Goal: Task Accomplishment & Management: Manage account settings

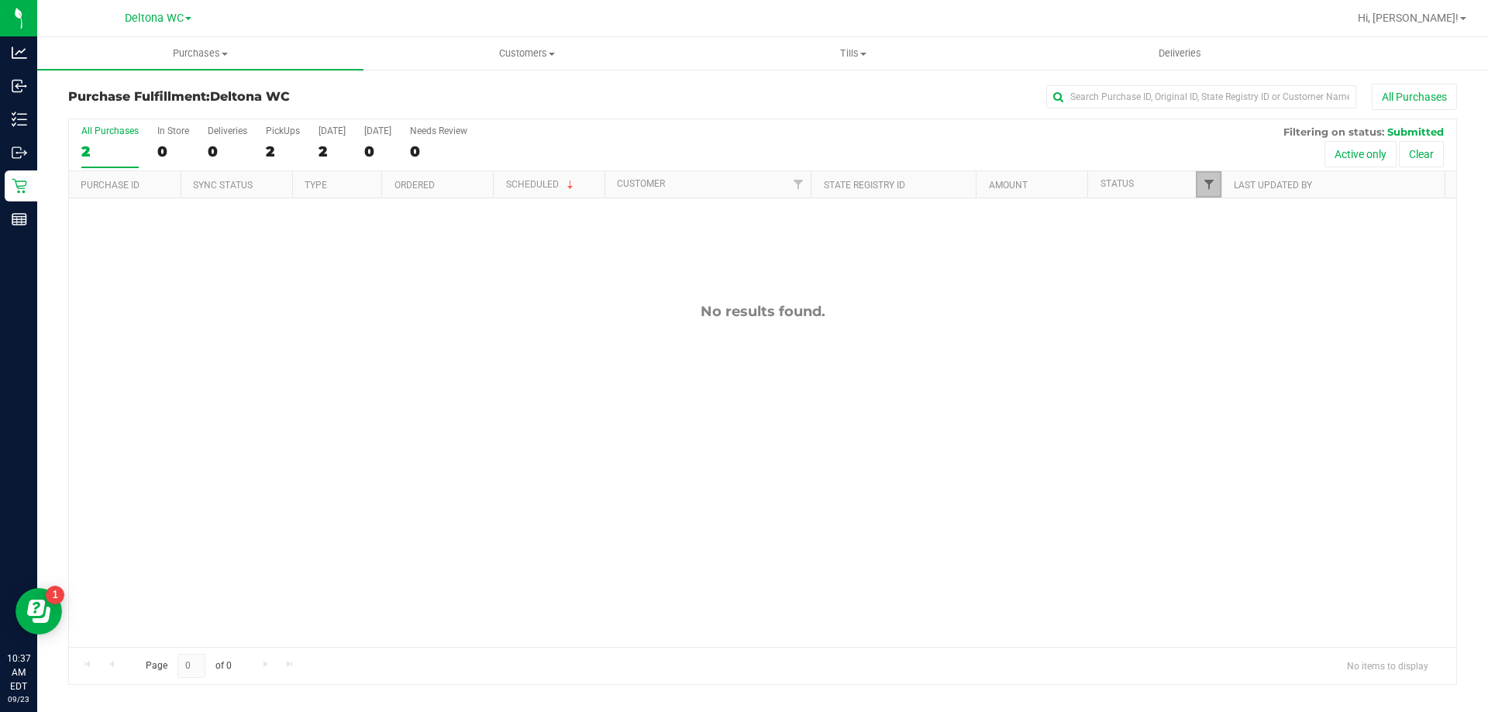
click at [1215, 182] on link "Filter" at bounding box center [1209, 184] width 26 height 26
click at [1216, 357] on input "Packed" at bounding box center [1217, 355] width 10 height 10
checkbox input "true"
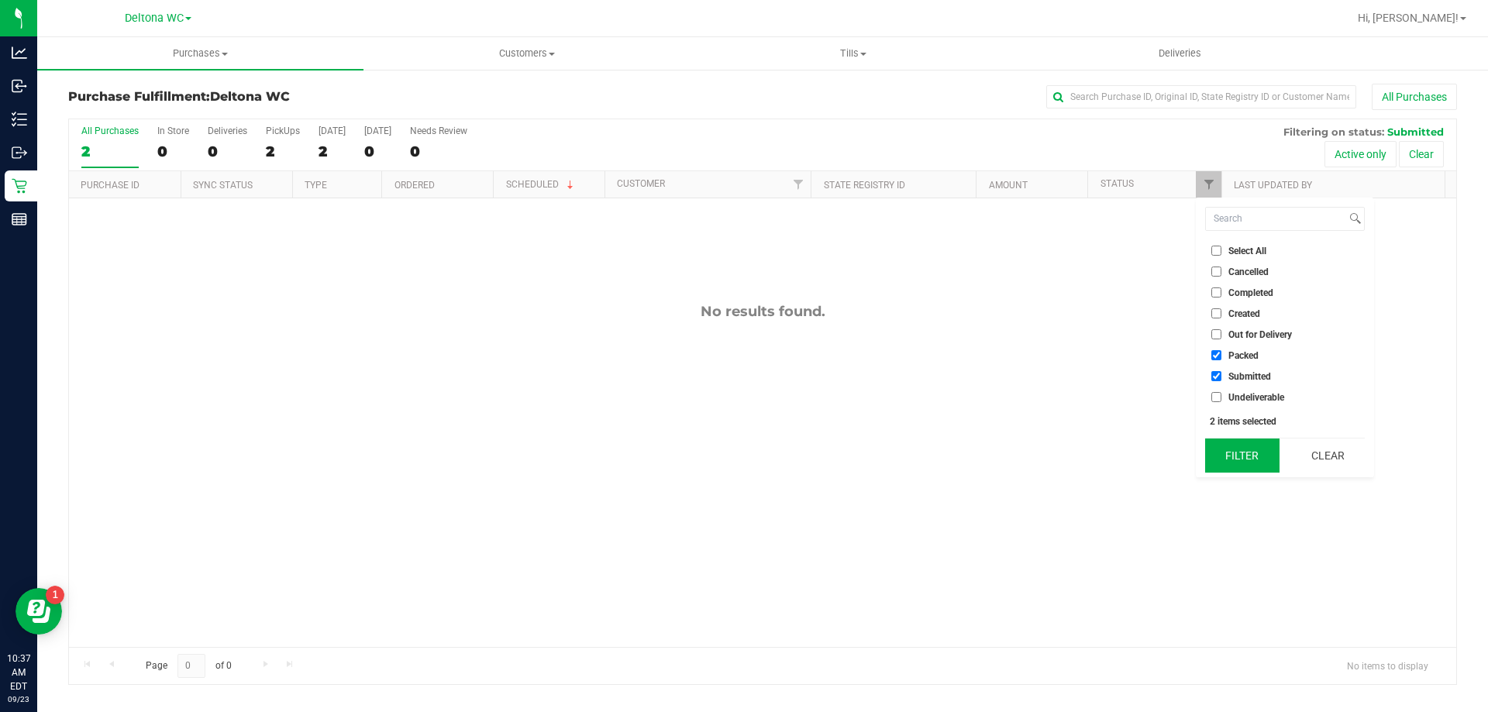
click at [1255, 459] on button "Filter" at bounding box center [1242, 456] width 74 height 34
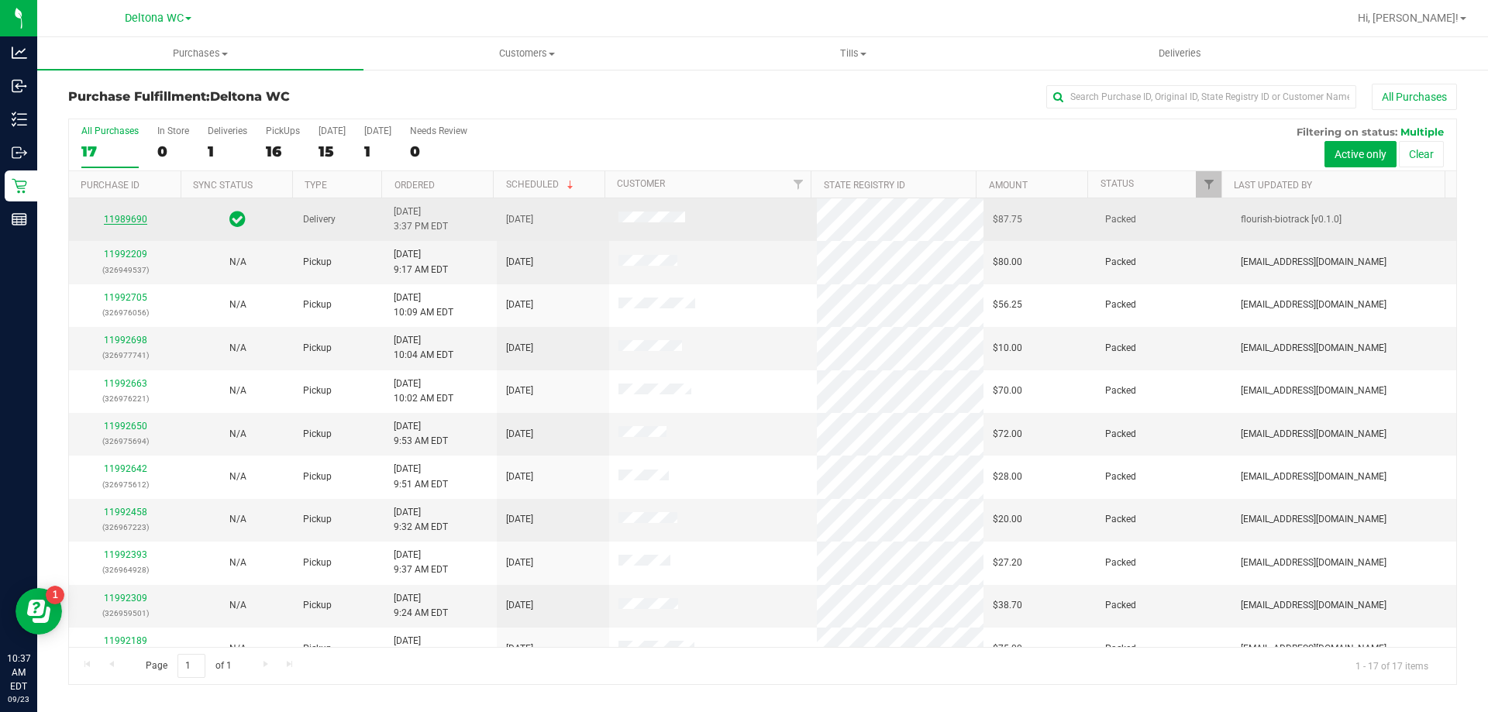
click at [122, 215] on link "11989690" at bounding box center [125, 219] width 43 height 11
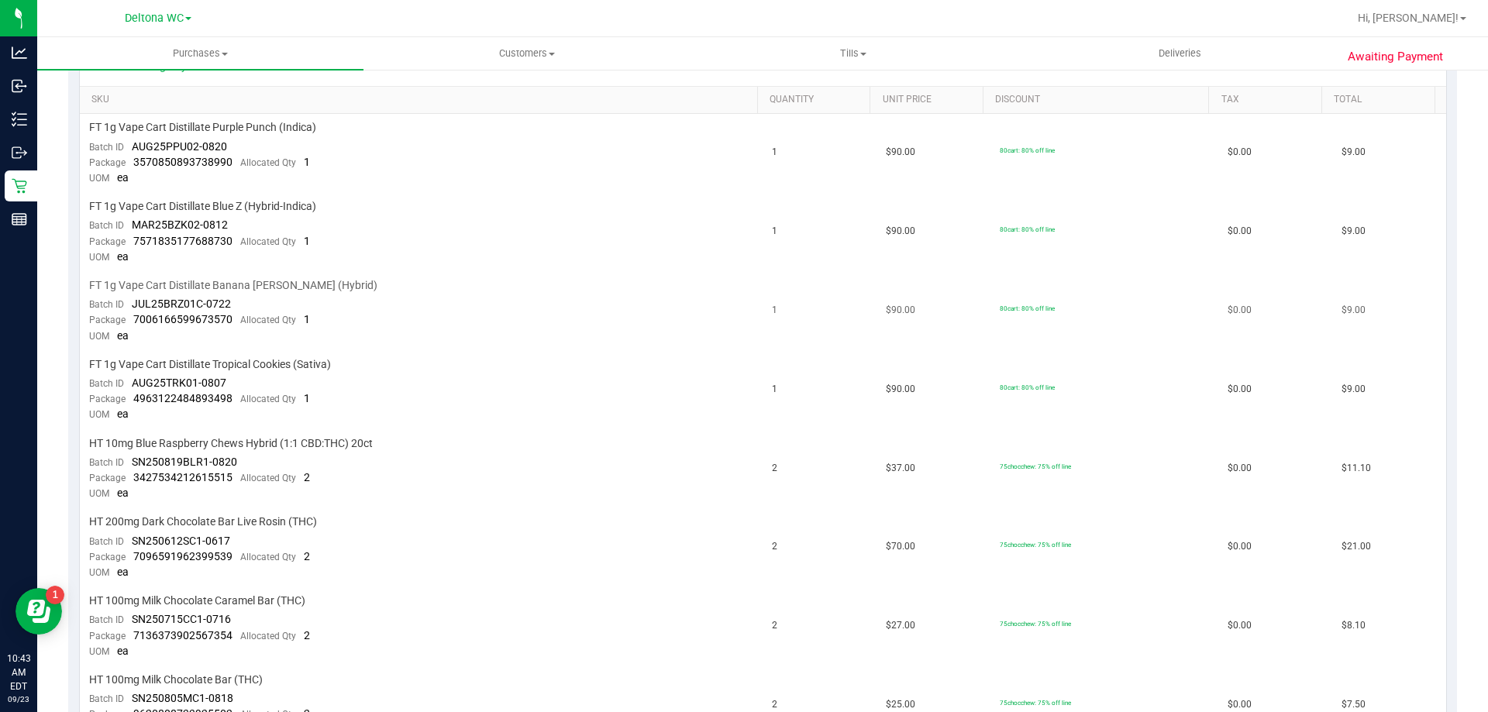
scroll to position [155, 0]
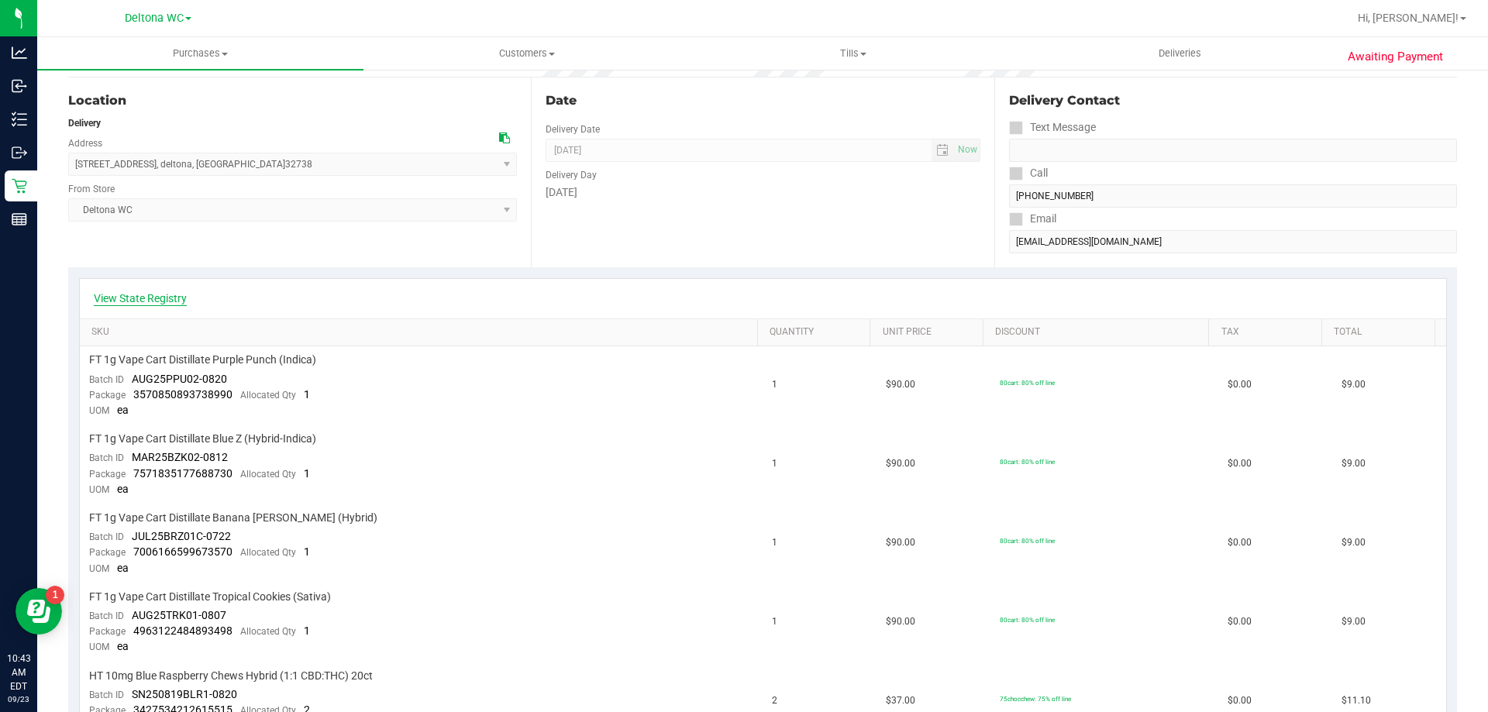
click at [164, 293] on link "View State Registry" at bounding box center [140, 299] width 93 height 16
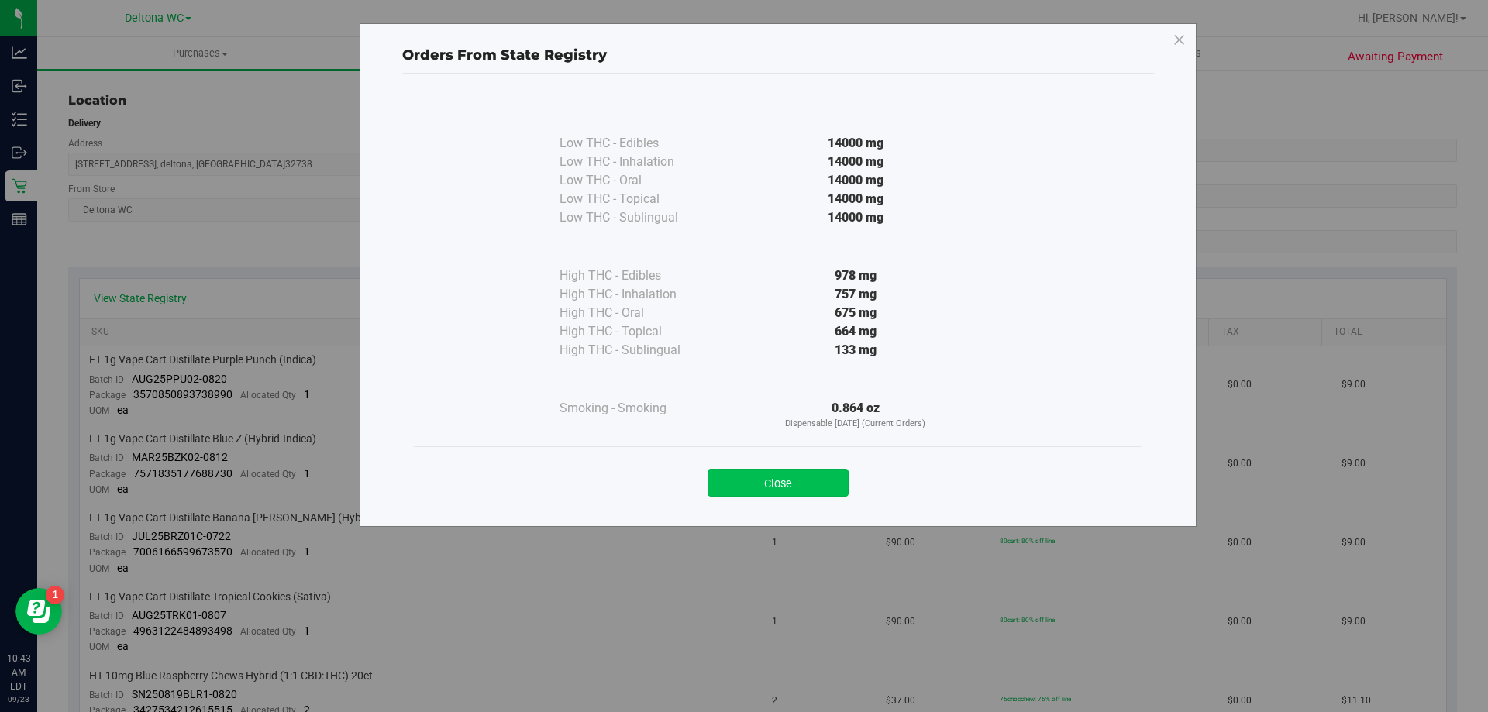
click at [814, 478] on button "Close" at bounding box center [778, 483] width 141 height 28
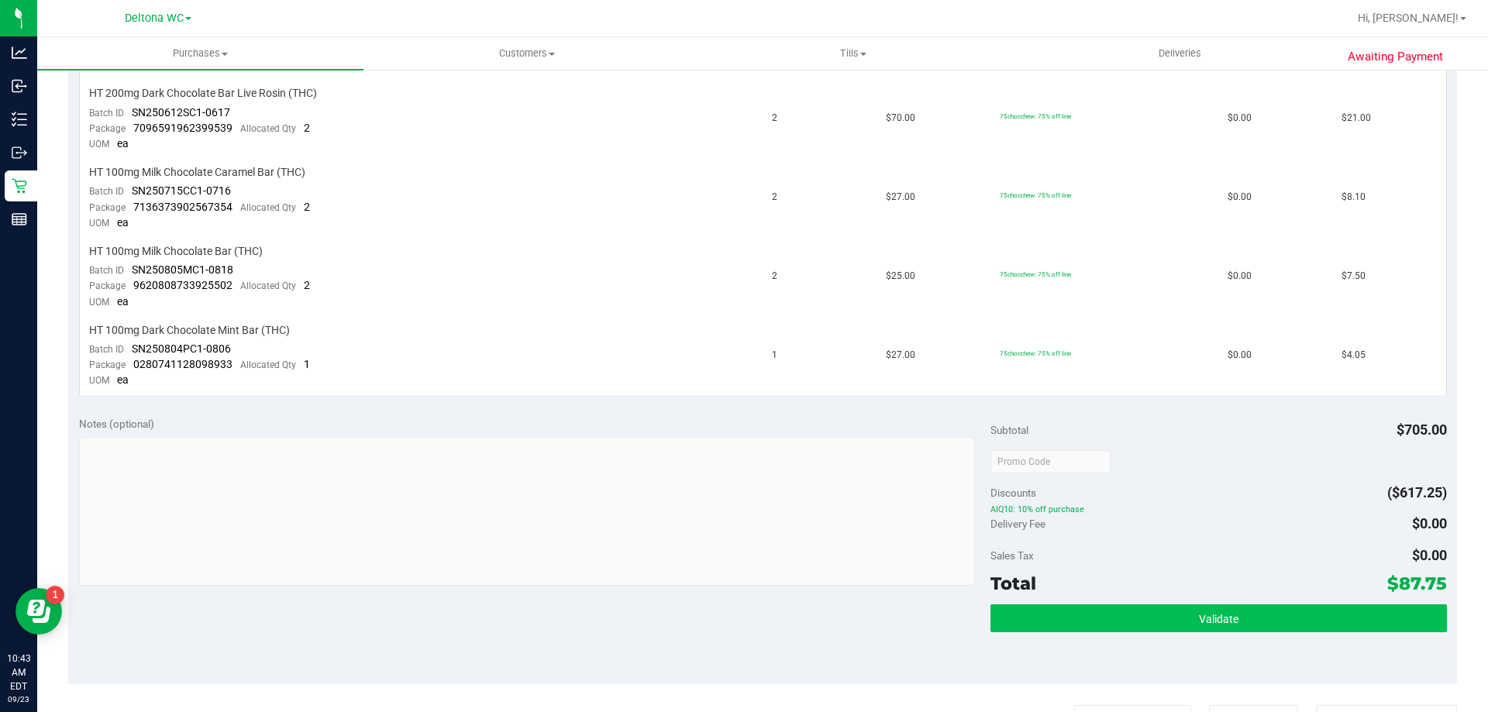
scroll to position [853, 0]
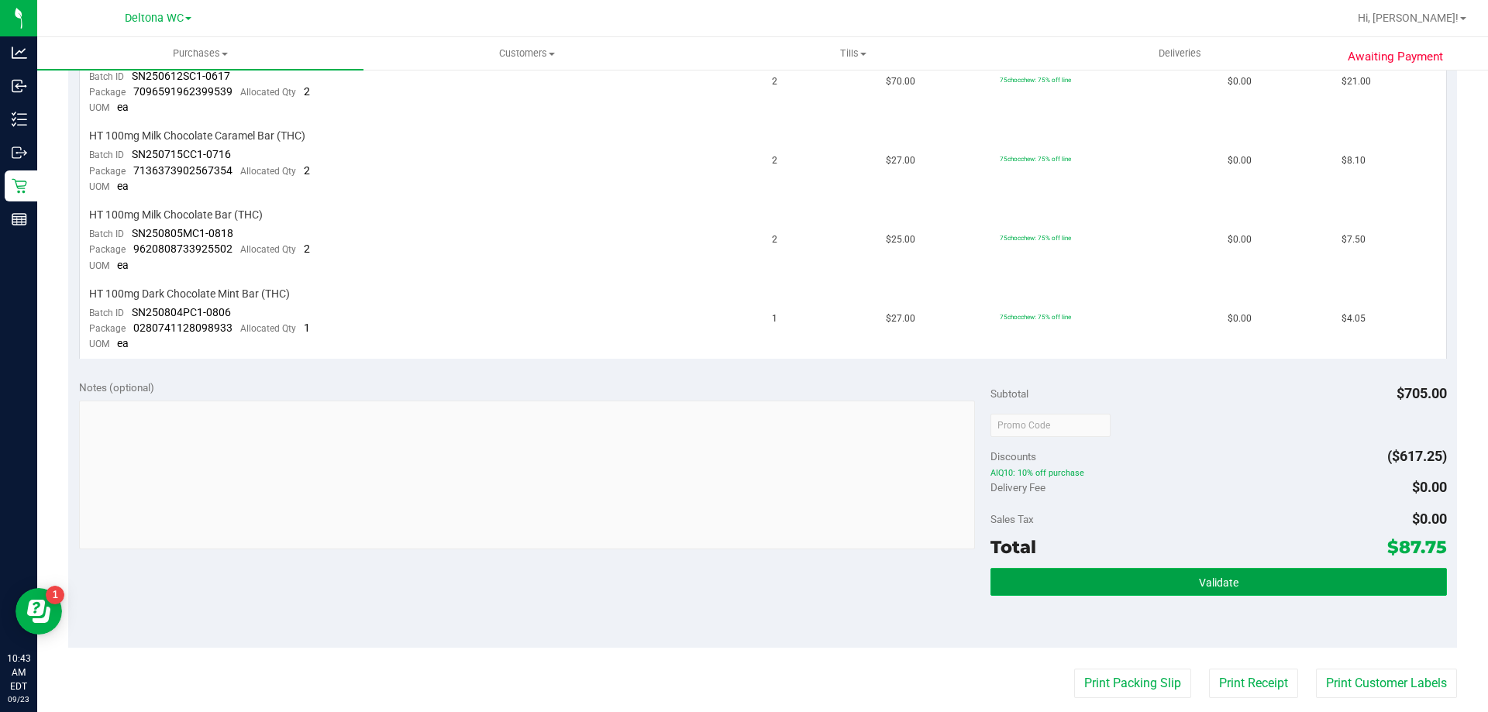
click at [1181, 576] on button "Validate" at bounding box center [1219, 582] width 456 height 28
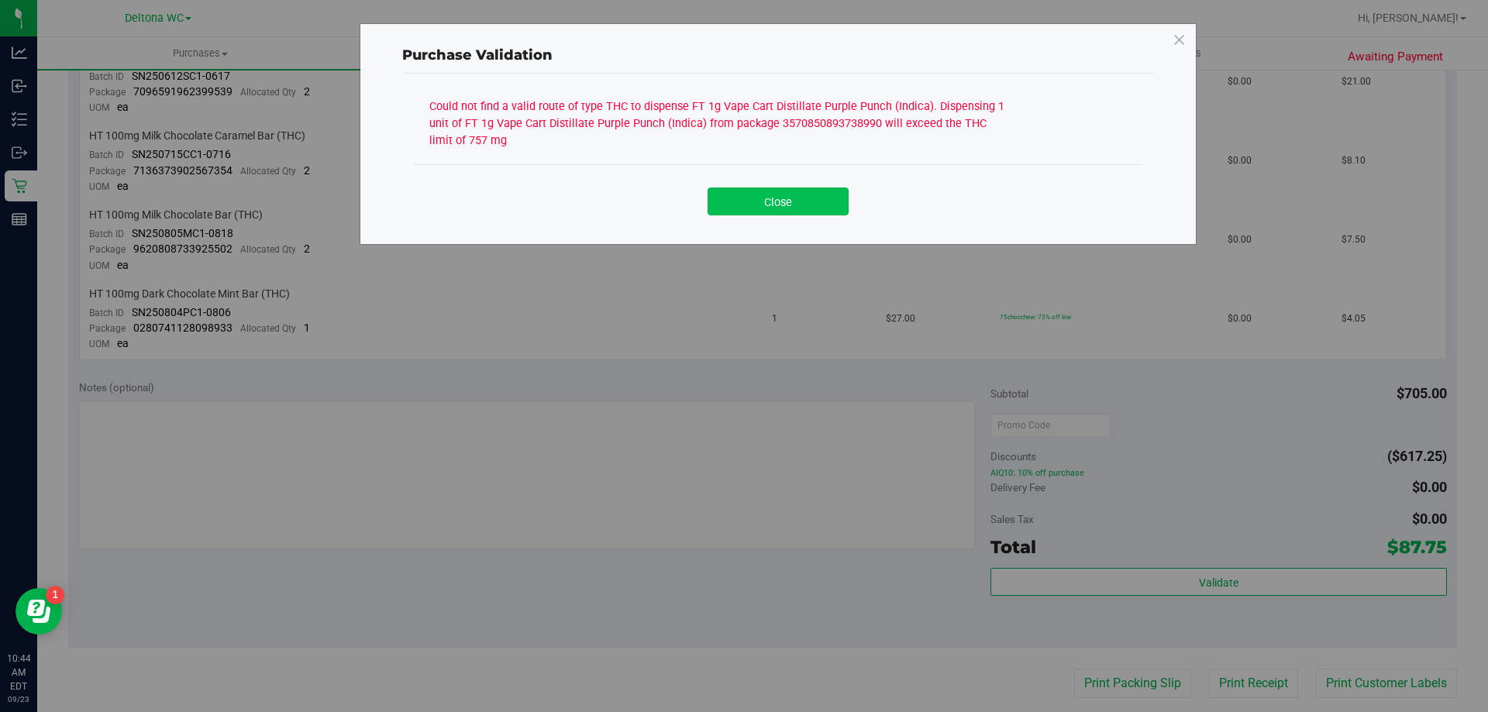
click at [819, 206] on button "Close" at bounding box center [778, 202] width 141 height 28
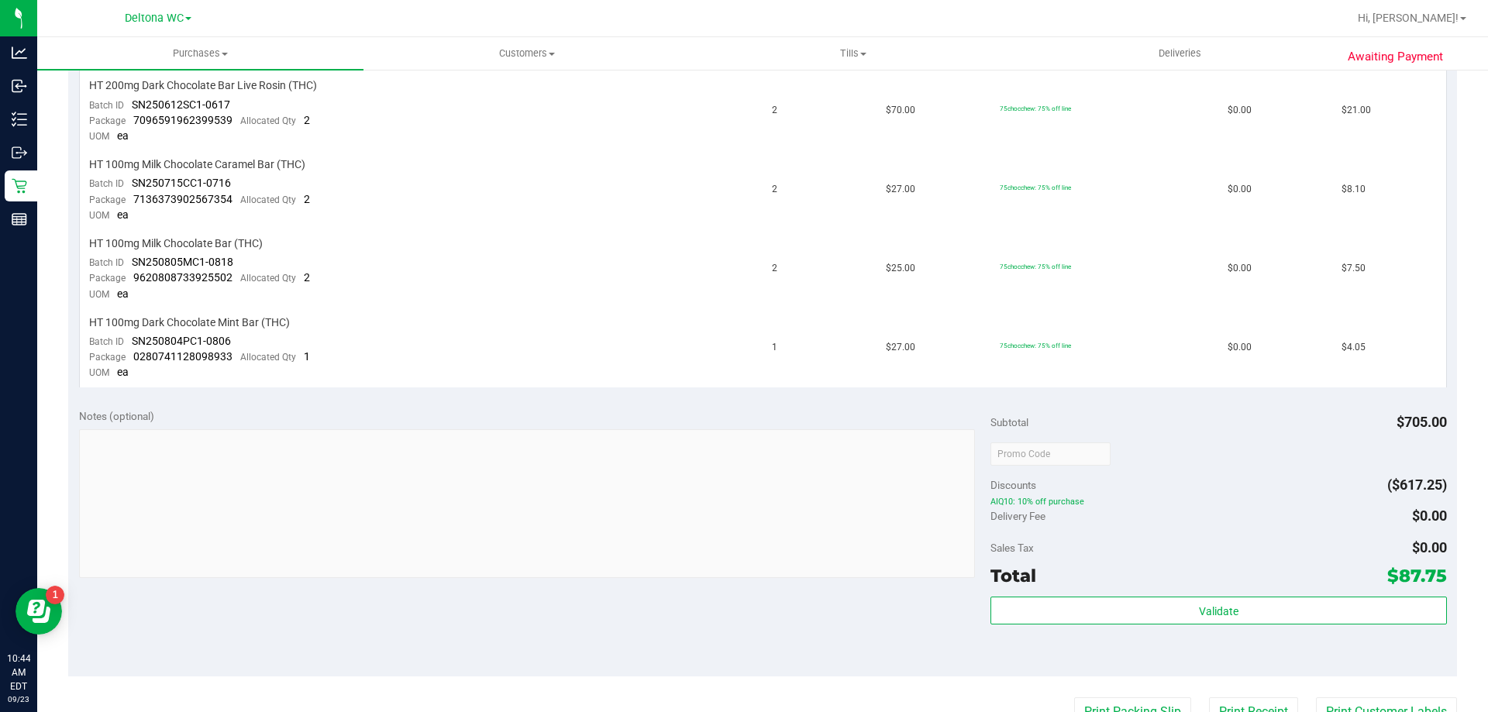
scroll to position [930, 0]
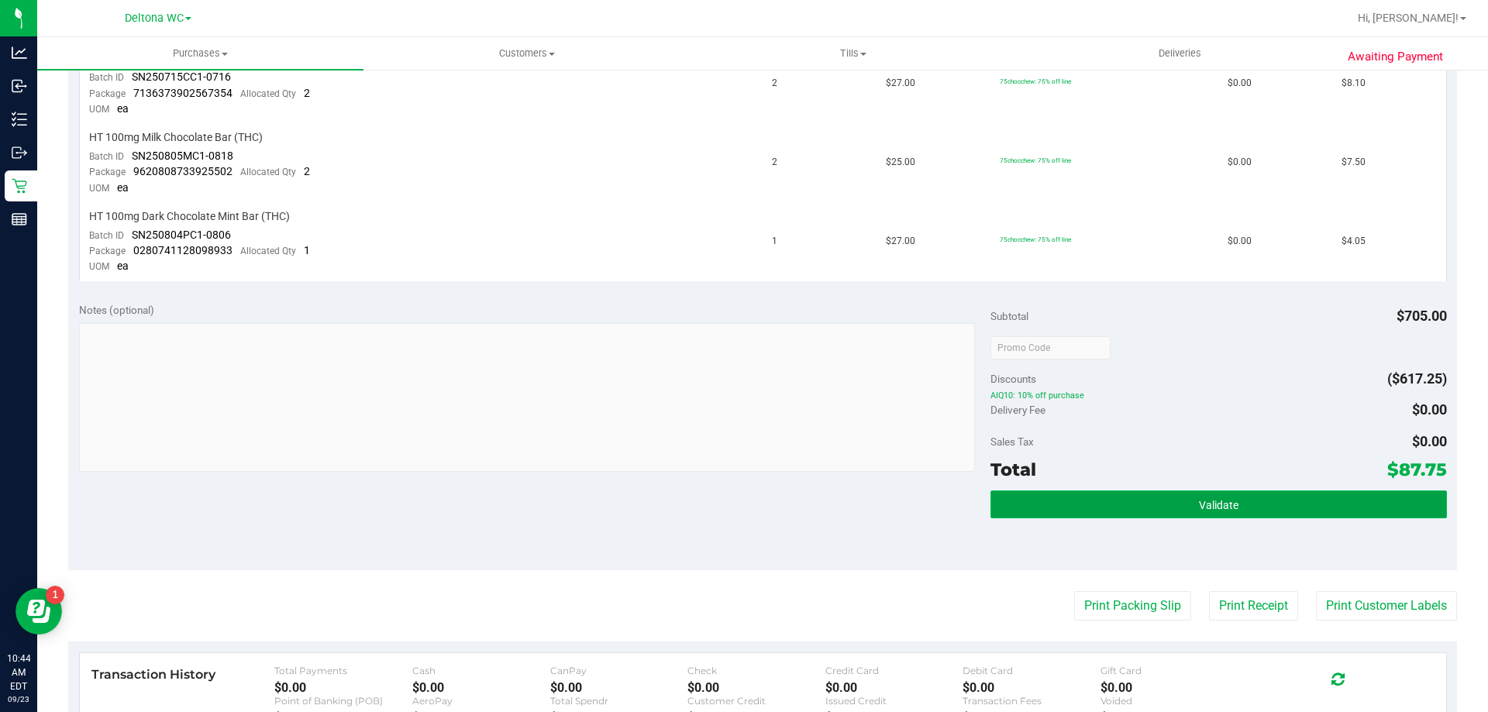
click at [1131, 506] on button "Validate" at bounding box center [1219, 505] width 456 height 28
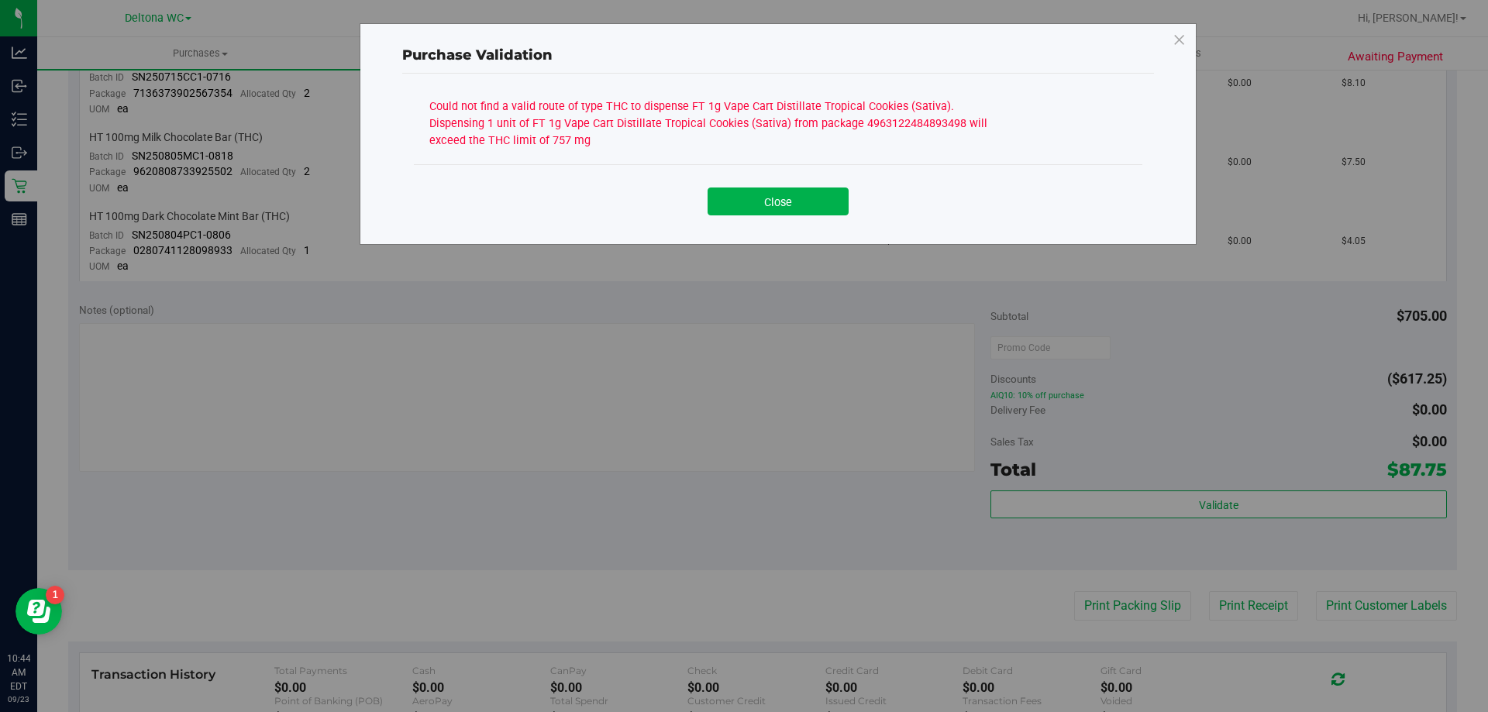
click at [780, 167] on div "Close" at bounding box center [778, 195] width 729 height 63
click at [774, 198] on button "Close" at bounding box center [778, 202] width 141 height 28
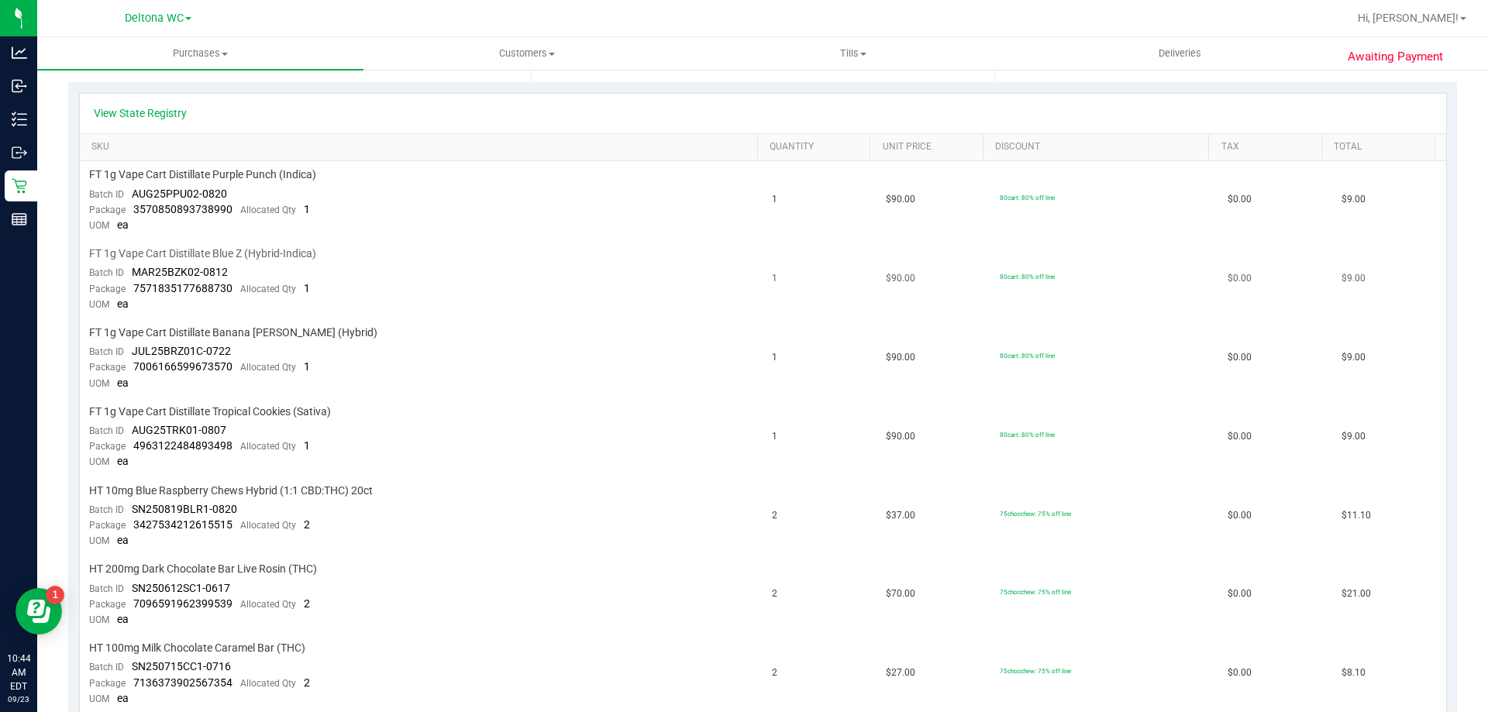
scroll to position [233, 0]
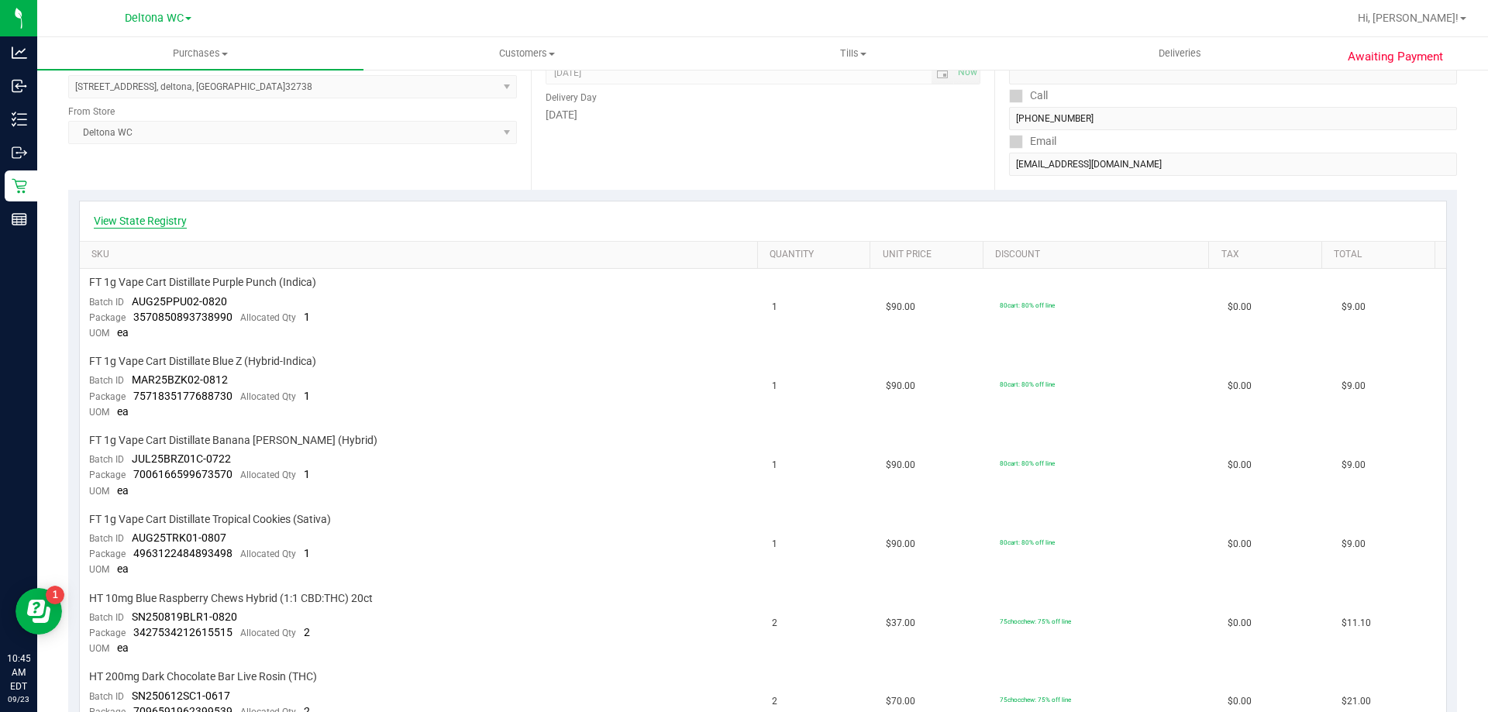
click at [147, 226] on link "View State Registry" at bounding box center [140, 221] width 93 height 16
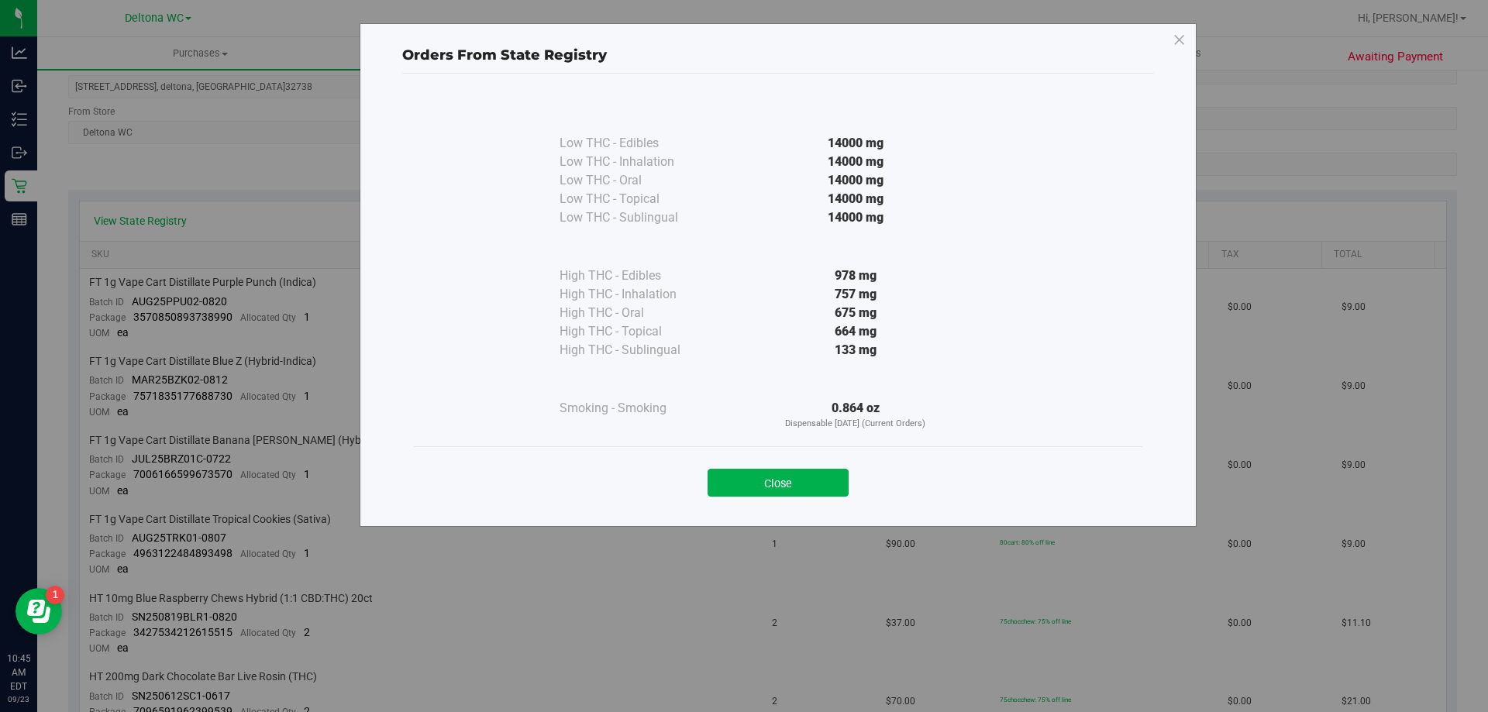
drag, startPoint x: 687, startPoint y: 222, endPoint x: 547, endPoint y: 142, distance: 160.8
click at [547, 142] on div "Low THC - Edibles 14000 mg Low THC - Inhalation" at bounding box center [778, 271] width 729 height 352
drag, startPoint x: 691, startPoint y: 357, endPoint x: 524, endPoint y: 267, distance: 189.7
click at [524, 267] on div "Low THC - Edibles 14000 mg Low THC - Inhalation" at bounding box center [778, 271] width 729 height 352
click at [781, 491] on button "Close" at bounding box center [778, 483] width 141 height 28
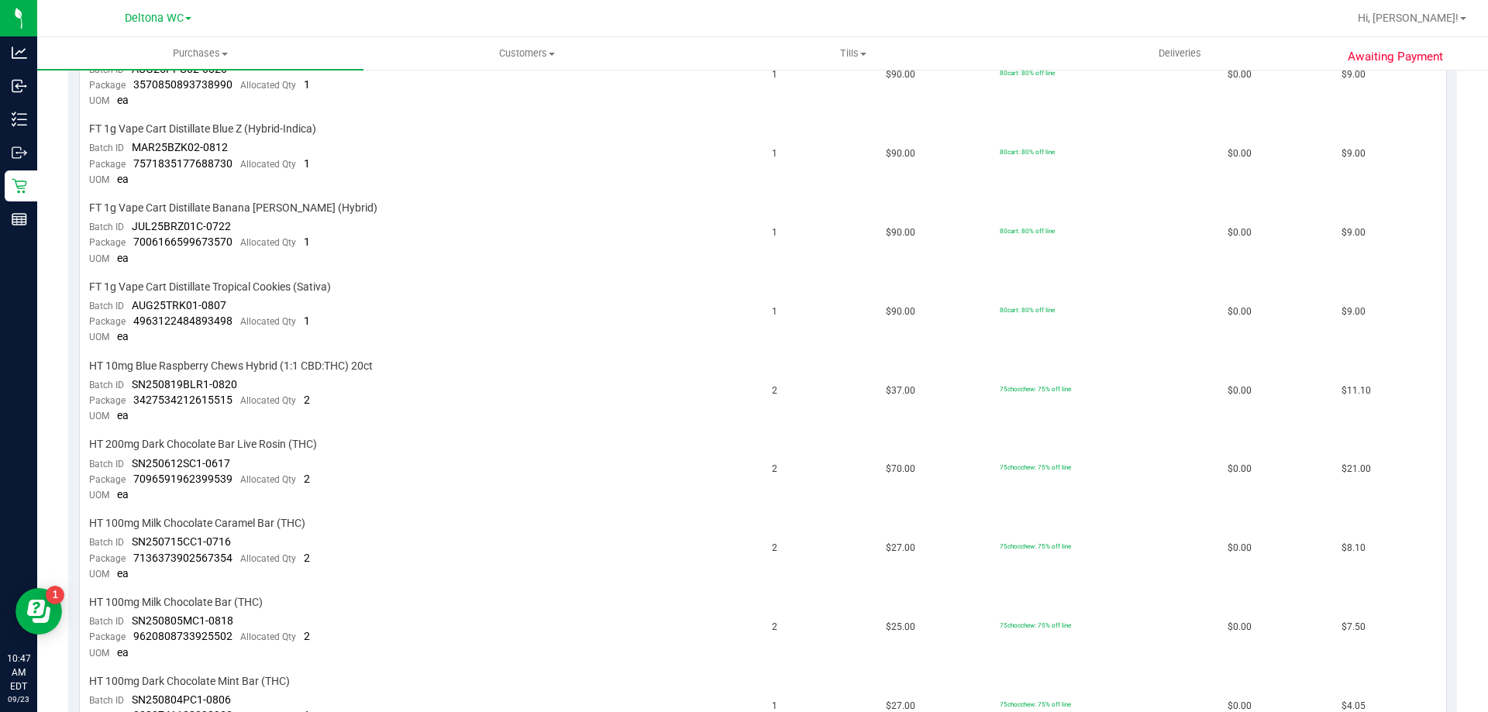
scroll to position [0, 0]
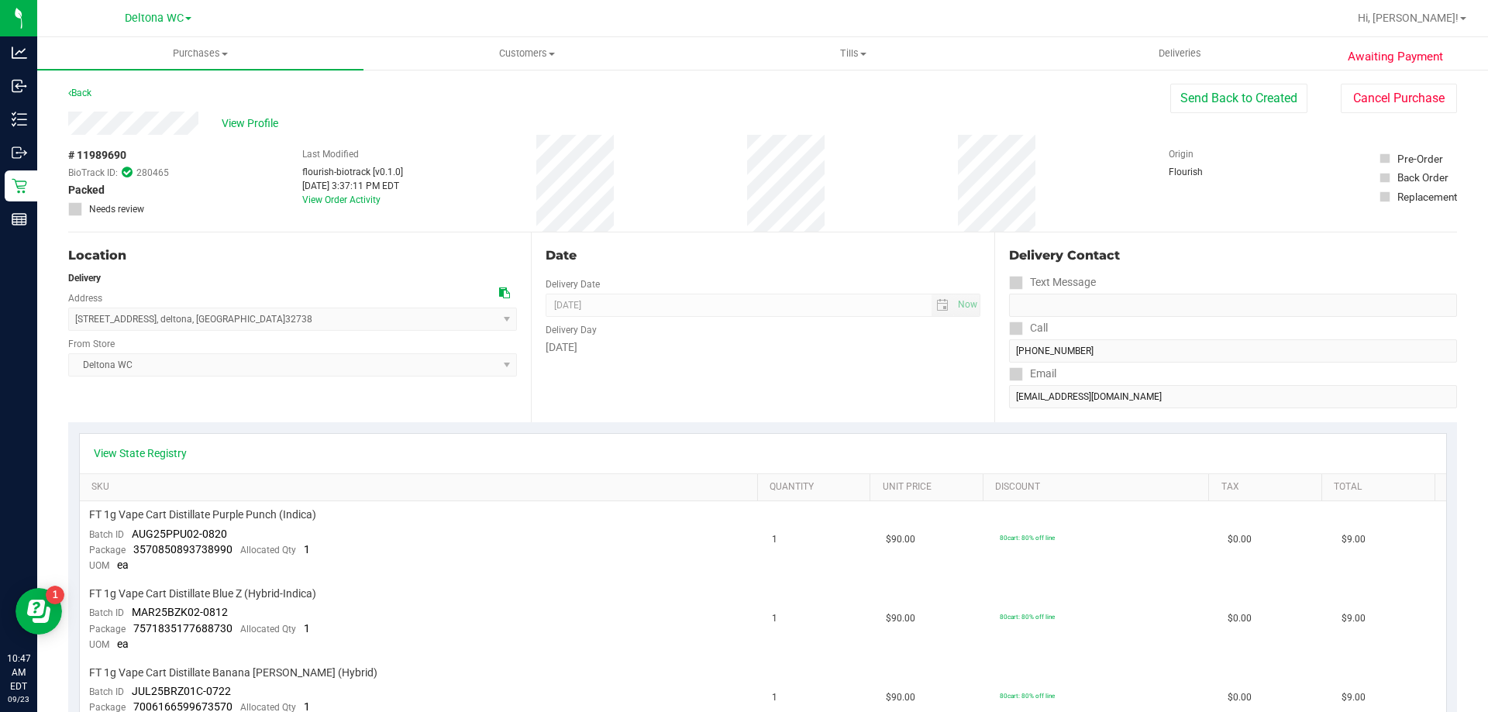
click at [142, 463] on div "View State Registry" at bounding box center [763, 454] width 1367 height 40
click at [140, 459] on link "View State Registry" at bounding box center [140, 454] width 93 height 16
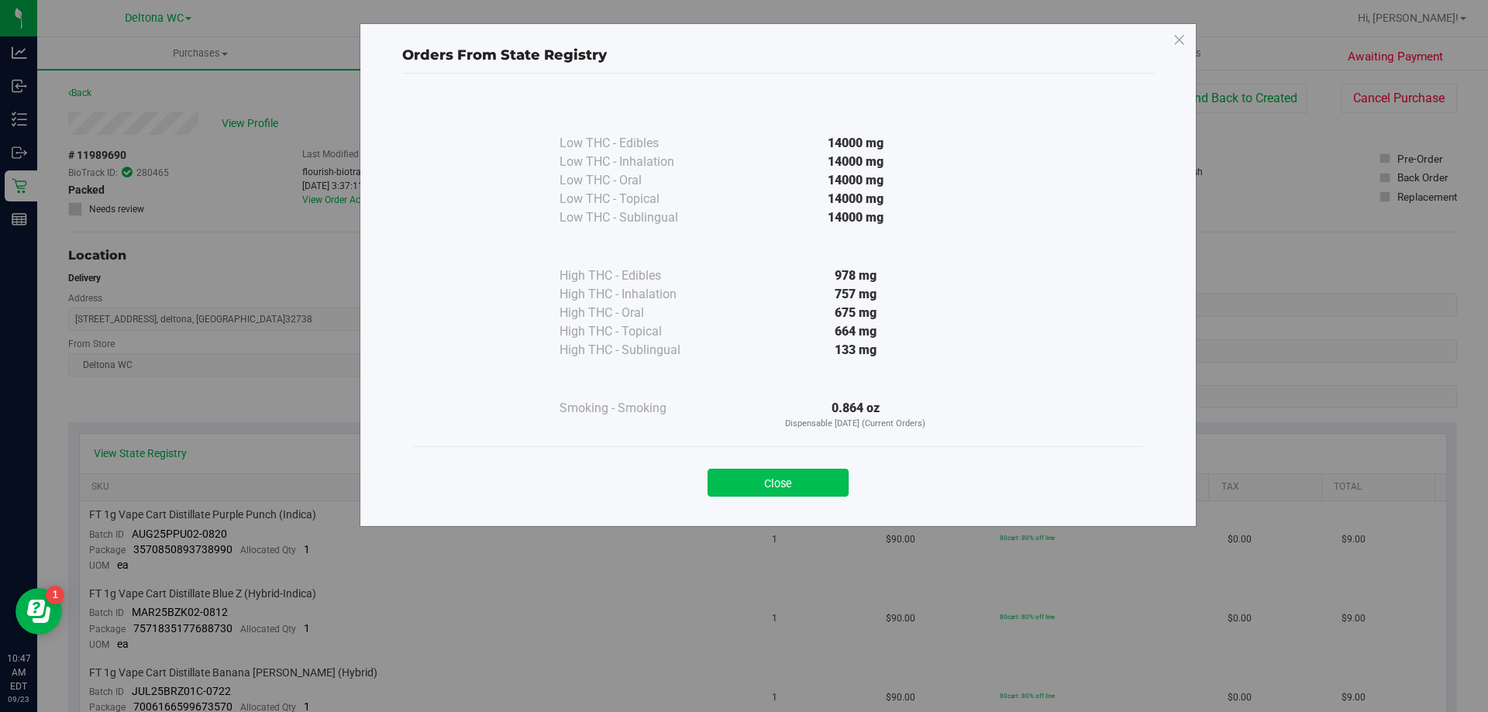
click at [789, 485] on button "Close" at bounding box center [778, 483] width 141 height 28
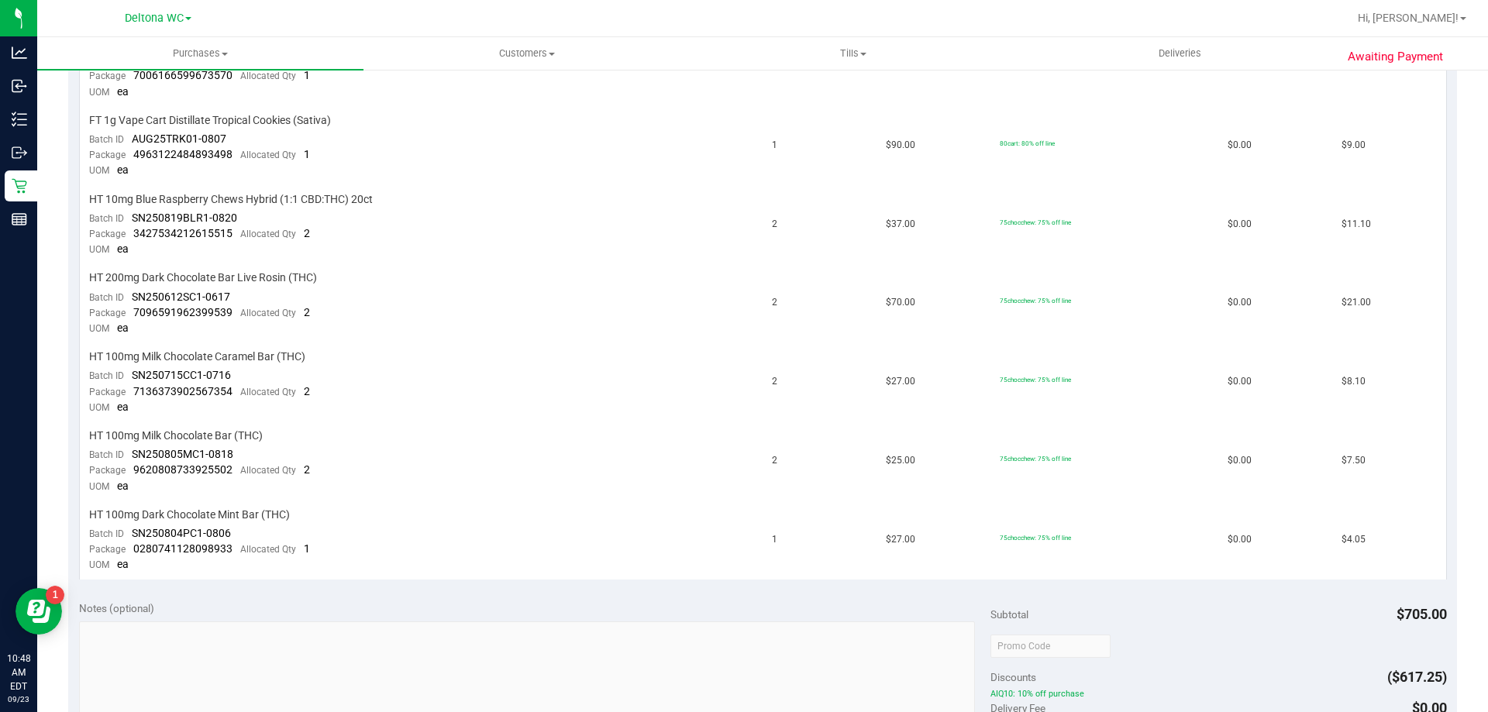
scroll to position [388, 0]
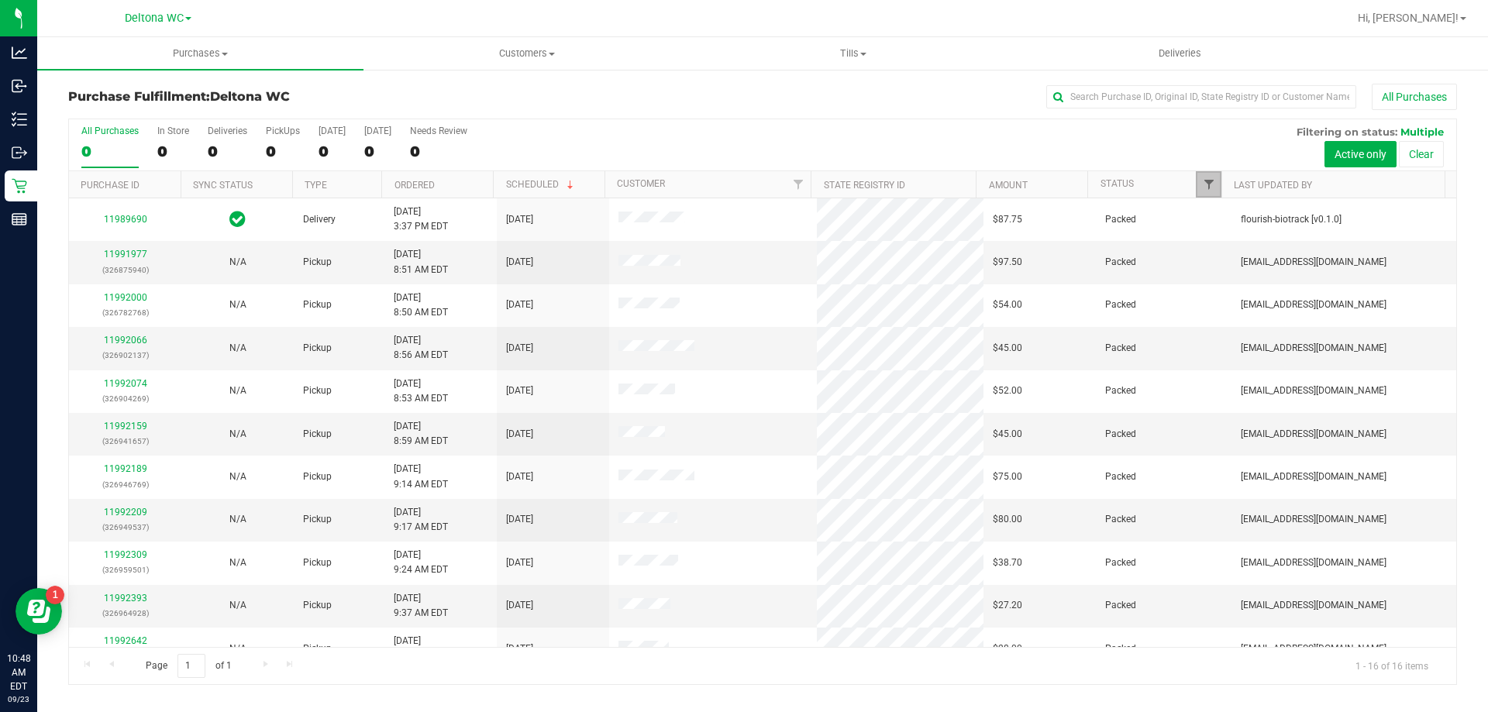
click at [1203, 183] on span "Filter" at bounding box center [1209, 184] width 12 height 12
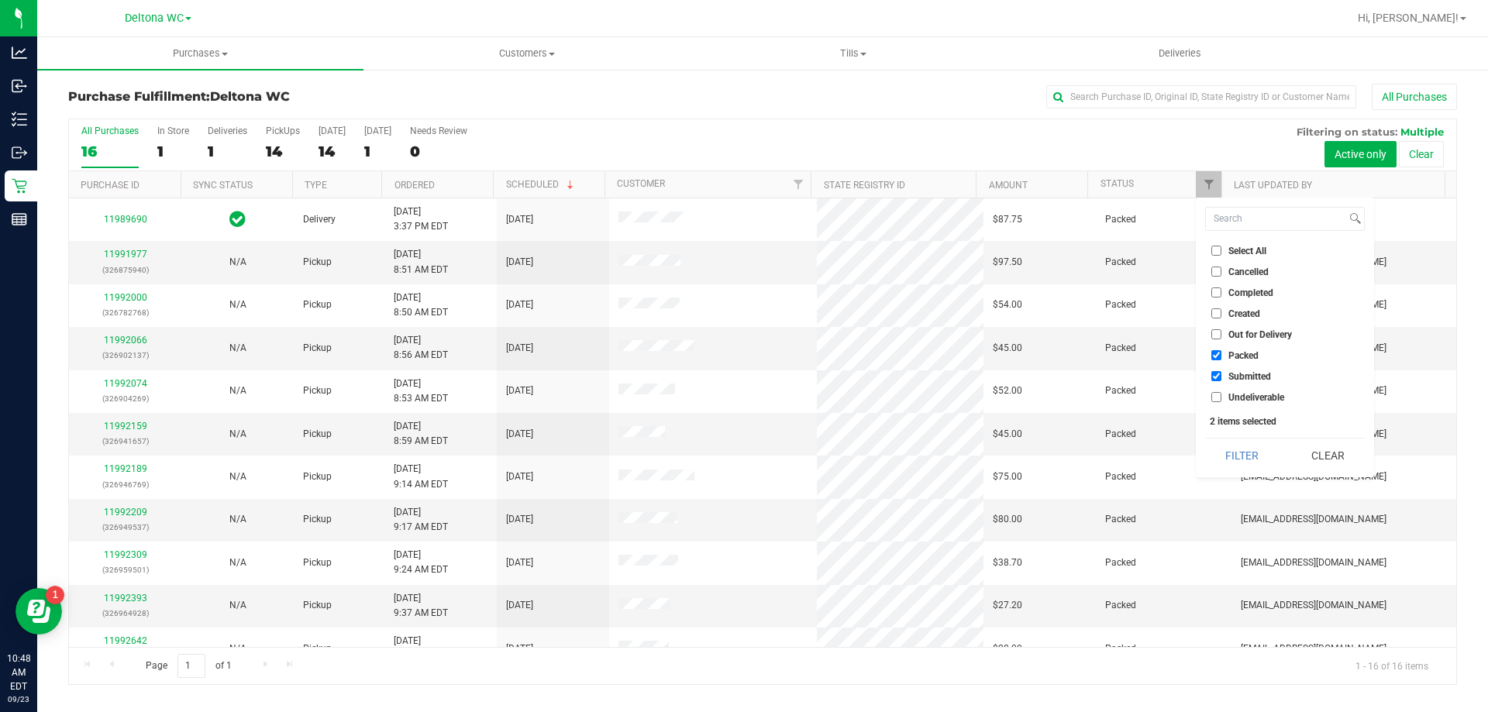
click at [1214, 358] on input "Packed" at bounding box center [1217, 355] width 10 height 10
checkbox input "false"
drag, startPoint x: 1226, startPoint y: 453, endPoint x: 1228, endPoint y: 435, distance: 17.9
click at [1227, 453] on button "Filter" at bounding box center [1242, 456] width 74 height 34
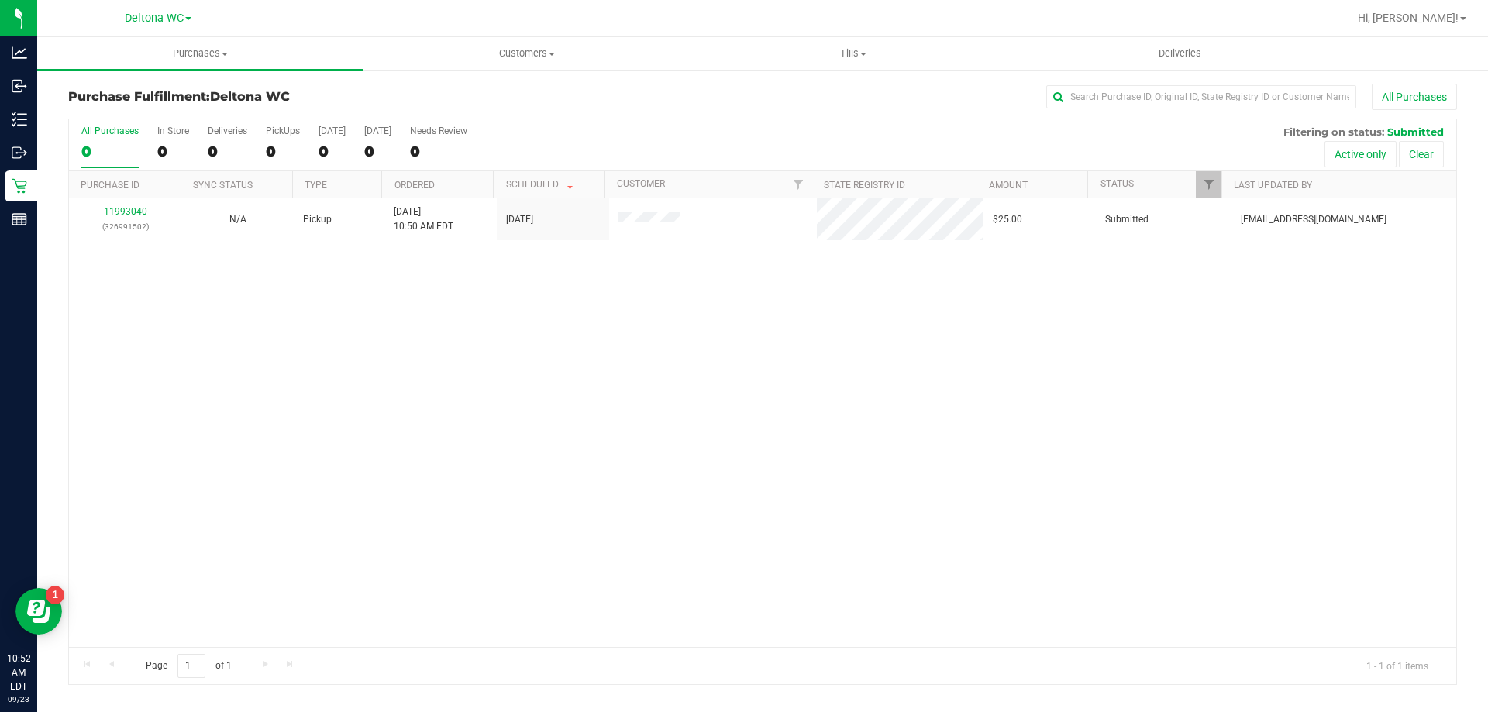
click at [575, 312] on div "11993040 (326991502) N/A Pickup [DATE] 10:50 AM EDT 9/23/2025 $25.00 Submitted …" at bounding box center [763, 422] width 1388 height 449
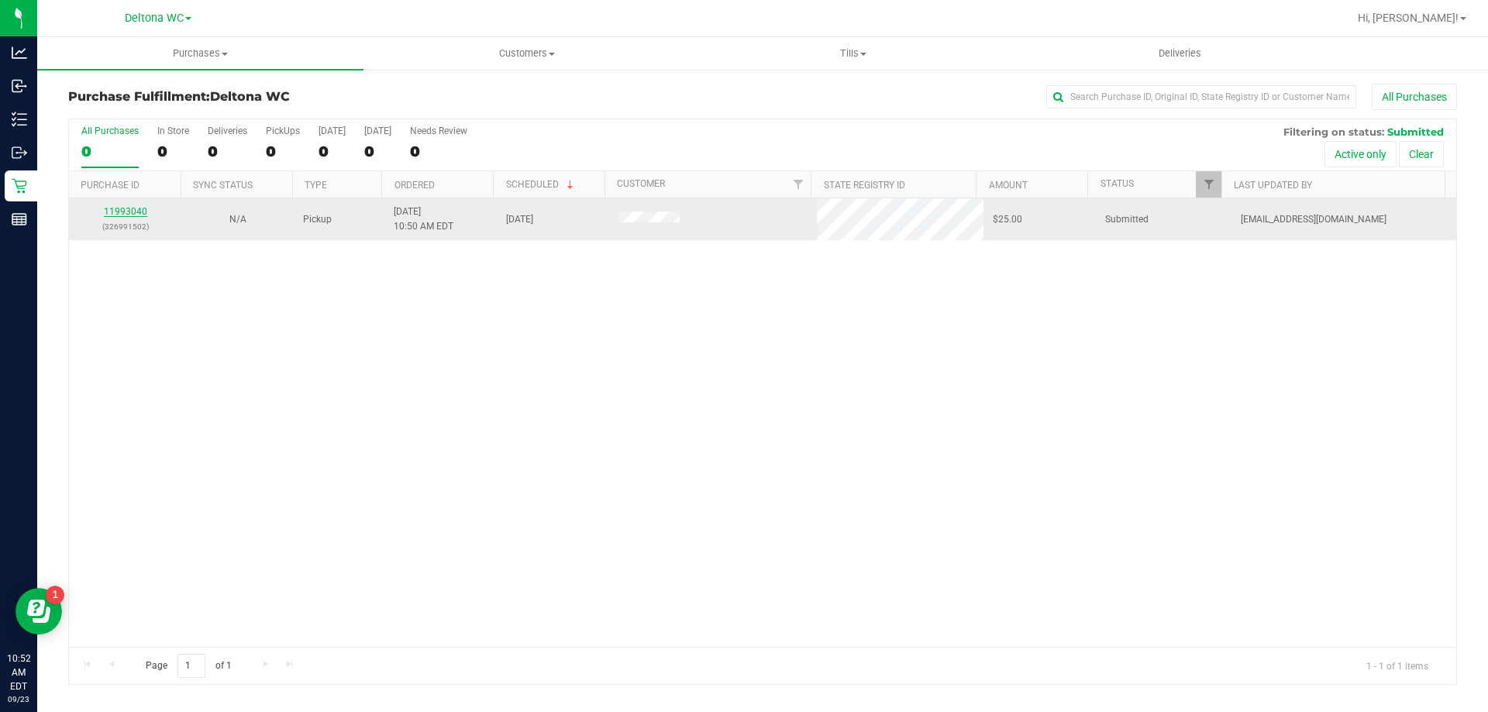
click at [118, 209] on link "11993040" at bounding box center [125, 211] width 43 height 11
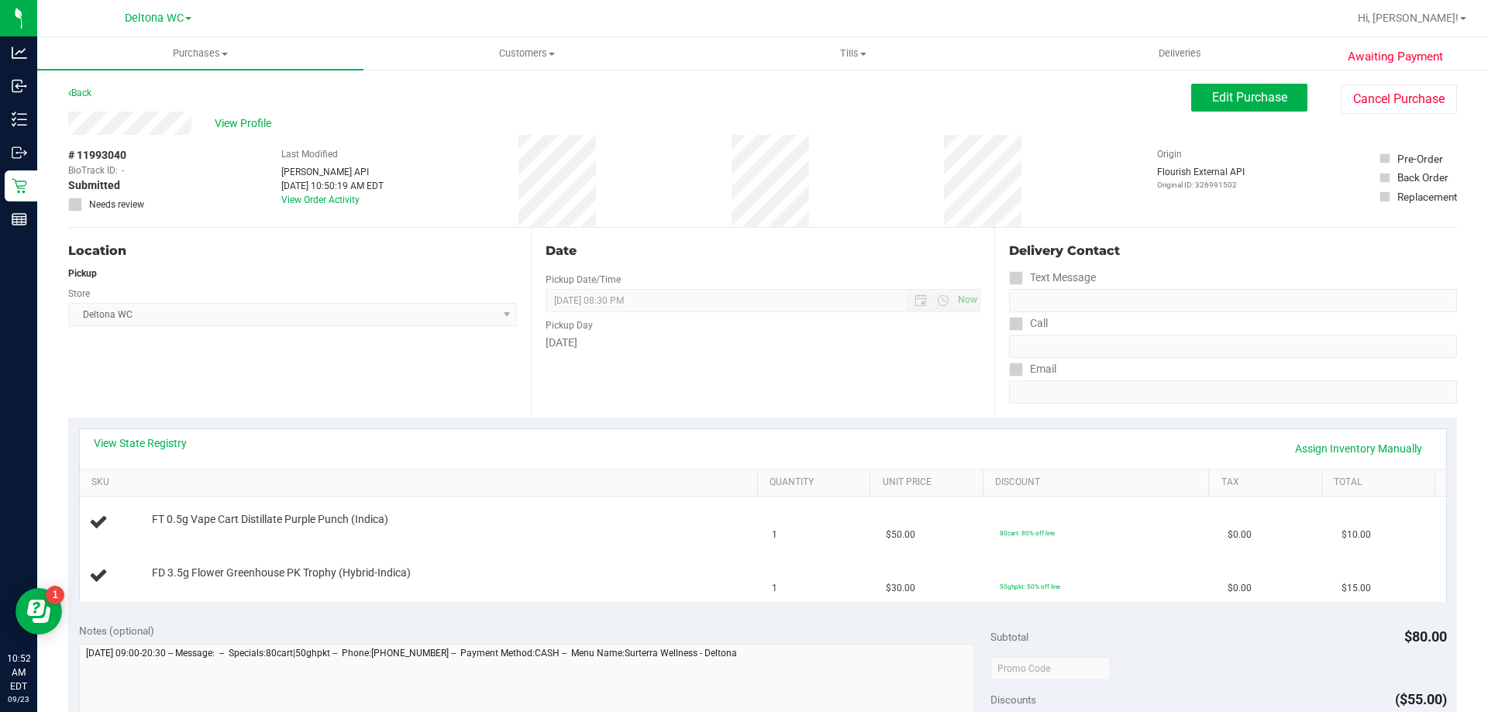
click at [187, 363] on div "Location Pickup Store Deltona WC Select Store [PERSON_NAME][GEOGRAPHIC_DATA] [P…" at bounding box center [299, 323] width 463 height 190
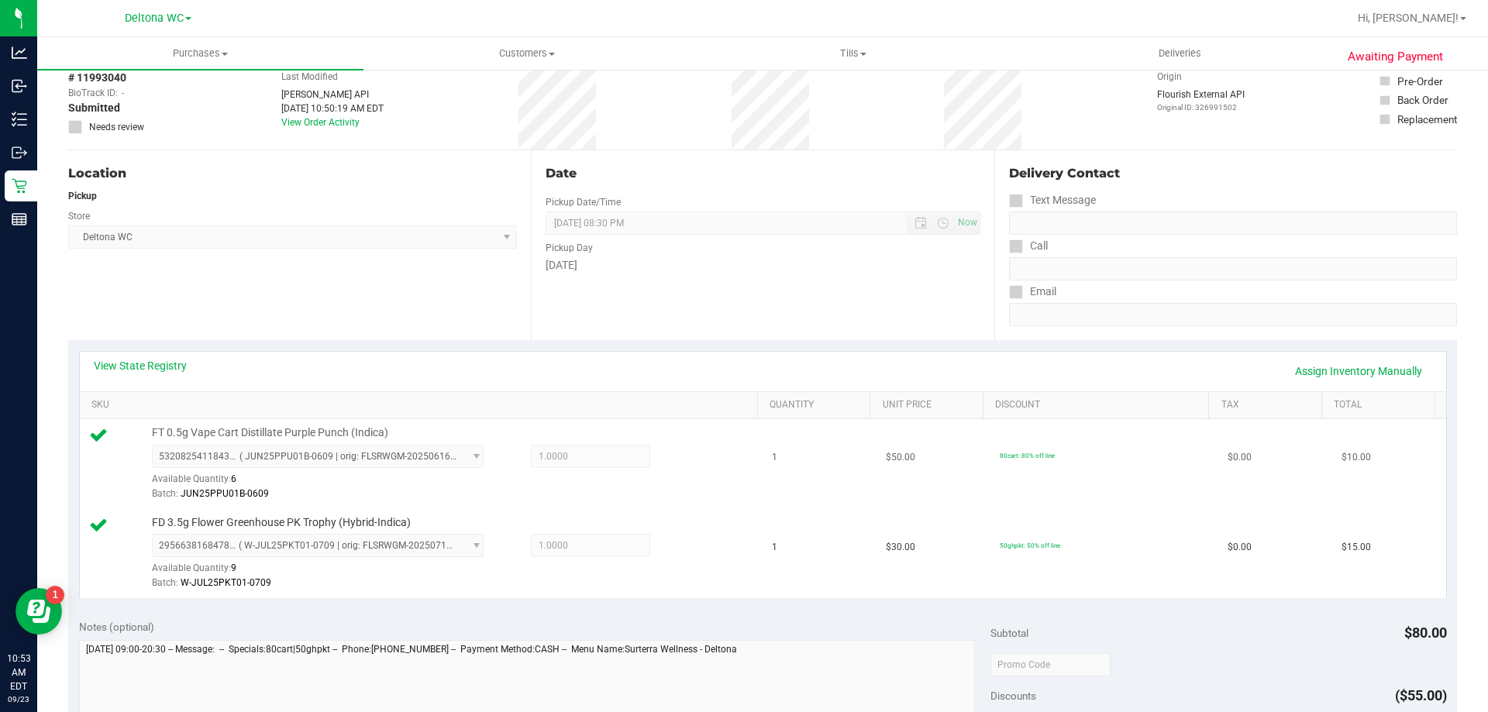
scroll to position [388, 0]
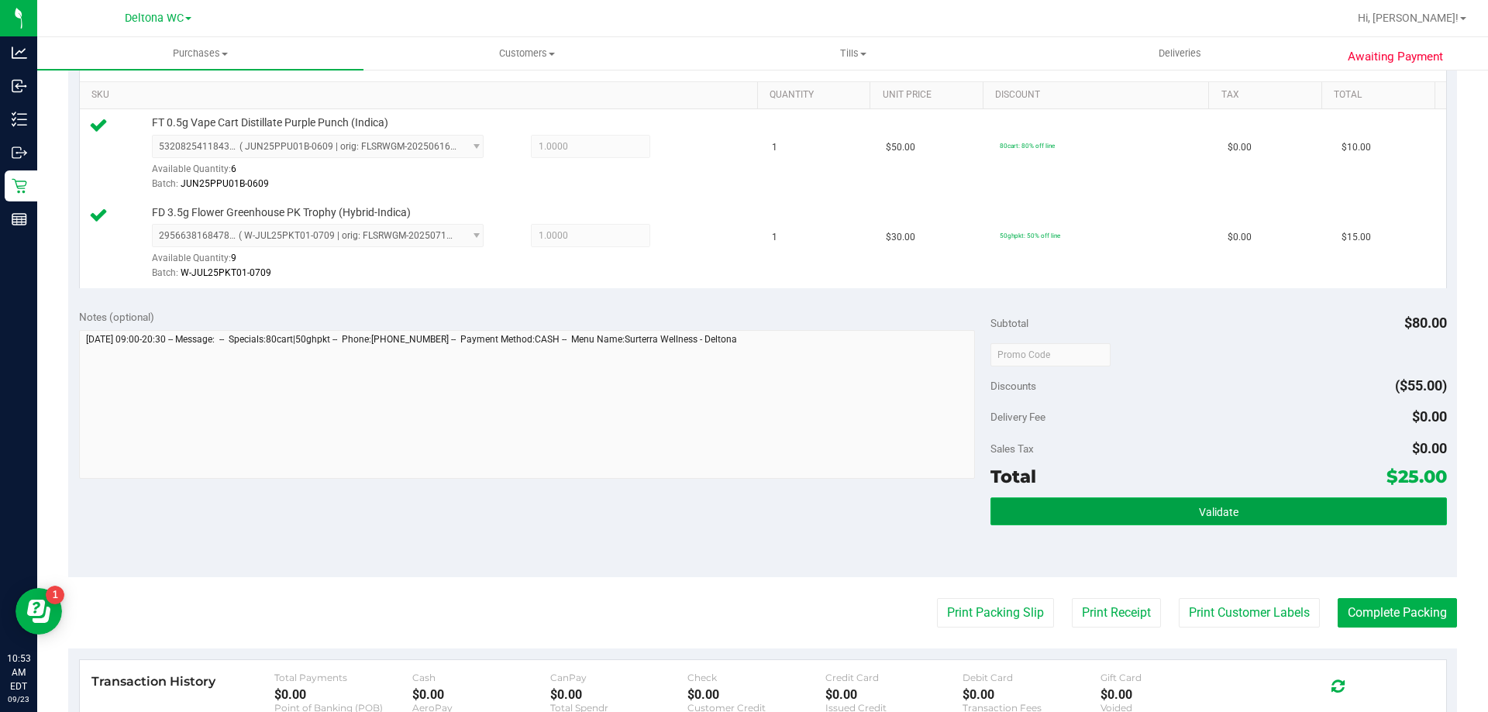
click at [1183, 512] on button "Validate" at bounding box center [1219, 512] width 456 height 28
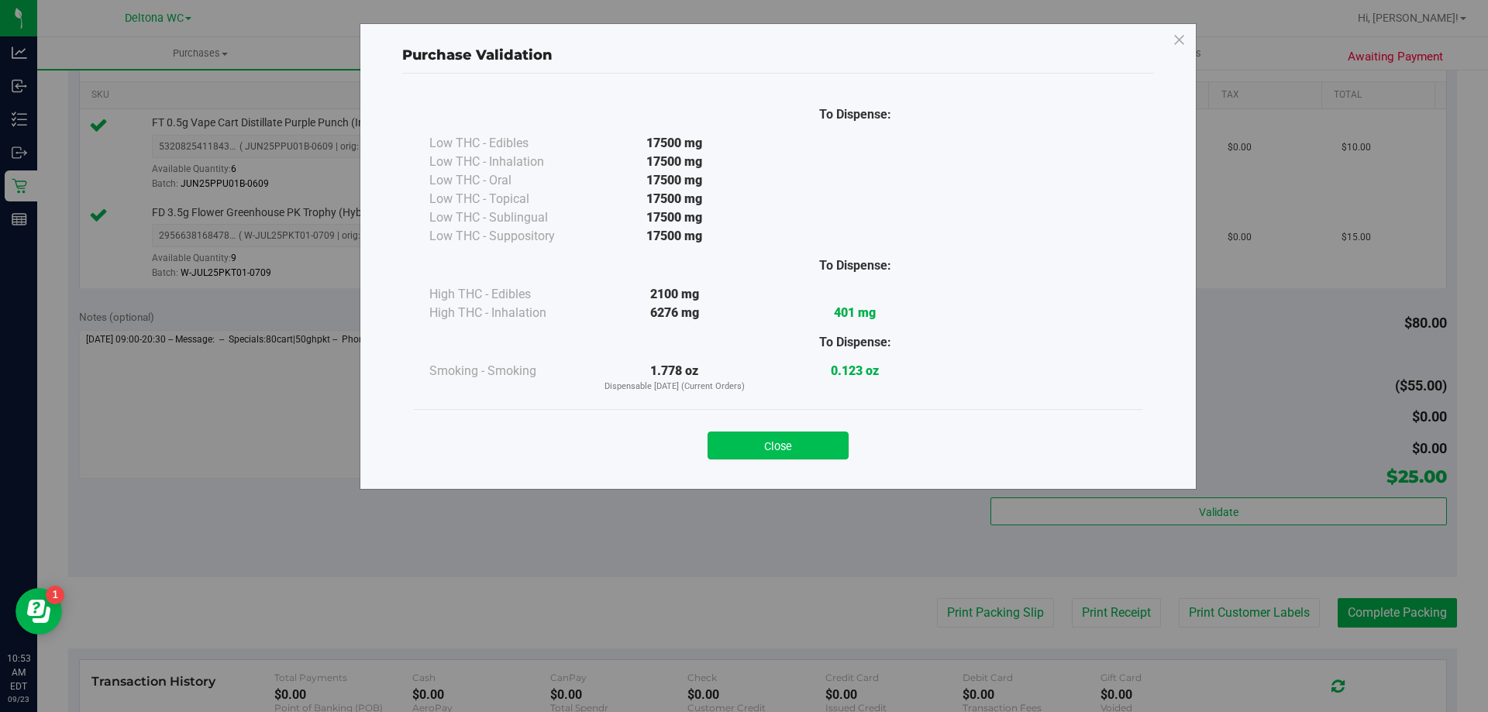
click at [835, 443] on button "Close" at bounding box center [778, 446] width 141 height 28
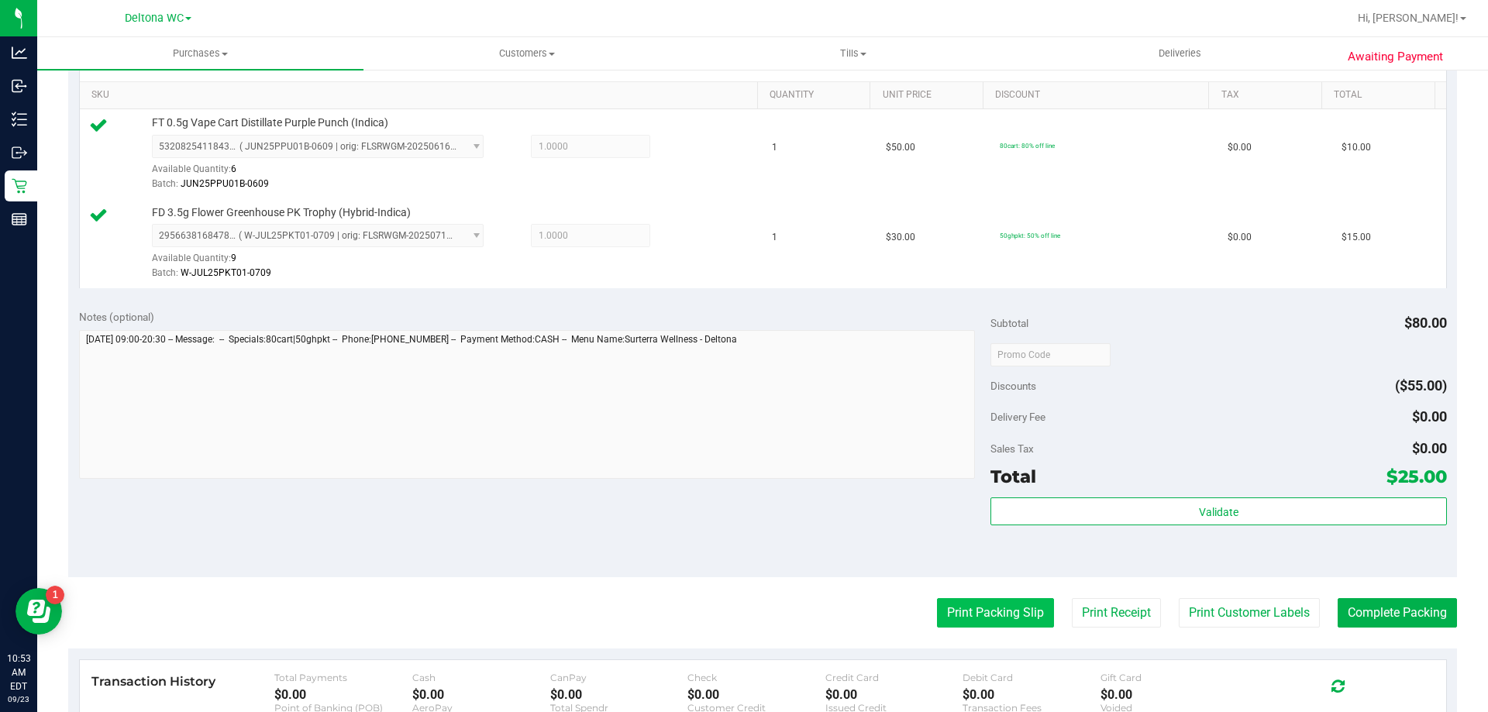
click at [971, 615] on button "Print Packing Slip" at bounding box center [995, 612] width 117 height 29
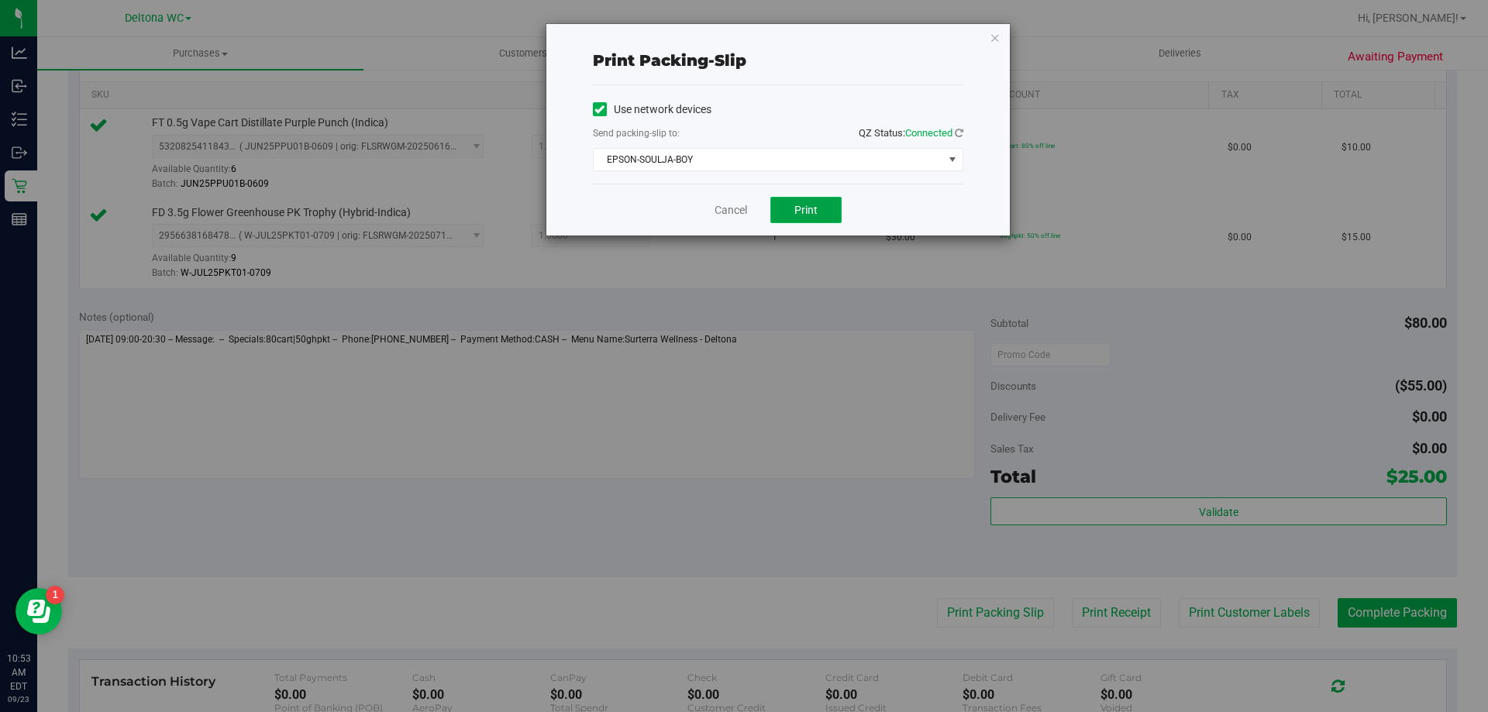
click at [828, 218] on button "Print" at bounding box center [806, 210] width 71 height 26
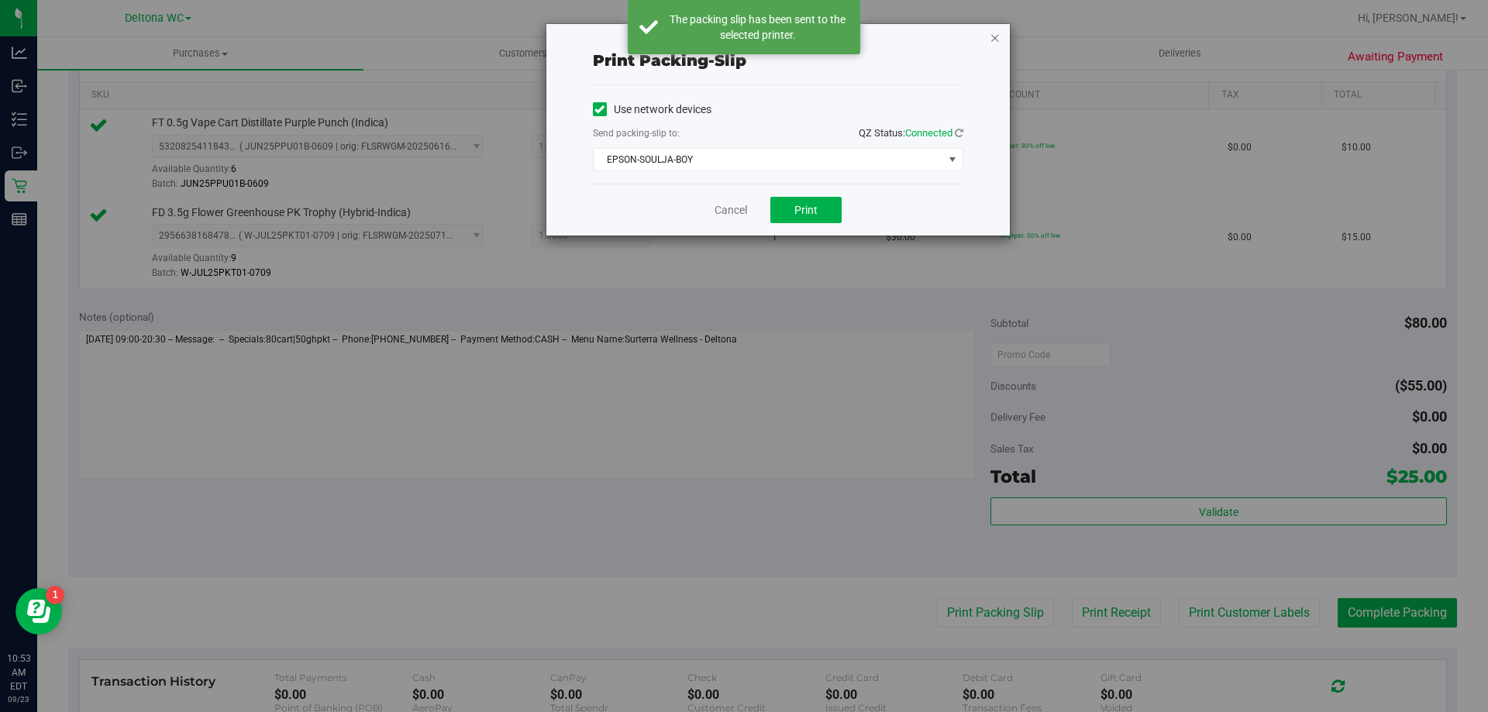
click at [995, 34] on icon "button" at bounding box center [995, 37] width 11 height 19
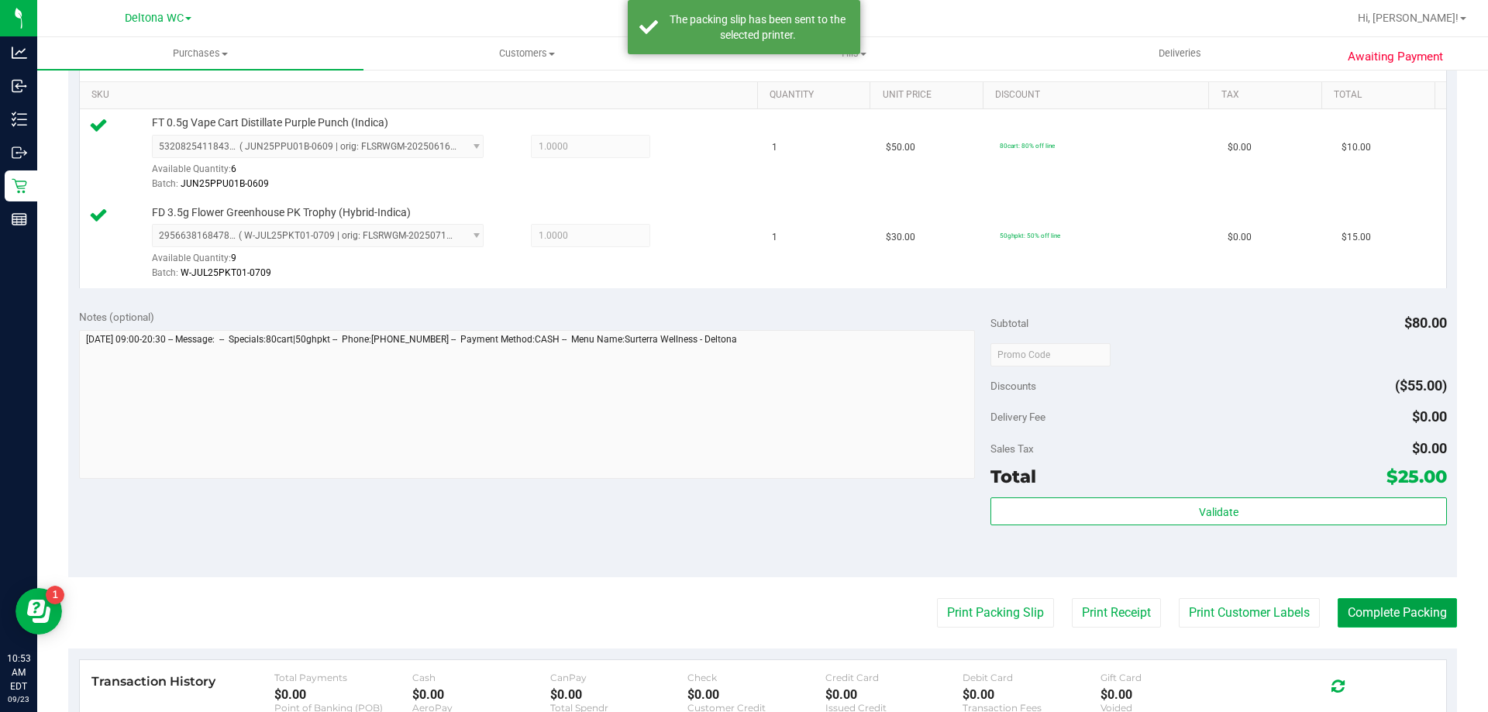
click at [1359, 609] on button "Complete Packing" at bounding box center [1397, 612] width 119 height 29
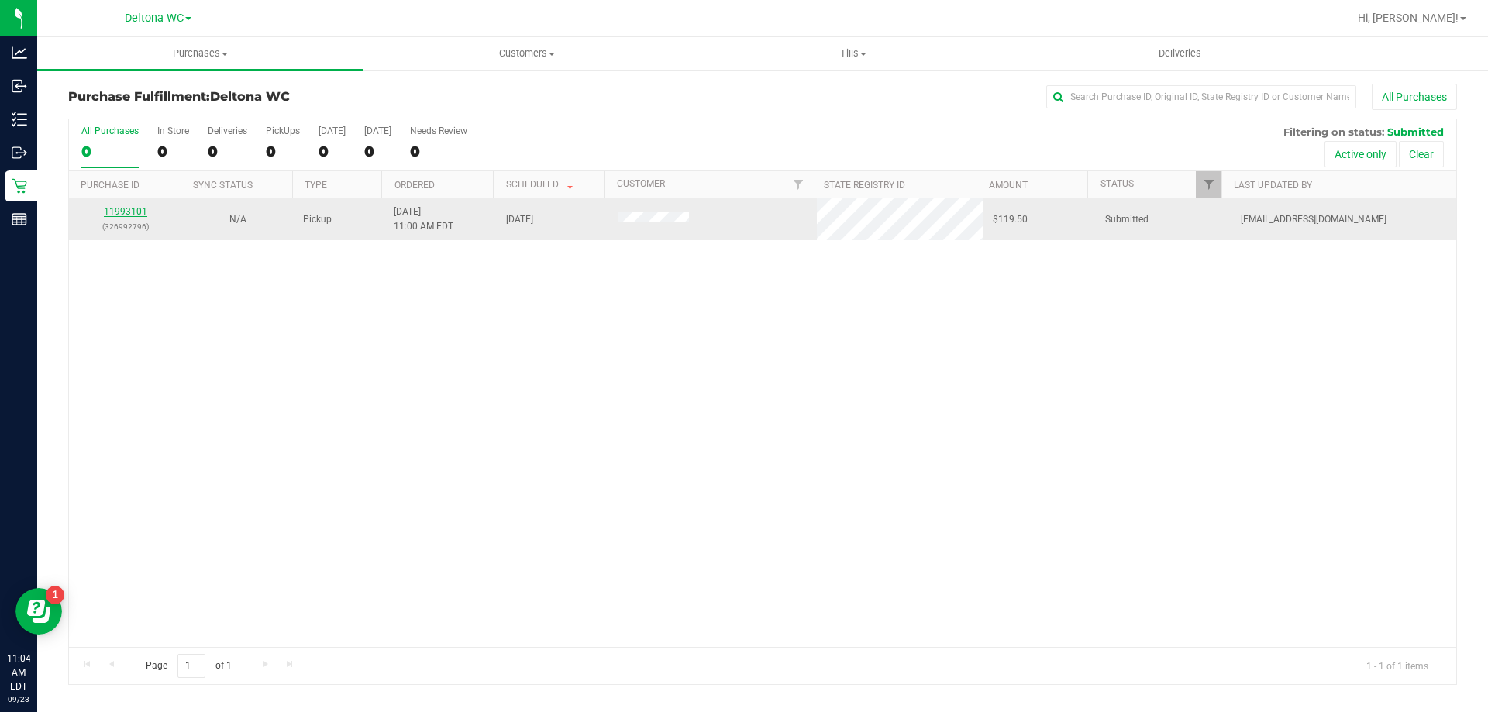
click at [135, 216] on link "11993101" at bounding box center [125, 211] width 43 height 11
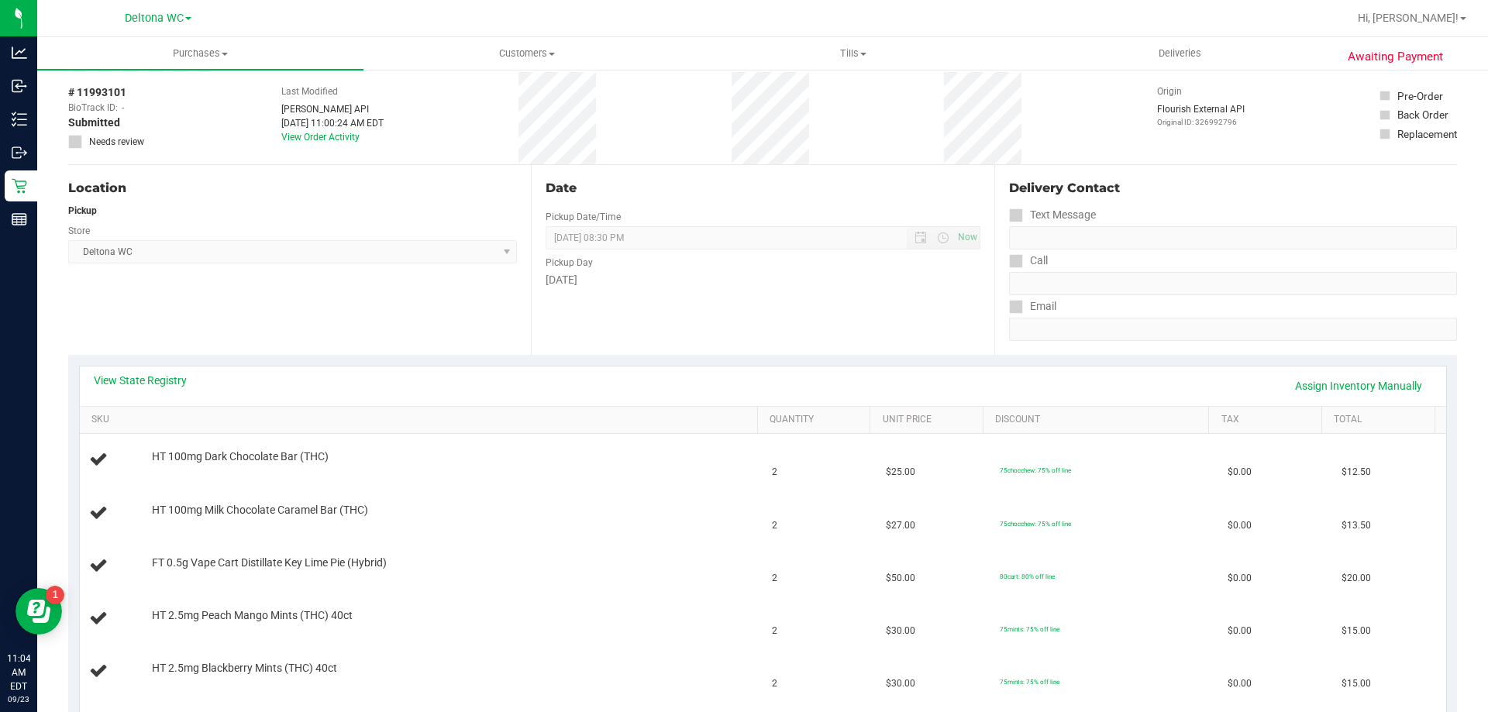
scroll to position [233, 0]
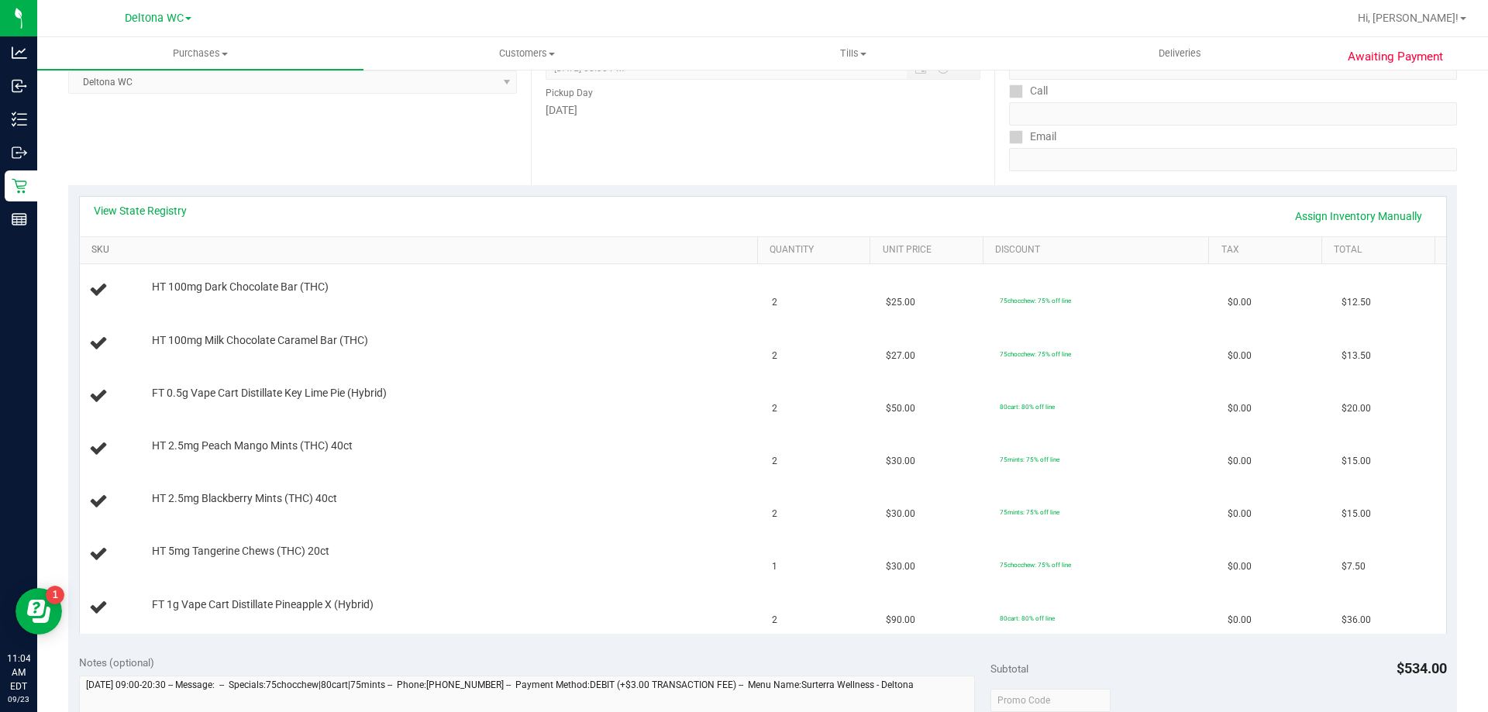
click at [359, 254] on link "SKU" at bounding box center [421, 250] width 660 height 12
click at [135, 226] on div "View State Registry Assign Inventory Manually" at bounding box center [763, 216] width 1339 height 26
click at [141, 219] on div "View State Registry Assign Inventory Manually" at bounding box center [763, 216] width 1339 height 26
click at [161, 203] on link "View State Registry" at bounding box center [140, 211] width 93 height 16
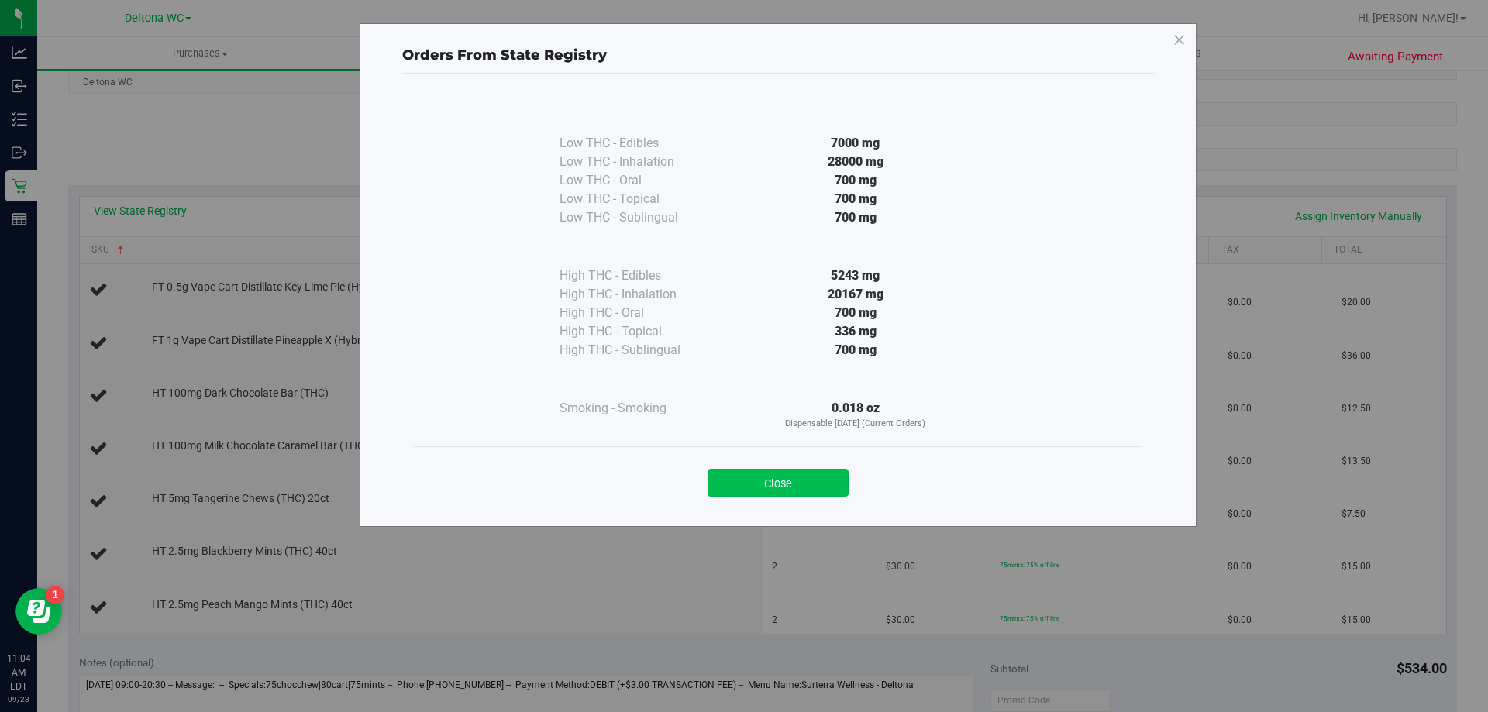
click at [791, 473] on button "Close" at bounding box center [778, 483] width 141 height 28
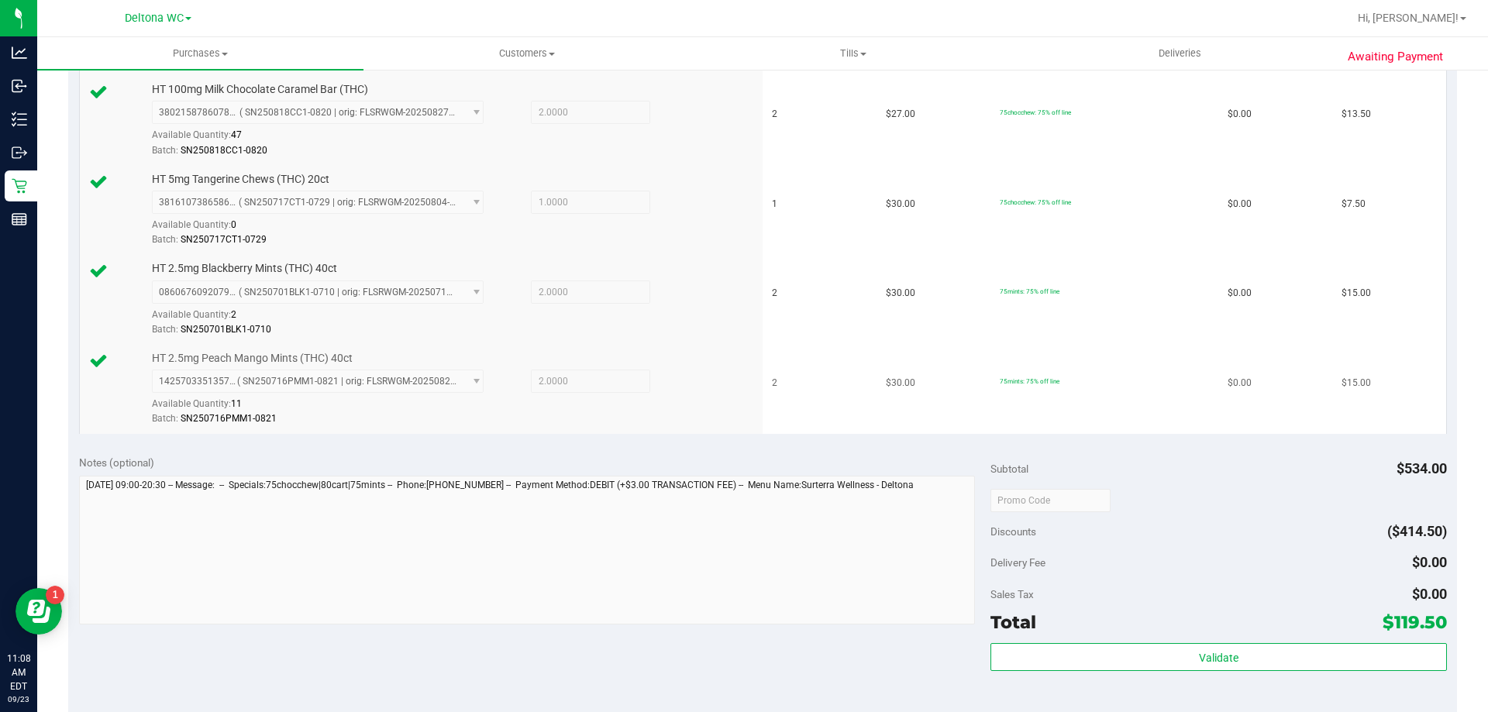
scroll to position [775, 0]
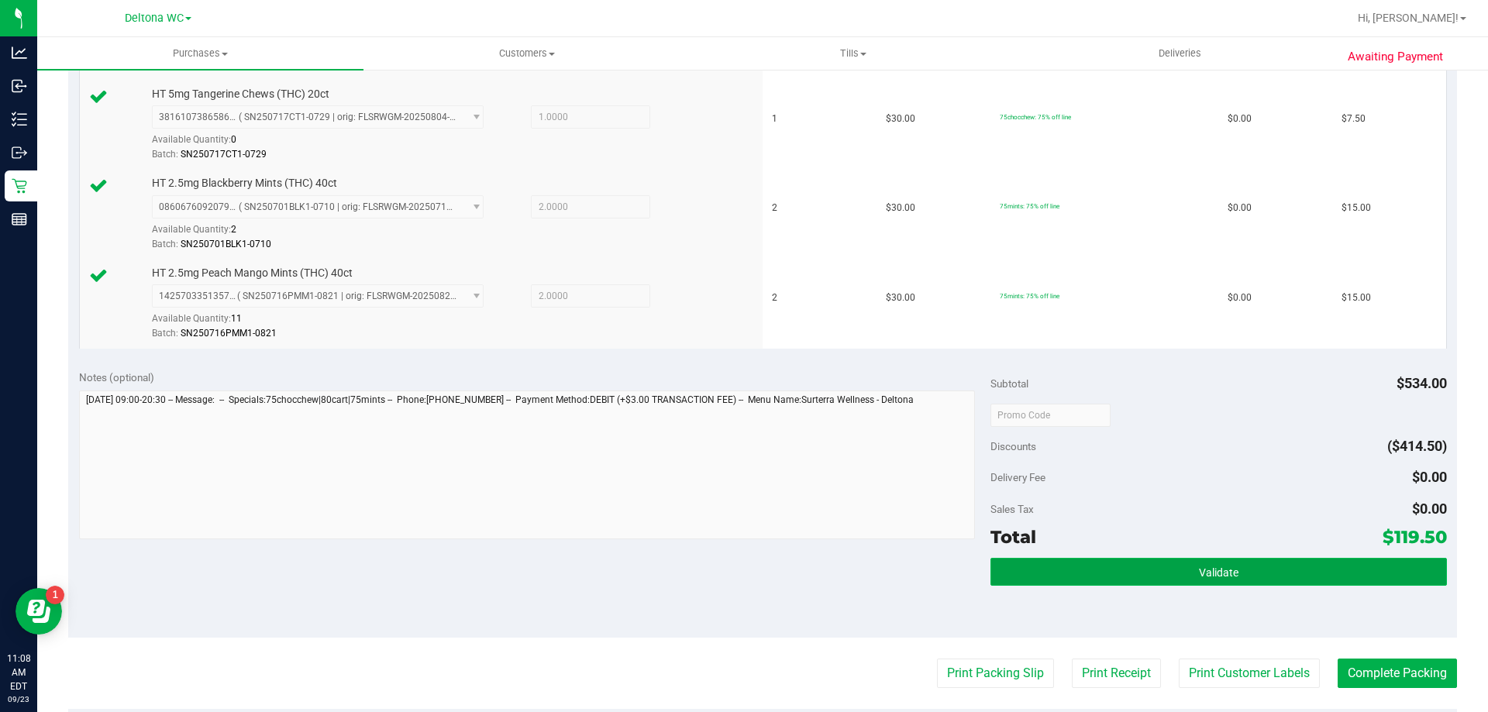
click at [1140, 581] on button "Validate" at bounding box center [1219, 572] width 456 height 28
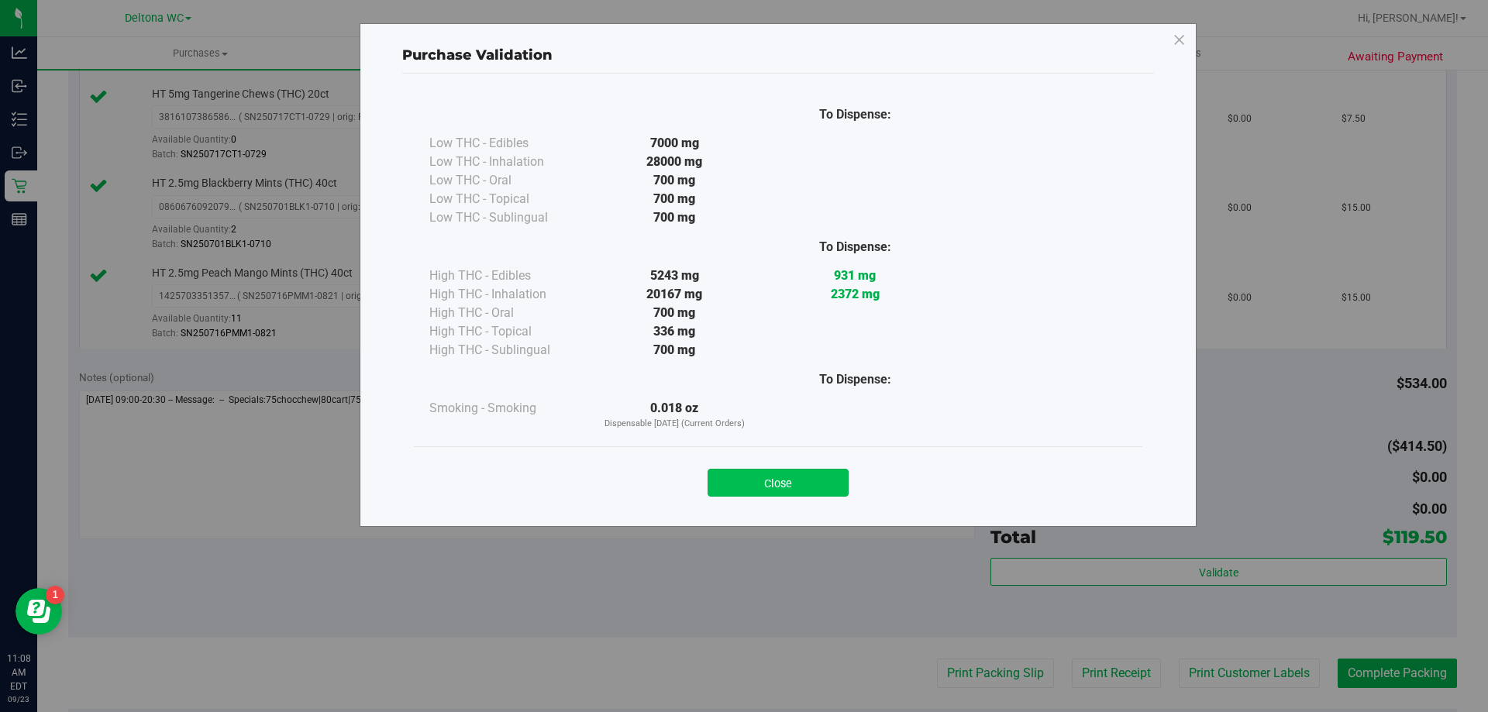
click at [828, 486] on button "Close" at bounding box center [778, 483] width 141 height 28
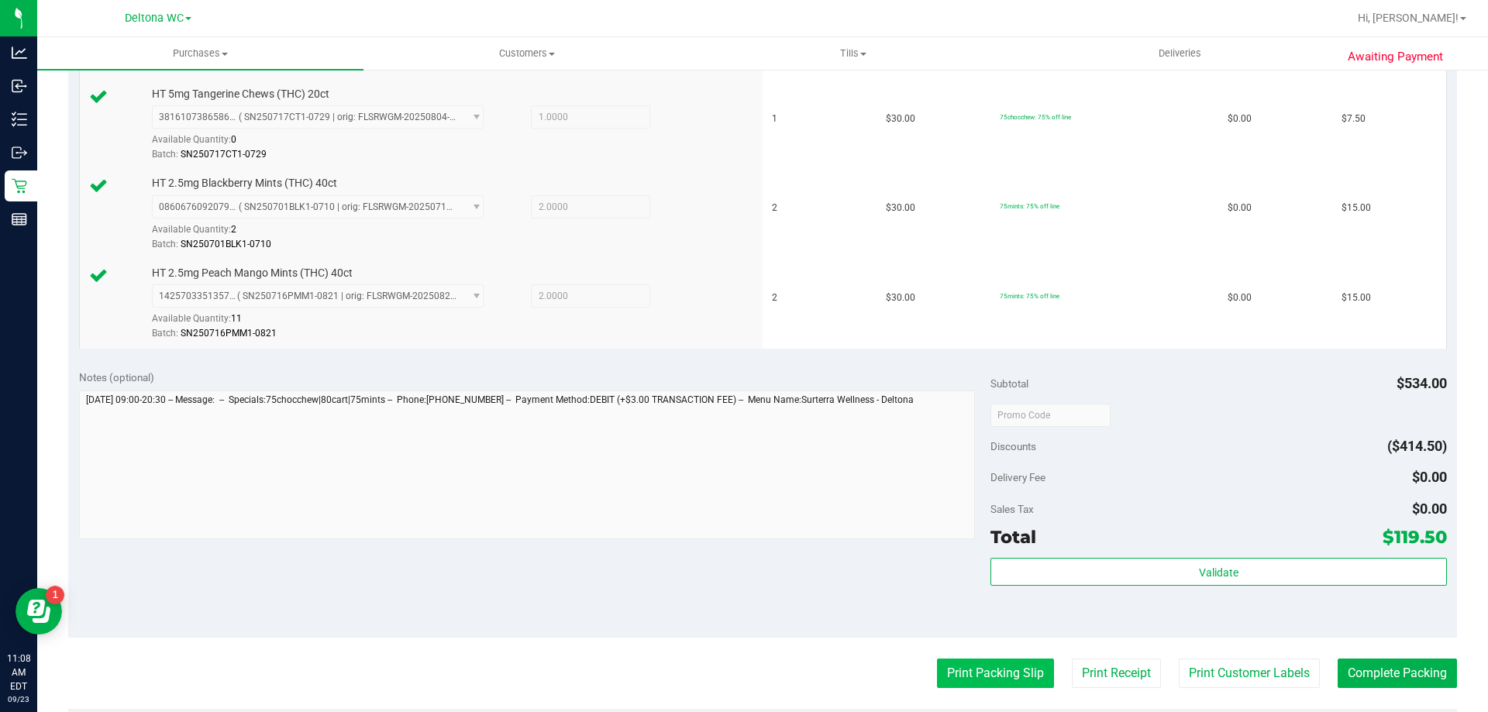
click at [966, 673] on button "Print Packing Slip" at bounding box center [995, 673] width 117 height 29
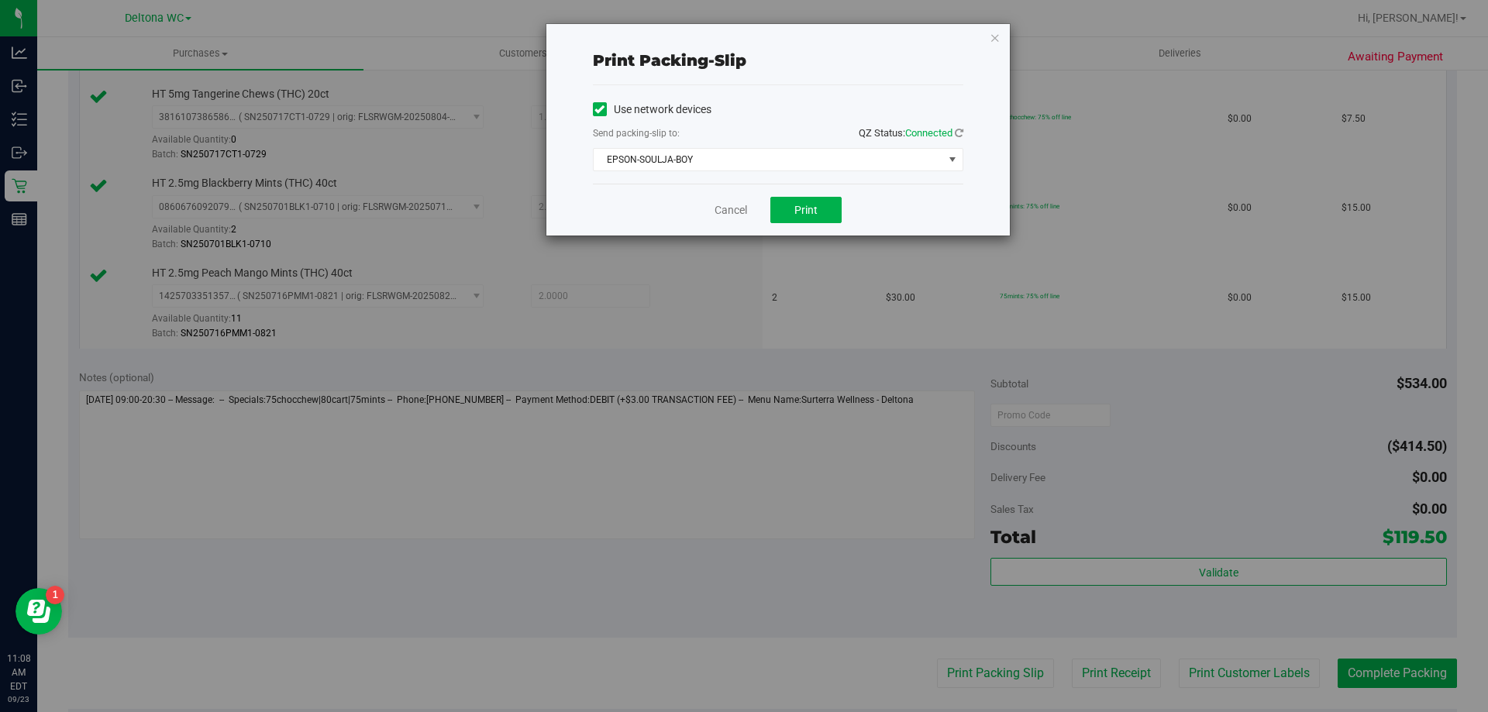
click at [832, 233] on div "Cancel Print" at bounding box center [778, 210] width 371 height 52
click at [833, 219] on button "Print" at bounding box center [806, 210] width 71 height 26
click at [736, 205] on link "Cancel" at bounding box center [731, 210] width 33 height 16
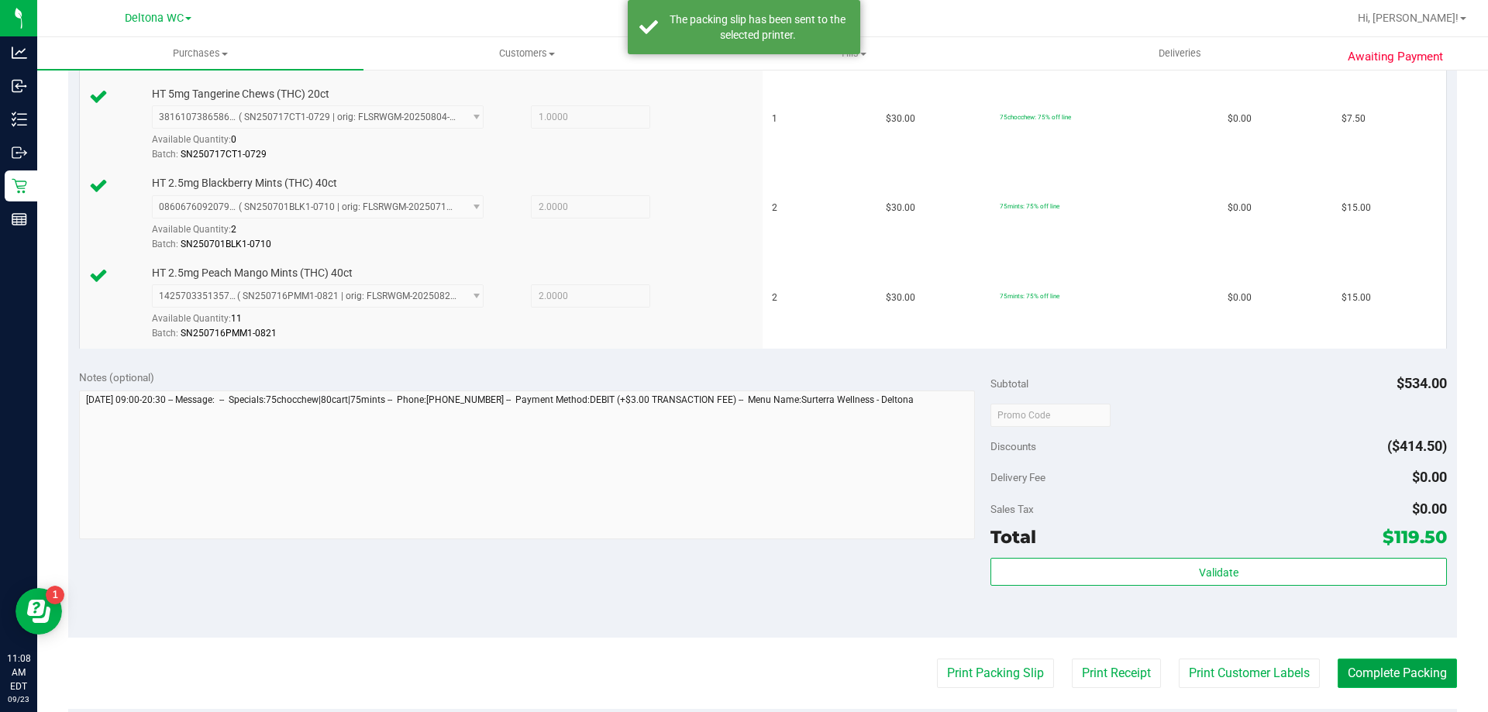
drag, startPoint x: 1419, startPoint y: 675, endPoint x: 1414, endPoint y: 682, distance: 8.4
click at [1415, 681] on button "Complete Packing" at bounding box center [1397, 673] width 119 height 29
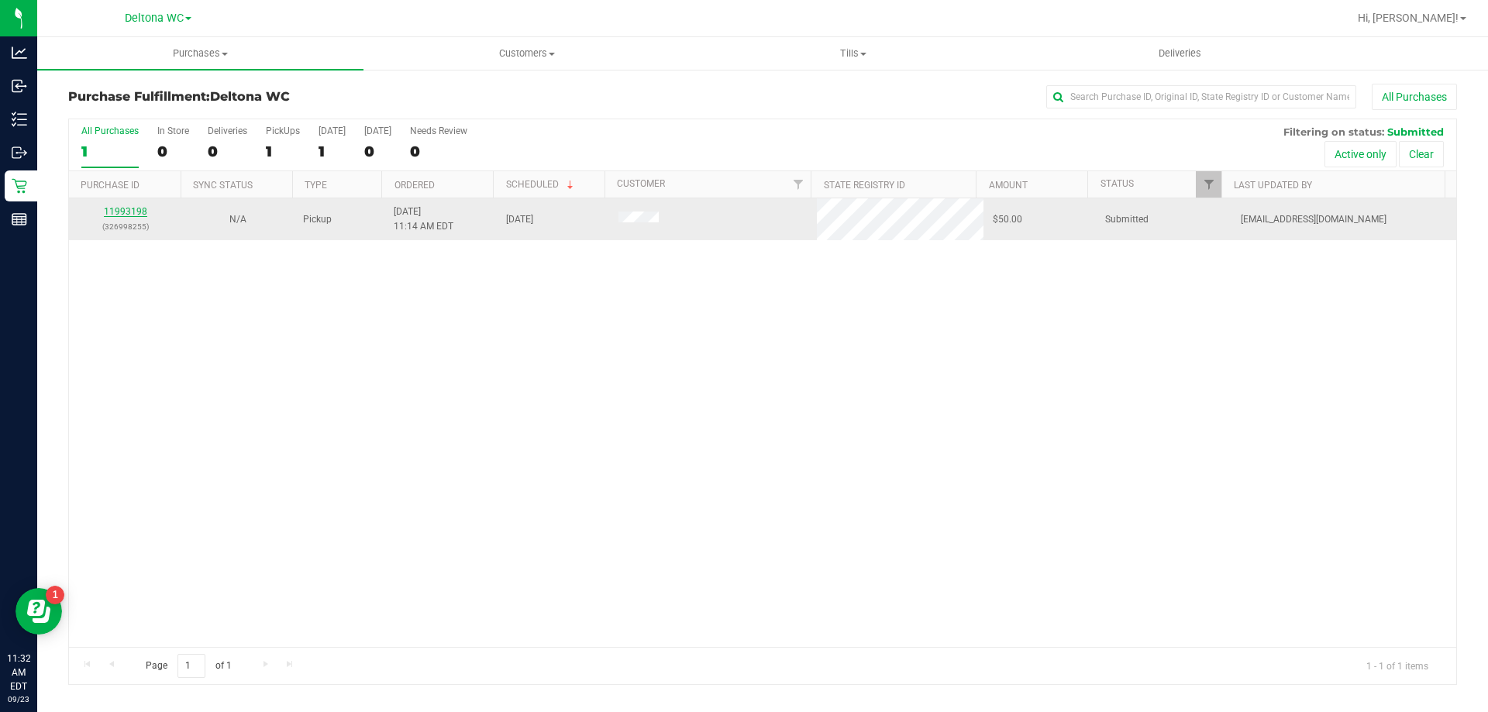
click at [123, 207] on link "11993198" at bounding box center [125, 211] width 43 height 11
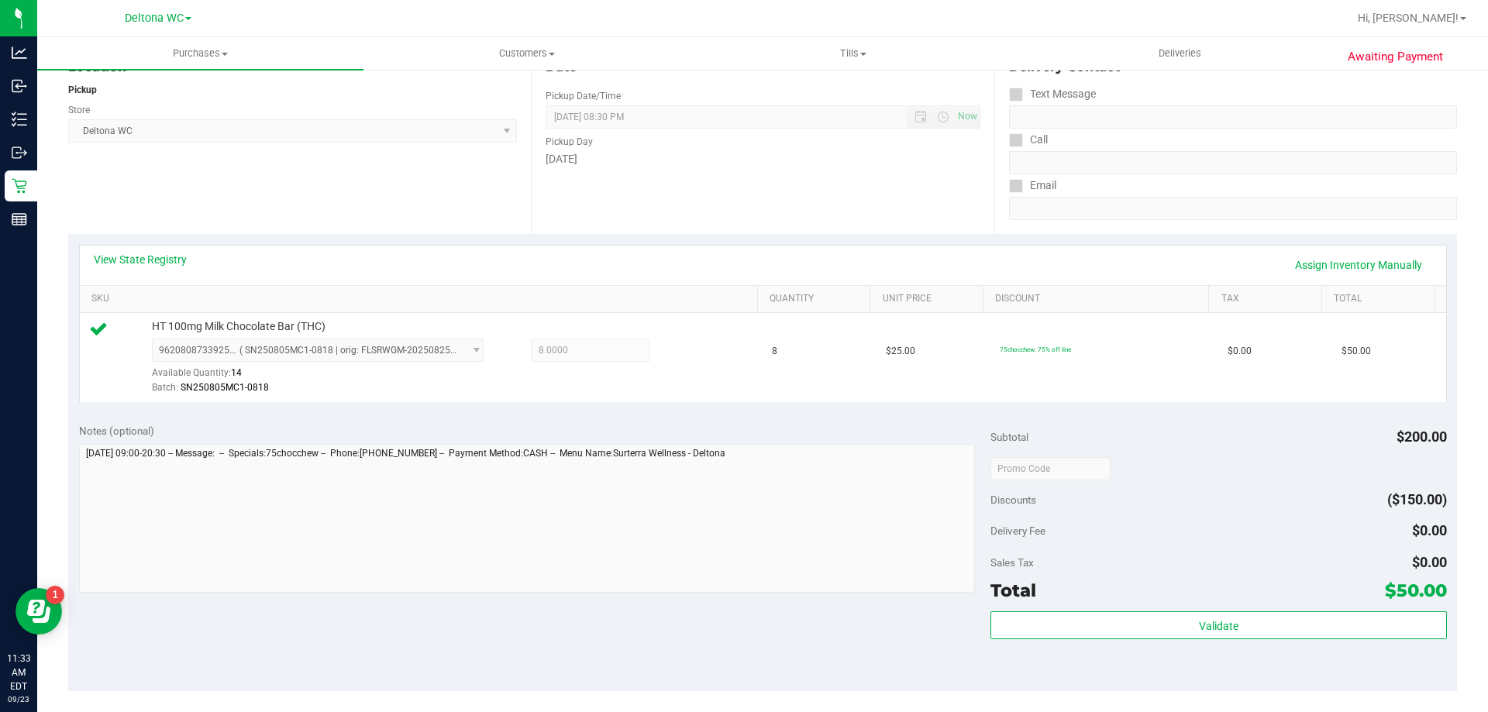
scroll to position [233, 0]
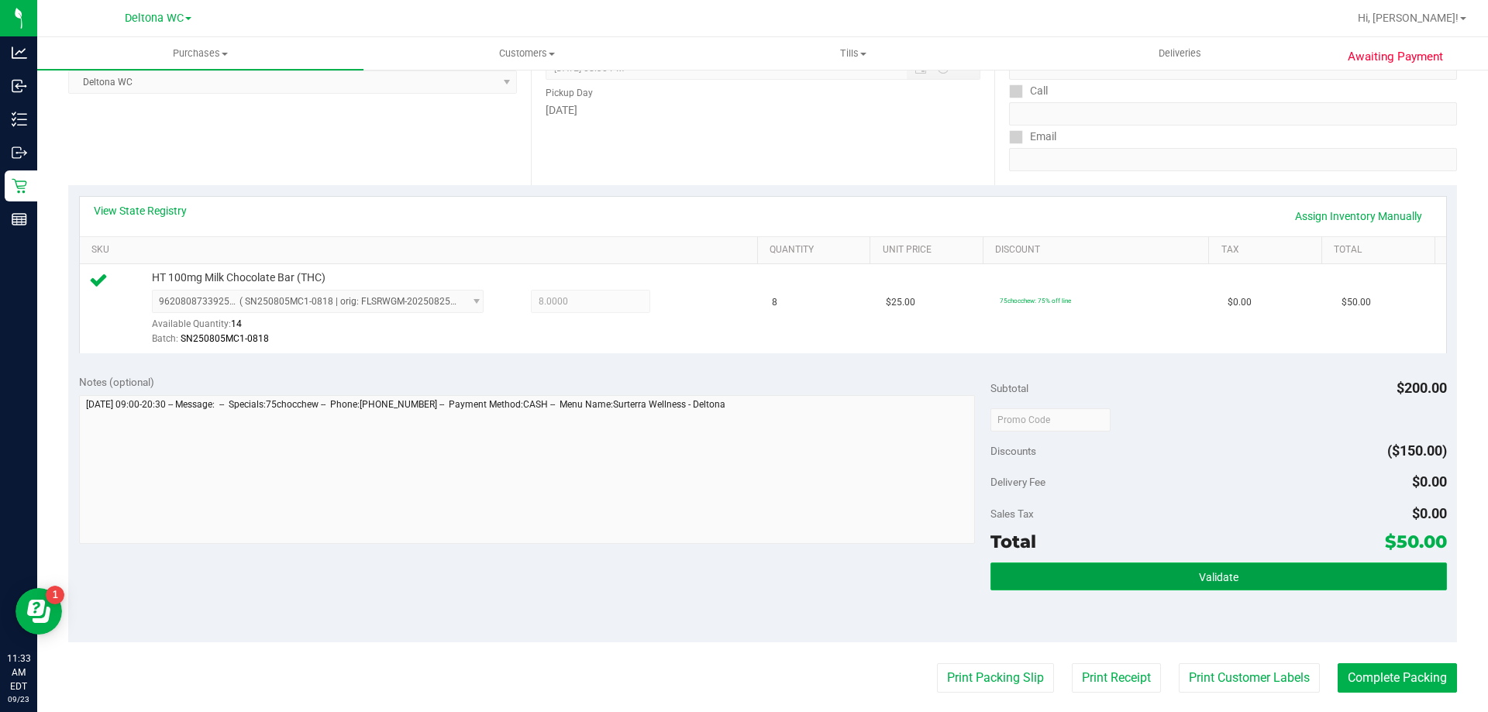
click at [1140, 573] on button "Validate" at bounding box center [1219, 577] width 456 height 28
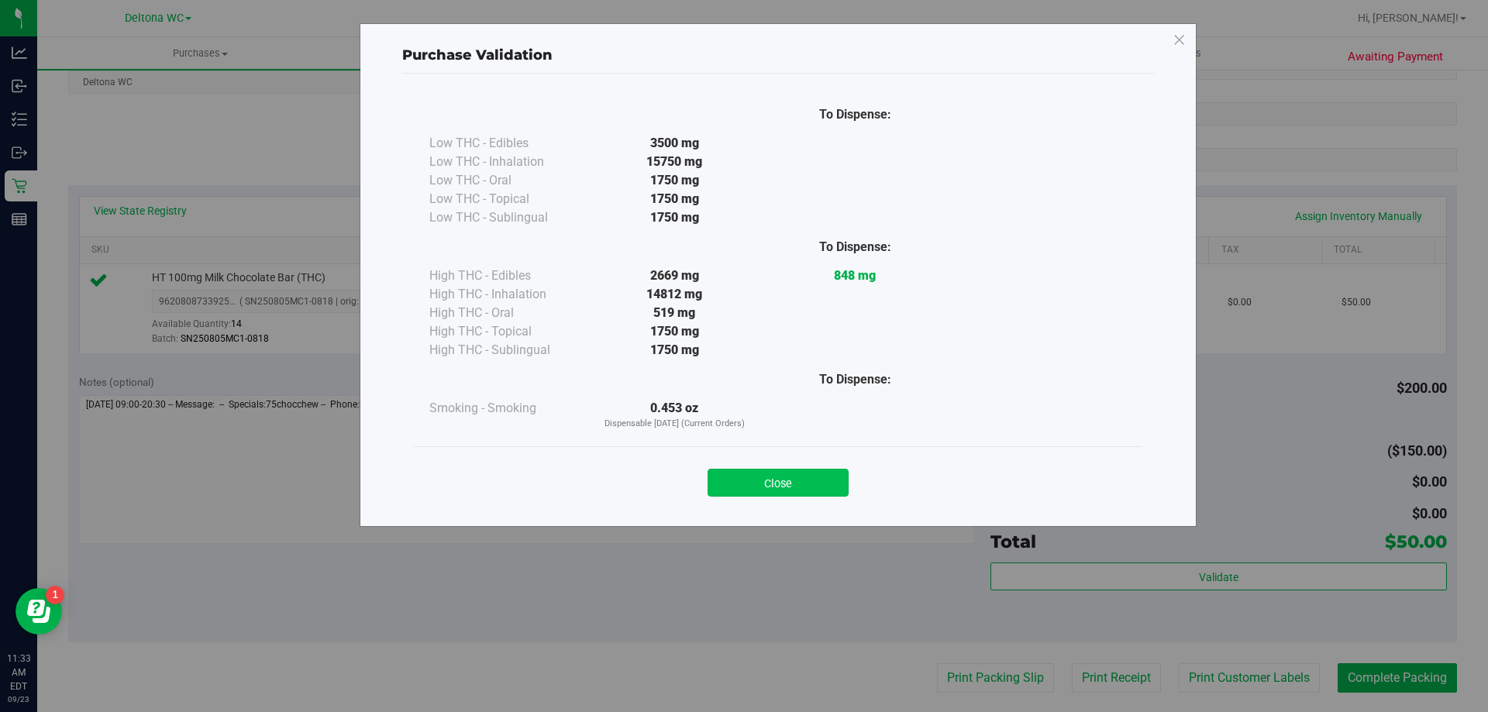
click at [798, 476] on button "Close" at bounding box center [778, 483] width 141 height 28
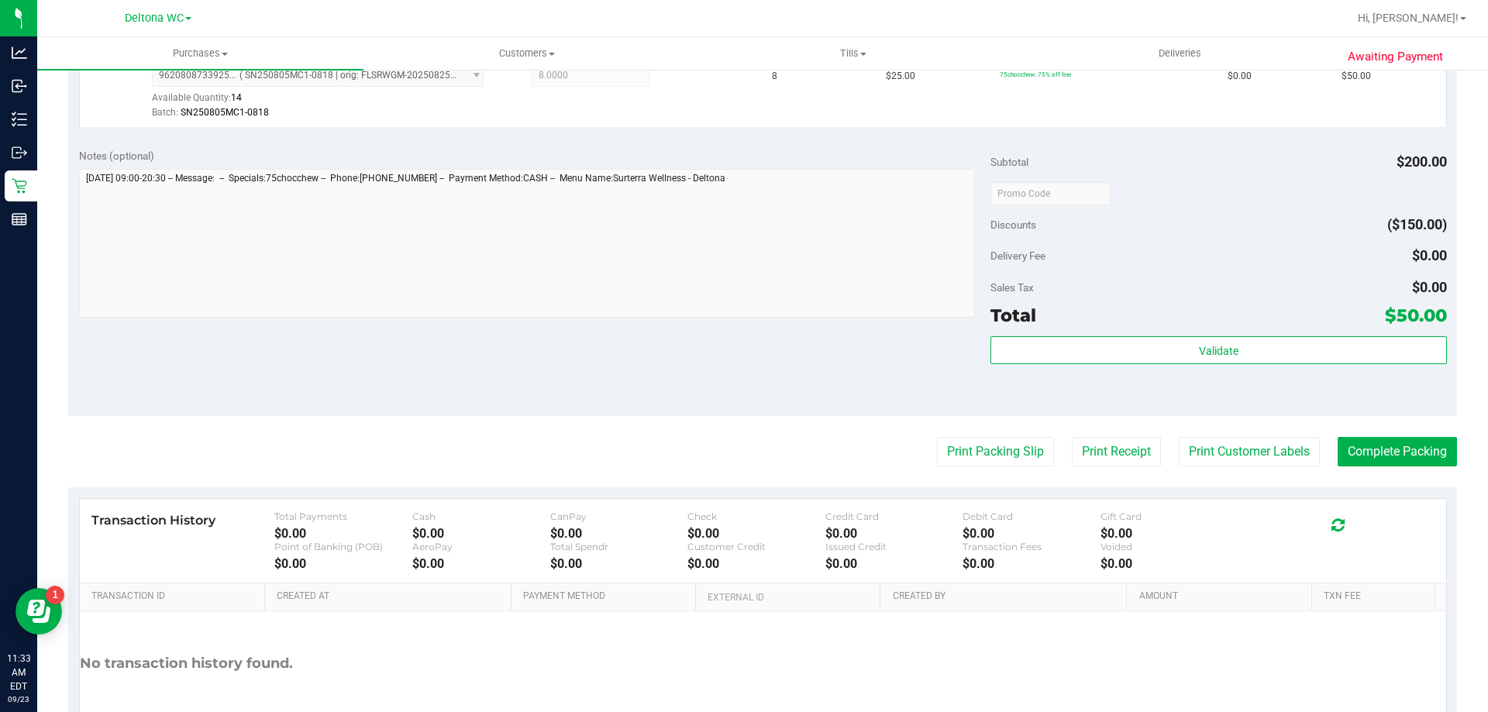
scroll to position [465, 0]
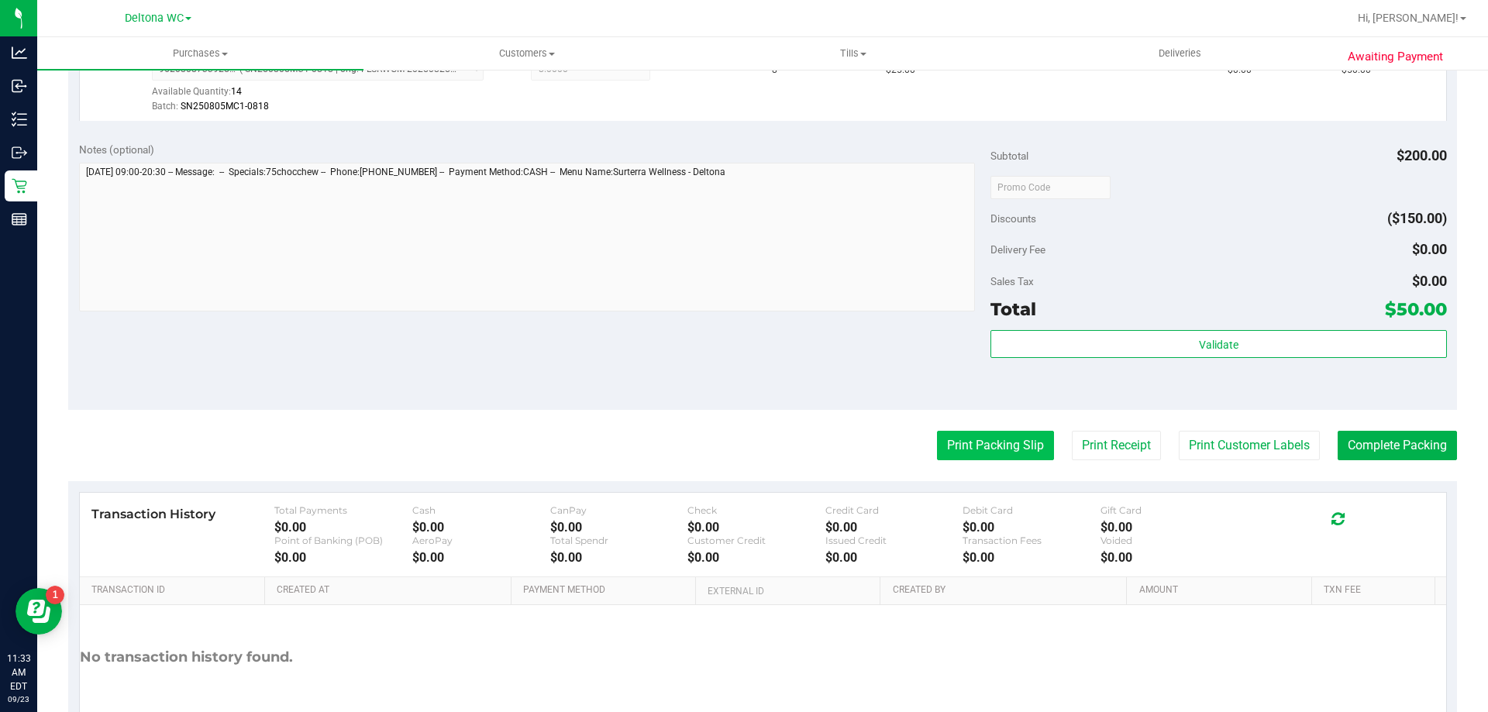
click at [973, 440] on button "Print Packing Slip" at bounding box center [995, 445] width 117 height 29
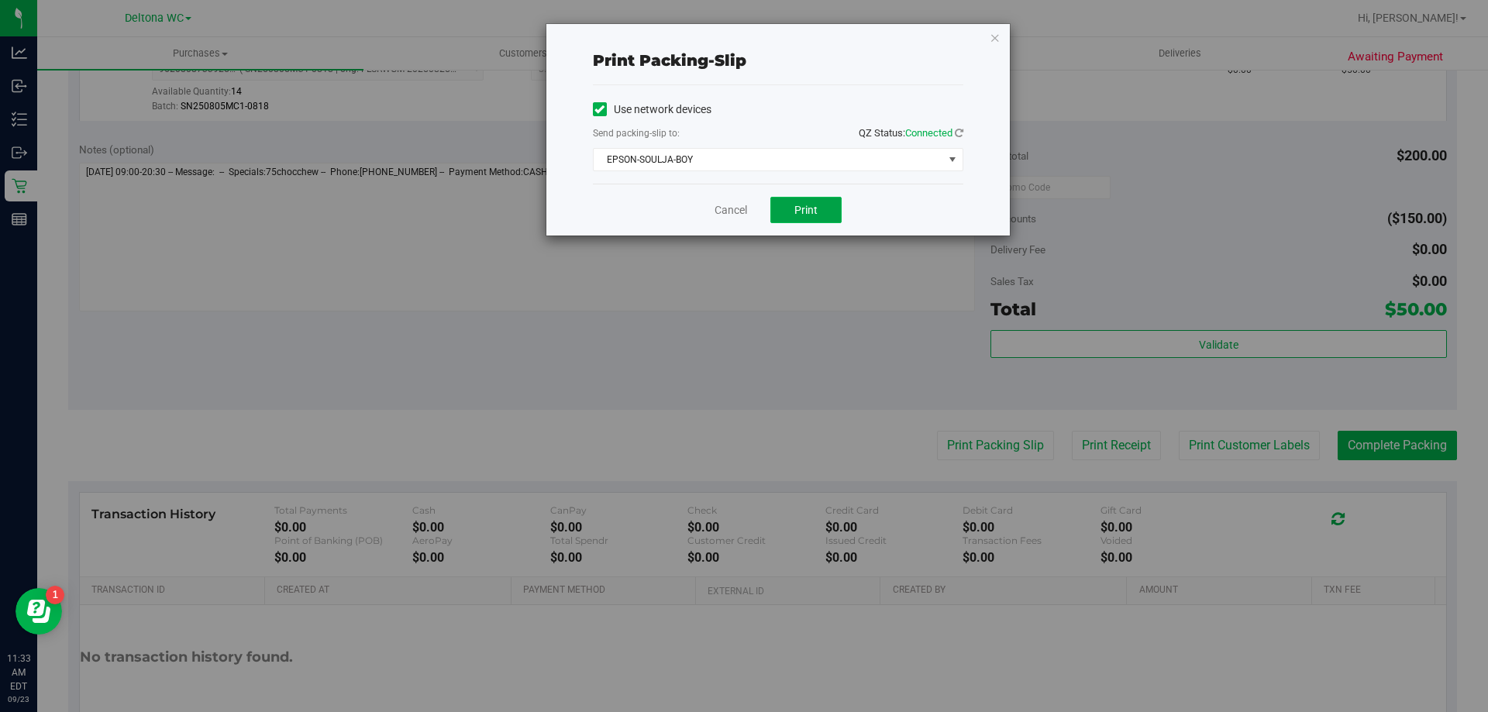
click at [818, 205] on button "Print" at bounding box center [806, 210] width 71 height 26
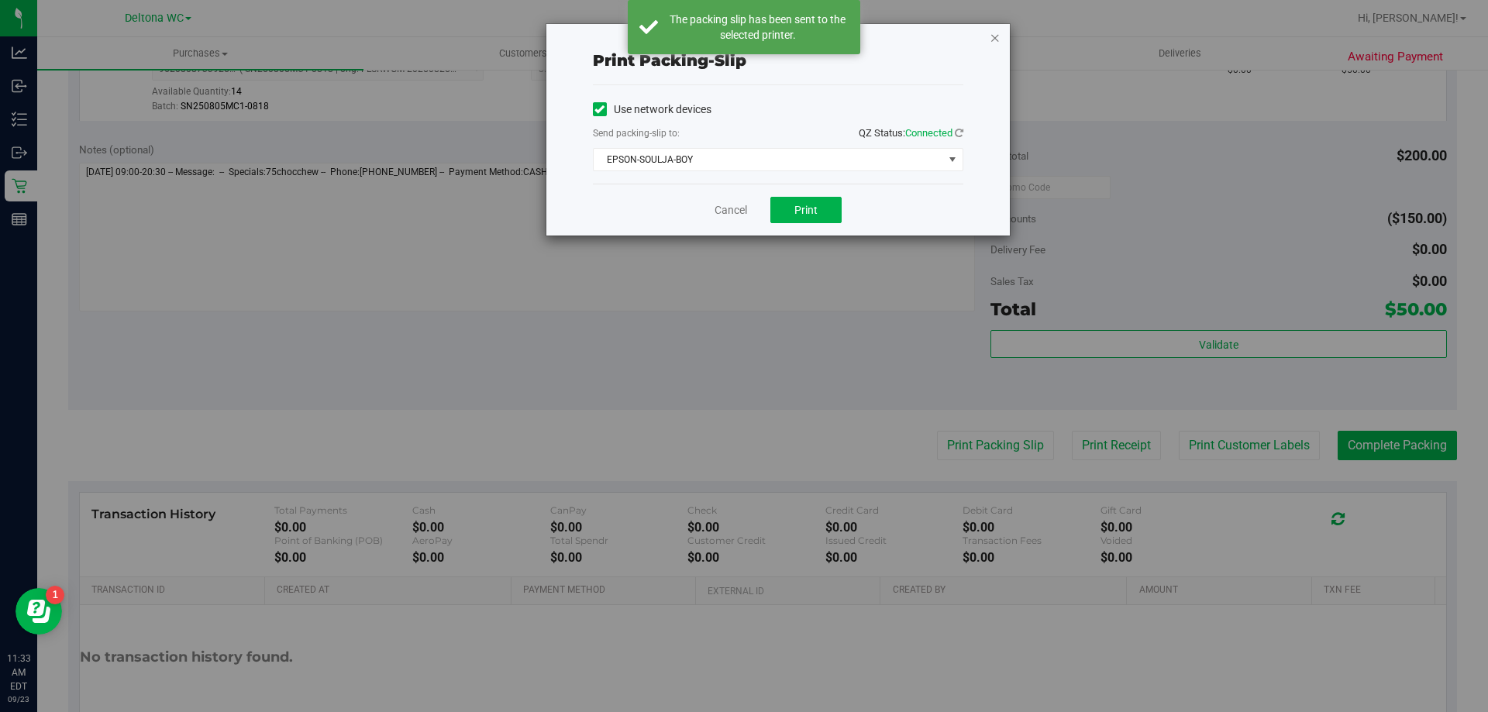
click at [998, 36] on icon "button" at bounding box center [995, 37] width 11 height 19
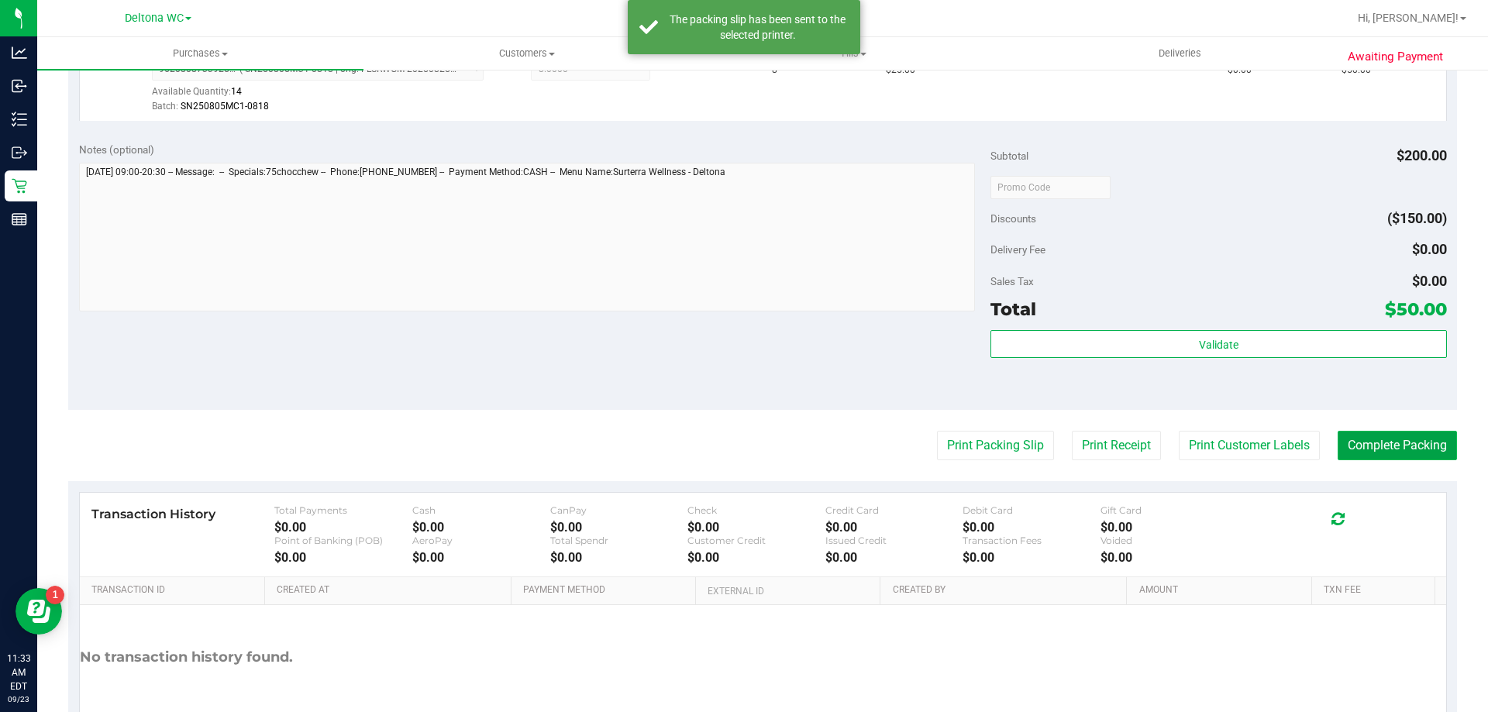
click at [1372, 452] on button "Complete Packing" at bounding box center [1397, 445] width 119 height 29
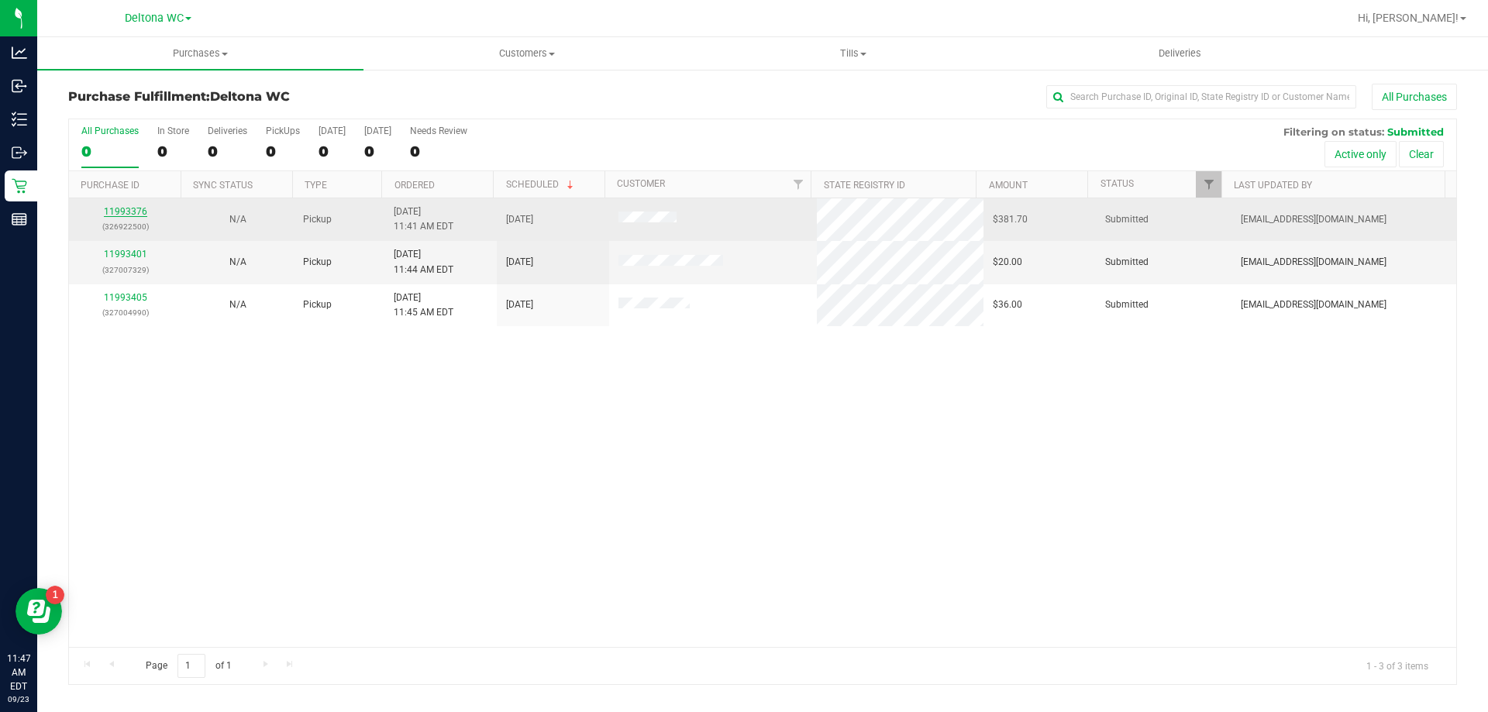
click at [129, 207] on link "11993376" at bounding box center [125, 211] width 43 height 11
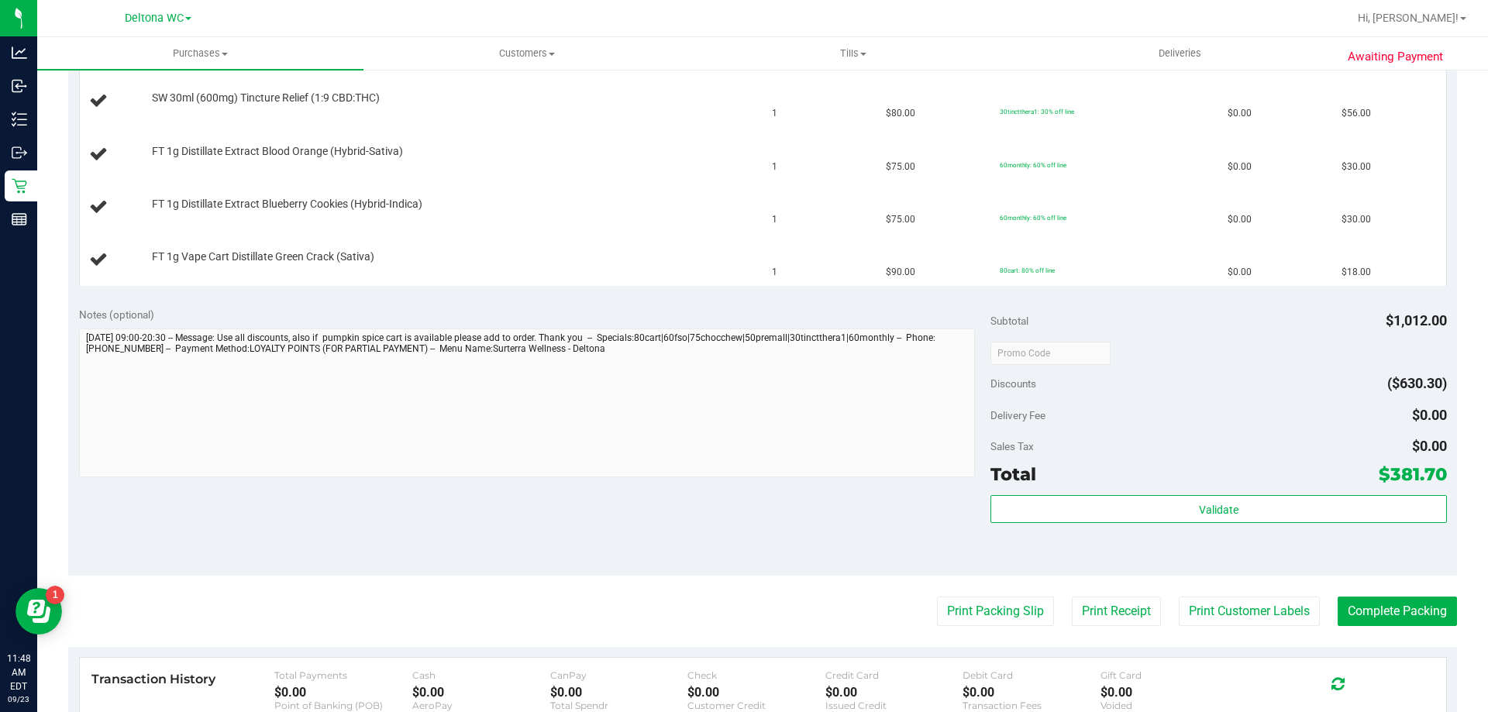
scroll to position [1163, 0]
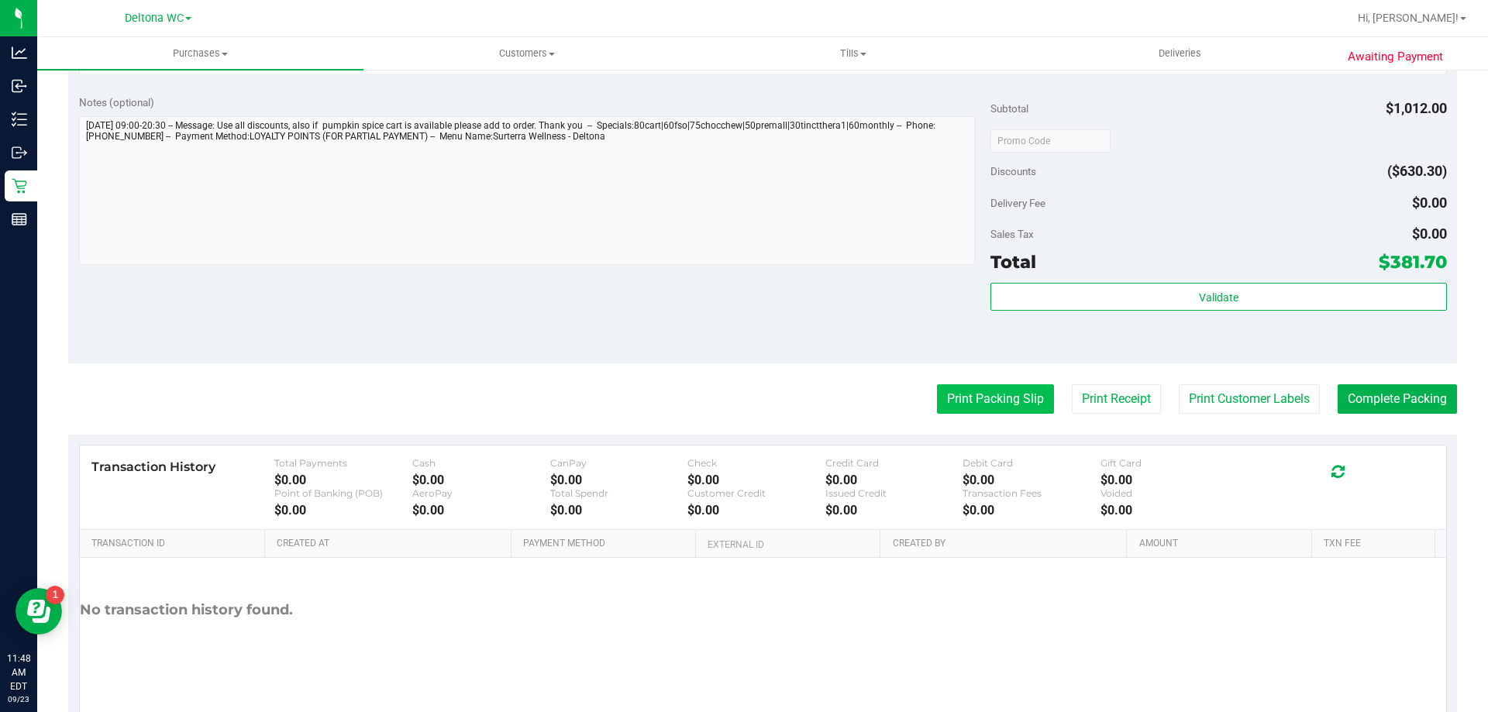
click at [971, 402] on button "Print Packing Slip" at bounding box center [995, 398] width 117 height 29
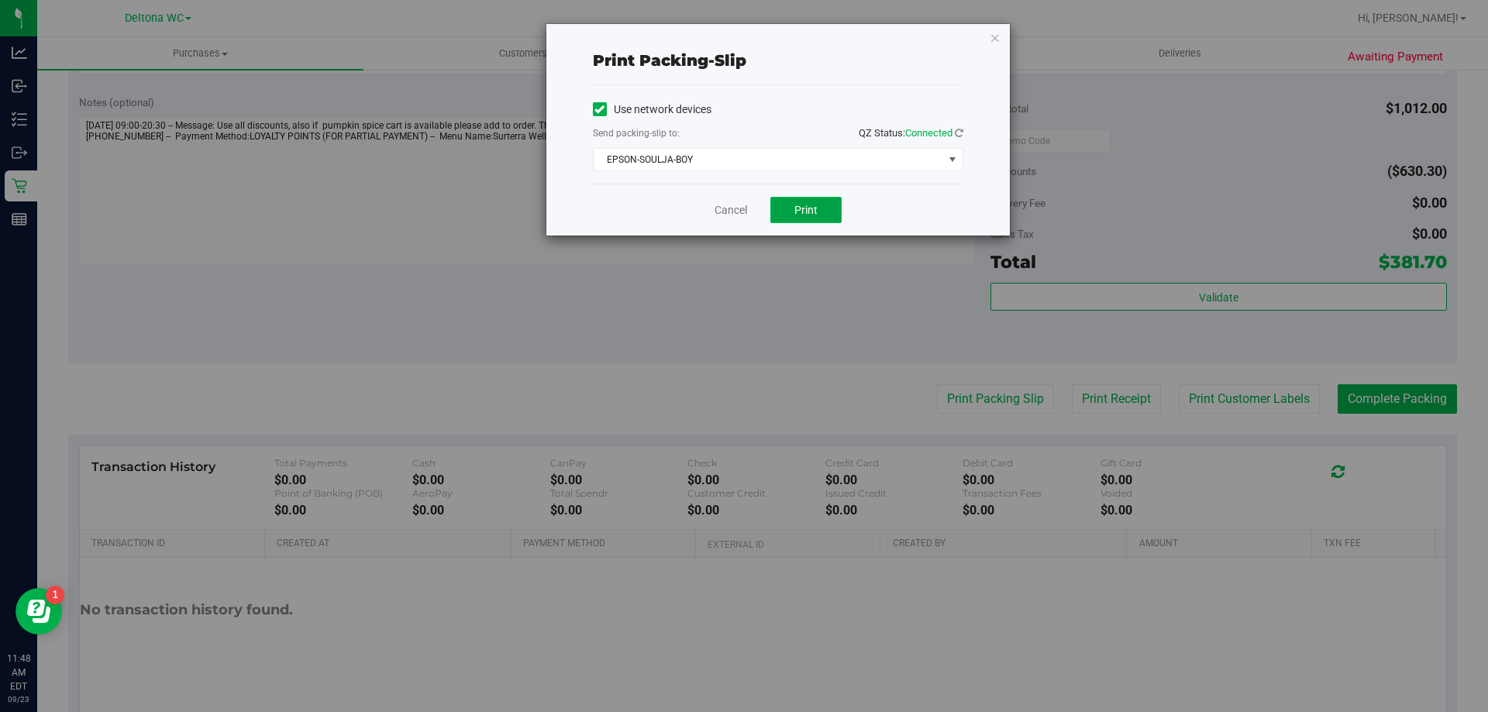
click at [827, 213] on button "Print" at bounding box center [806, 210] width 71 height 26
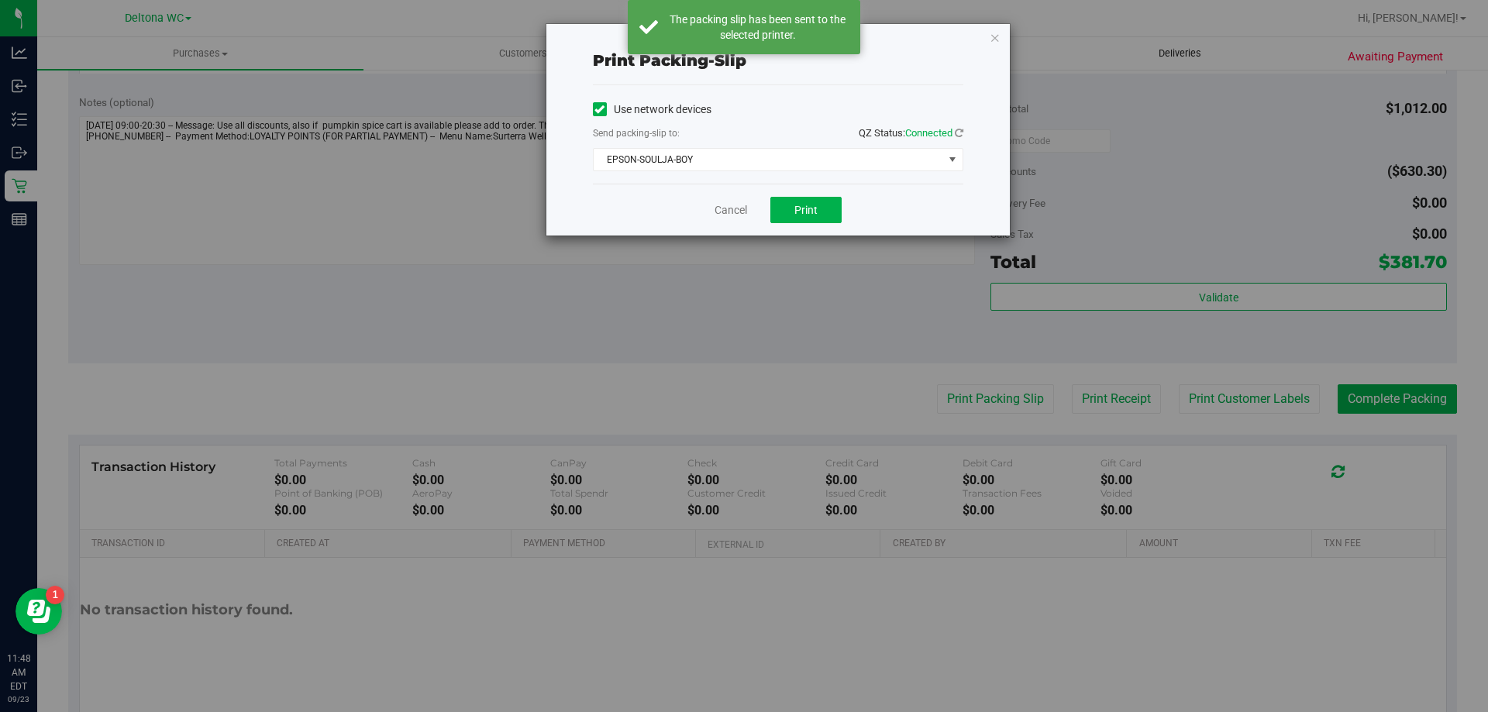
drag, startPoint x: 994, startPoint y: 41, endPoint x: 1019, endPoint y: 40, distance: 24.8
click at [994, 40] on icon "button" at bounding box center [995, 37] width 11 height 19
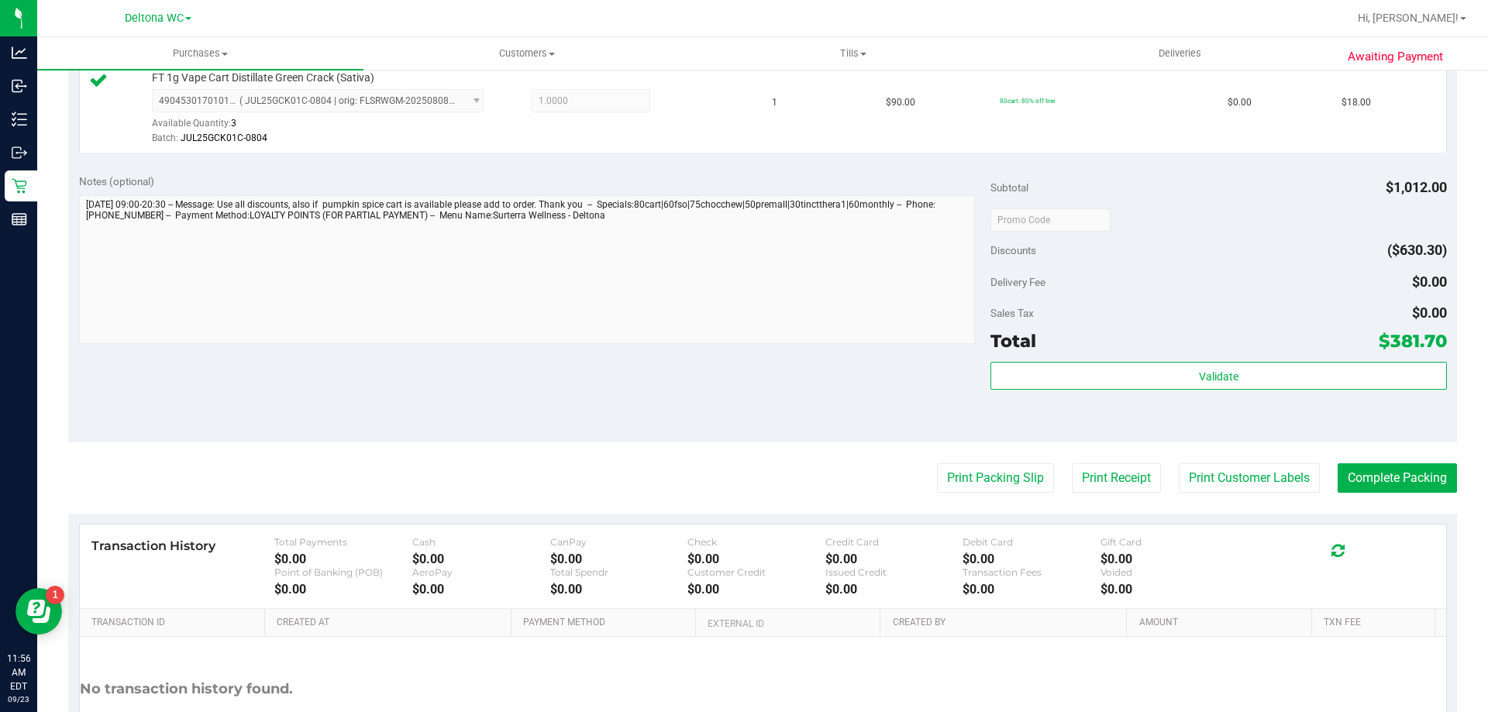
scroll to position [1705, 0]
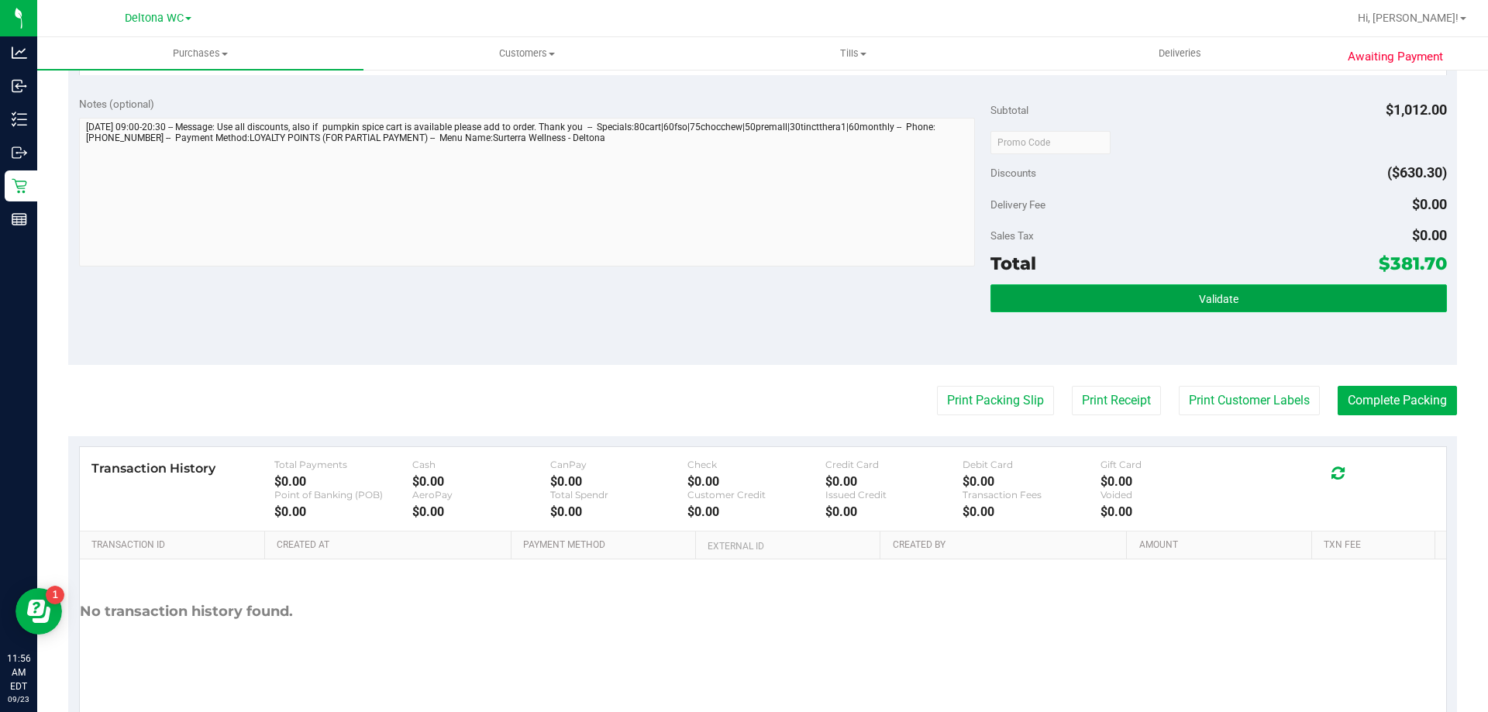
click at [1150, 291] on button "Validate" at bounding box center [1219, 298] width 456 height 28
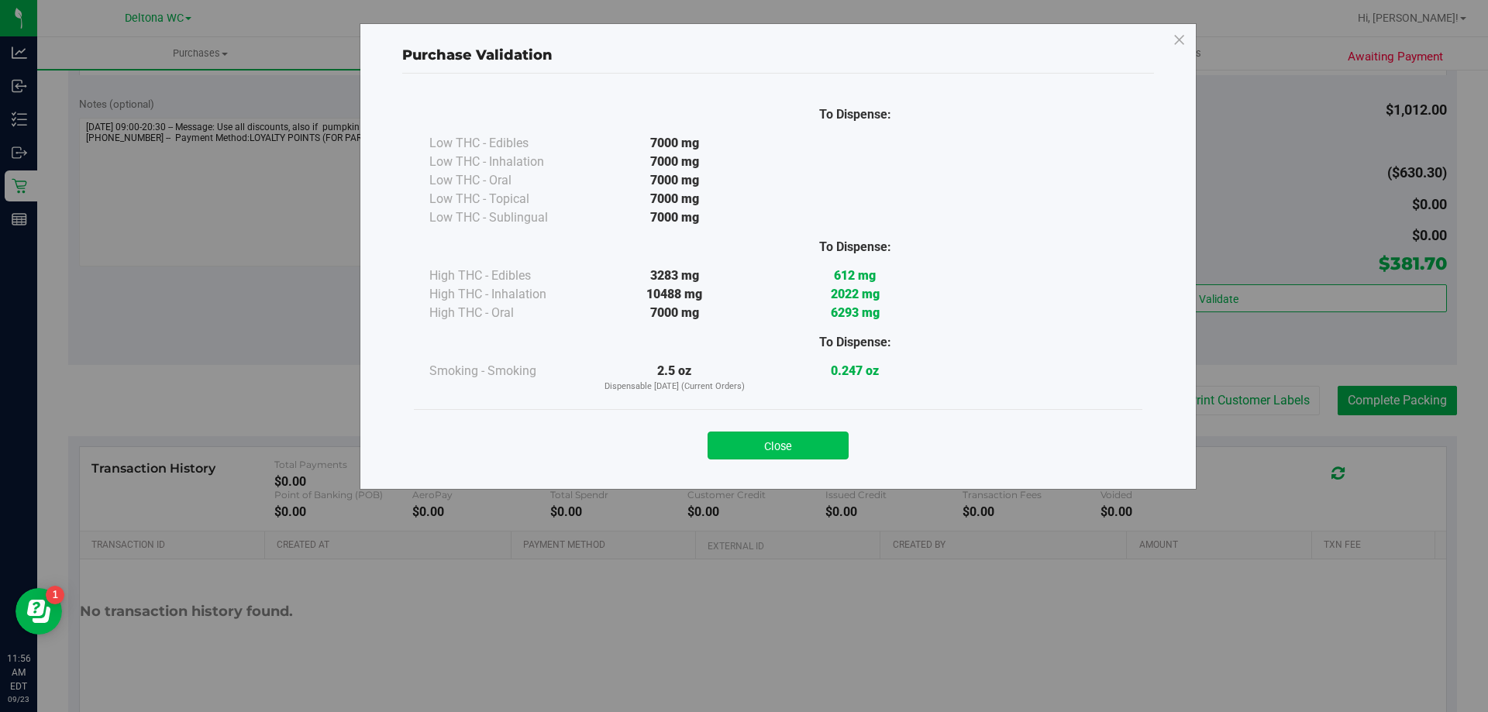
click at [819, 443] on button "Close" at bounding box center [778, 446] width 141 height 28
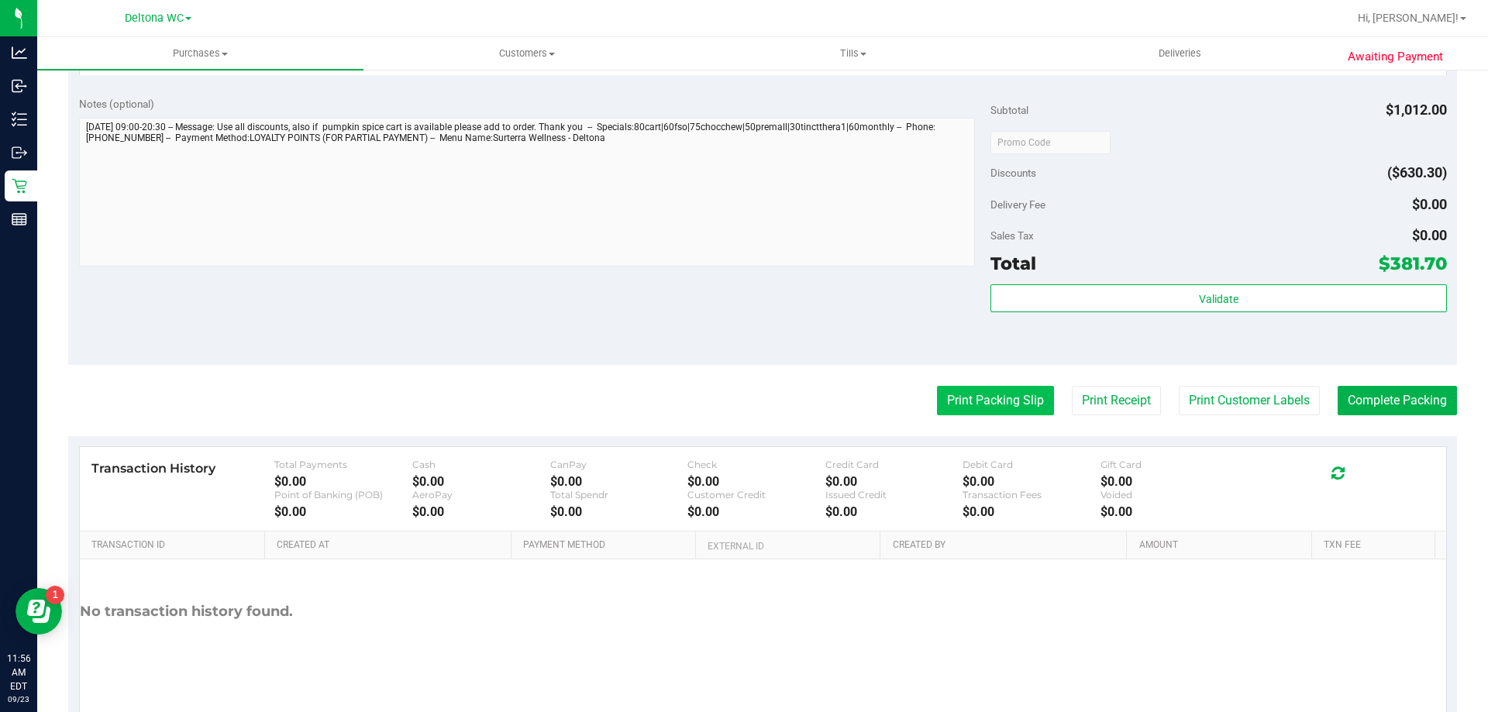
click at [1017, 404] on button "Print Packing Slip" at bounding box center [995, 400] width 117 height 29
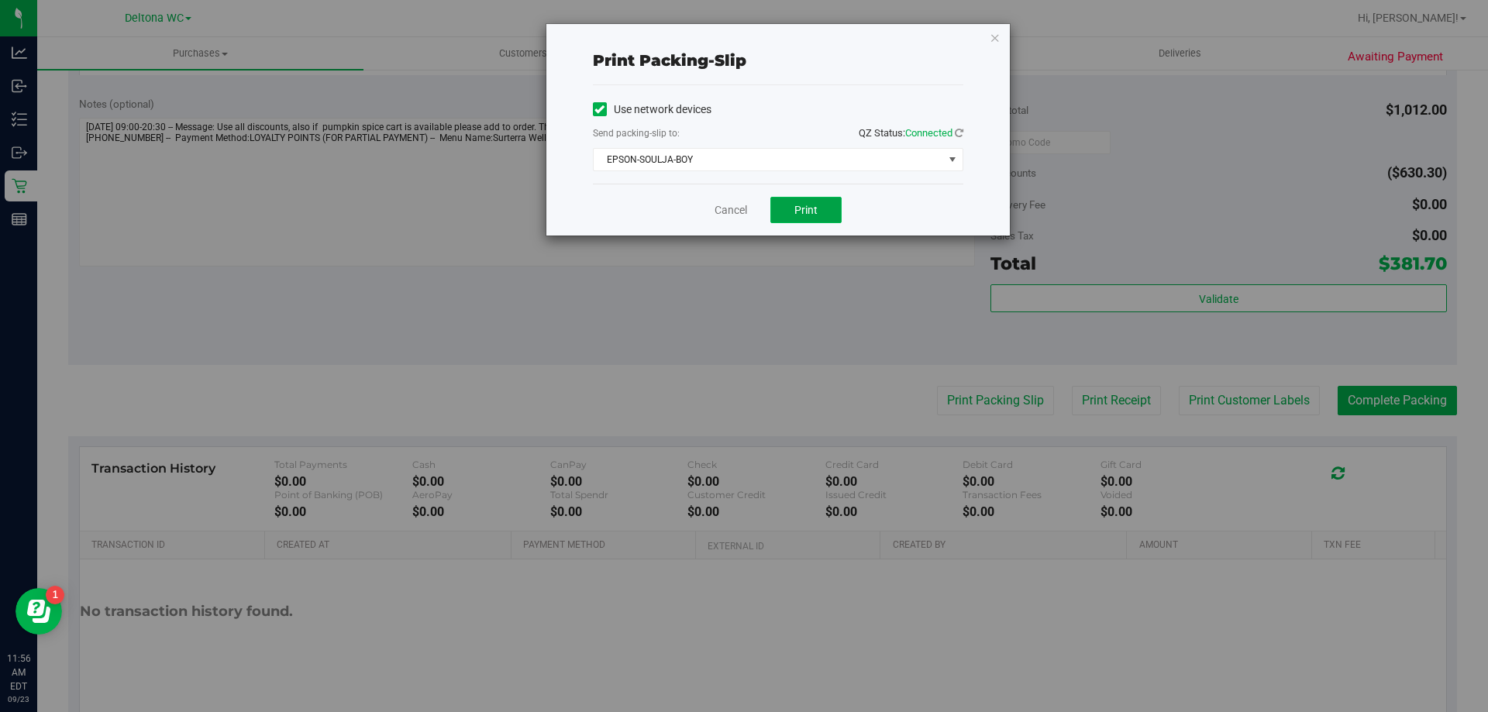
click at [816, 211] on span "Print" at bounding box center [806, 210] width 23 height 12
drag, startPoint x: 722, startPoint y: 209, endPoint x: 870, endPoint y: 215, distance: 147.4
click at [723, 209] on link "Cancel" at bounding box center [731, 210] width 33 height 16
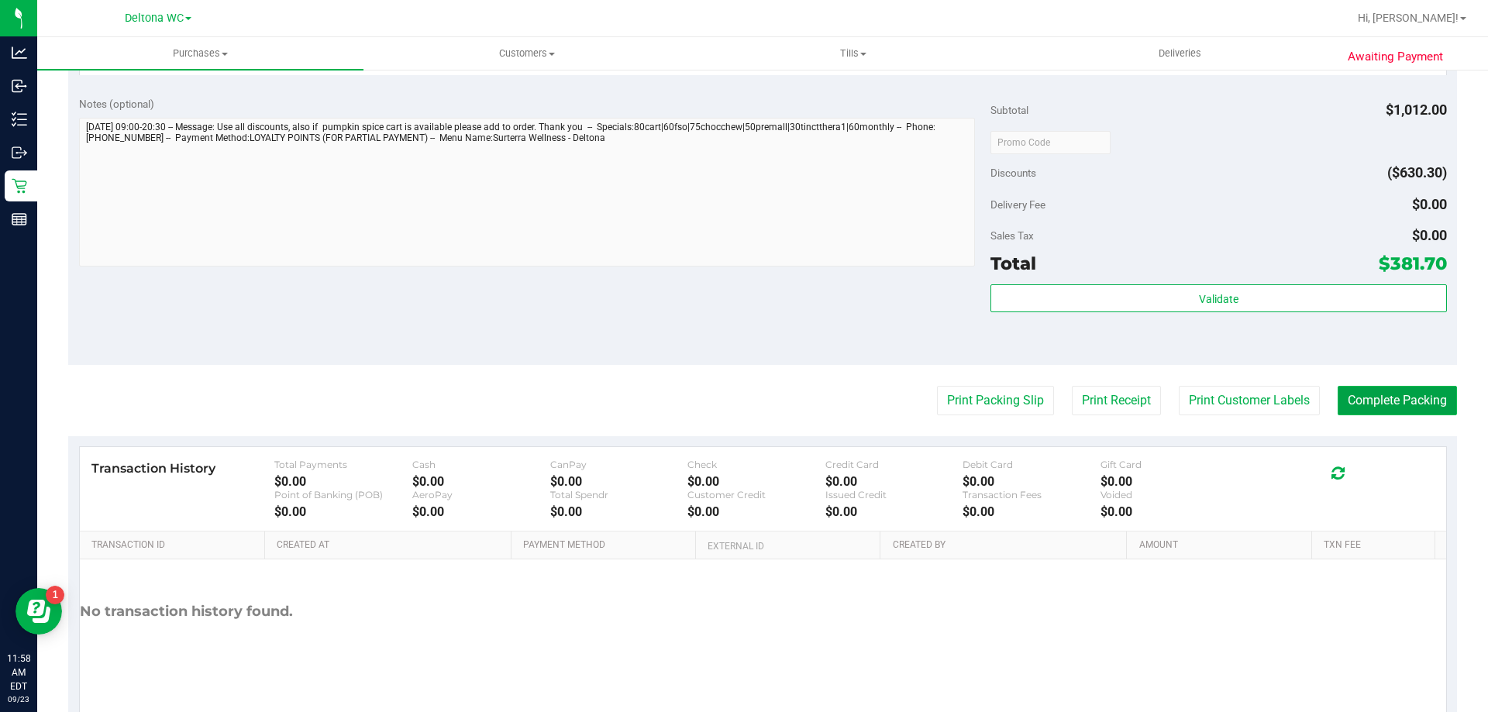
click at [1384, 398] on button "Complete Packing" at bounding box center [1397, 400] width 119 height 29
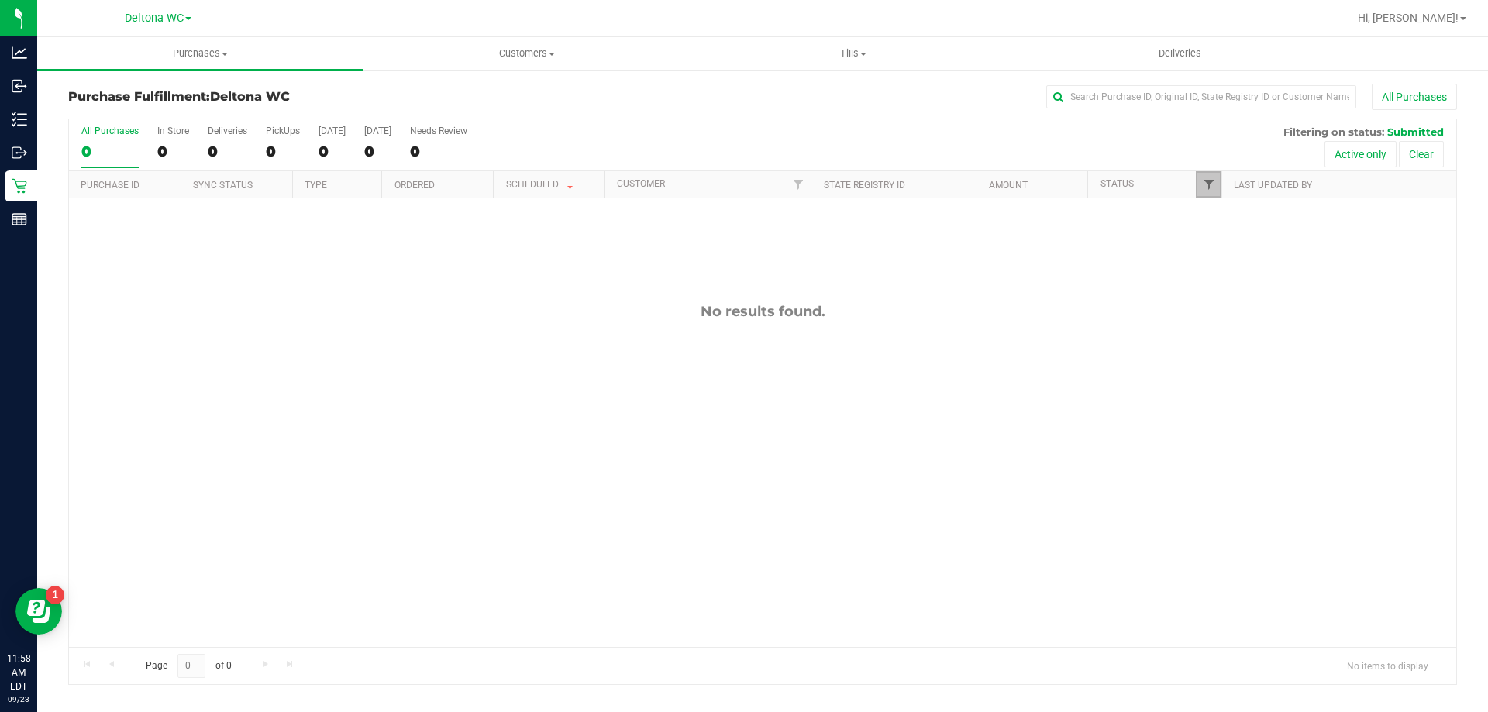
click at [1204, 186] on span "Filter" at bounding box center [1209, 184] width 12 height 12
click at [1060, 398] on div "No results found." at bounding box center [763, 474] width 1388 height 553
click at [829, 143] on div "All Purchases 0 In Store 0 Deliveries 0 PickUps 0 [DATE] 0 [DATE] 0 Needs Revie…" at bounding box center [763, 145] width 1388 height 52
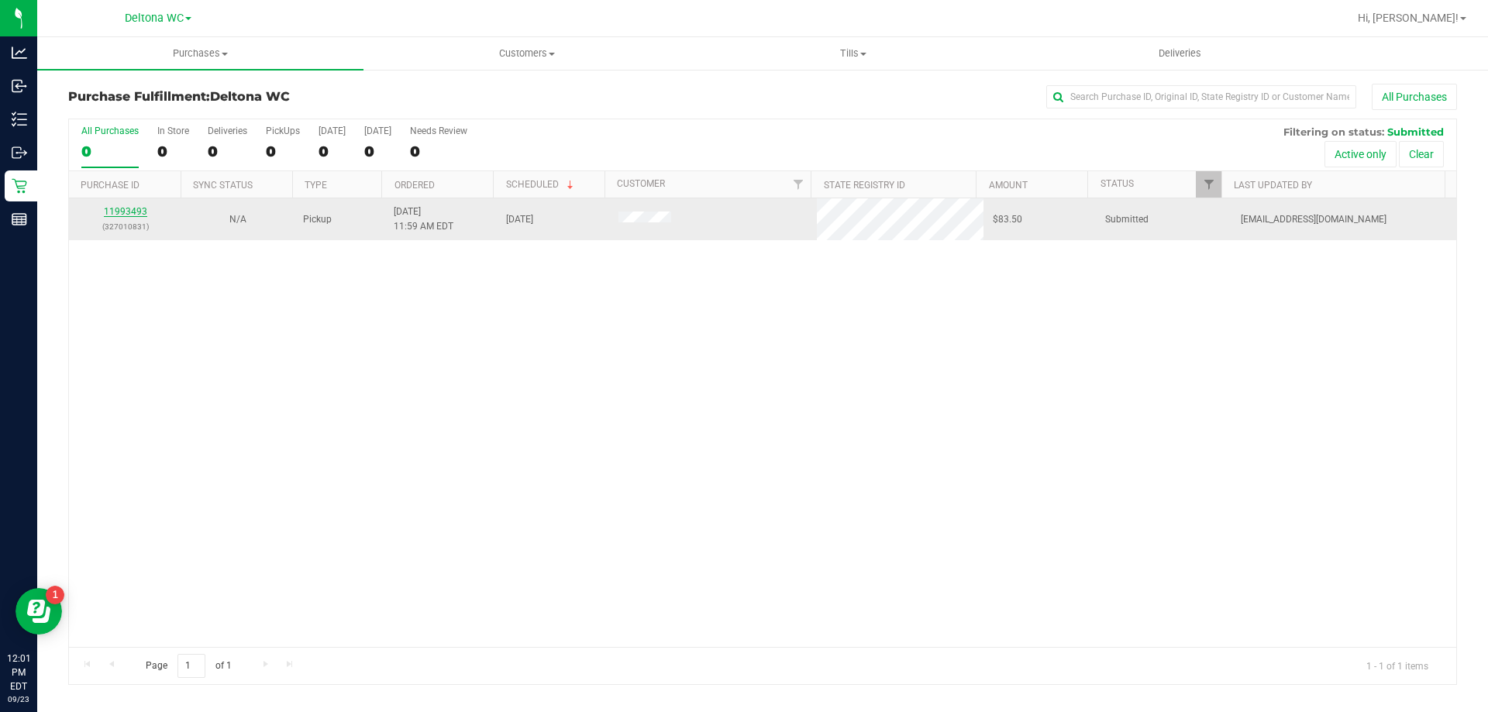
click at [119, 212] on link "11993493" at bounding box center [125, 211] width 43 height 11
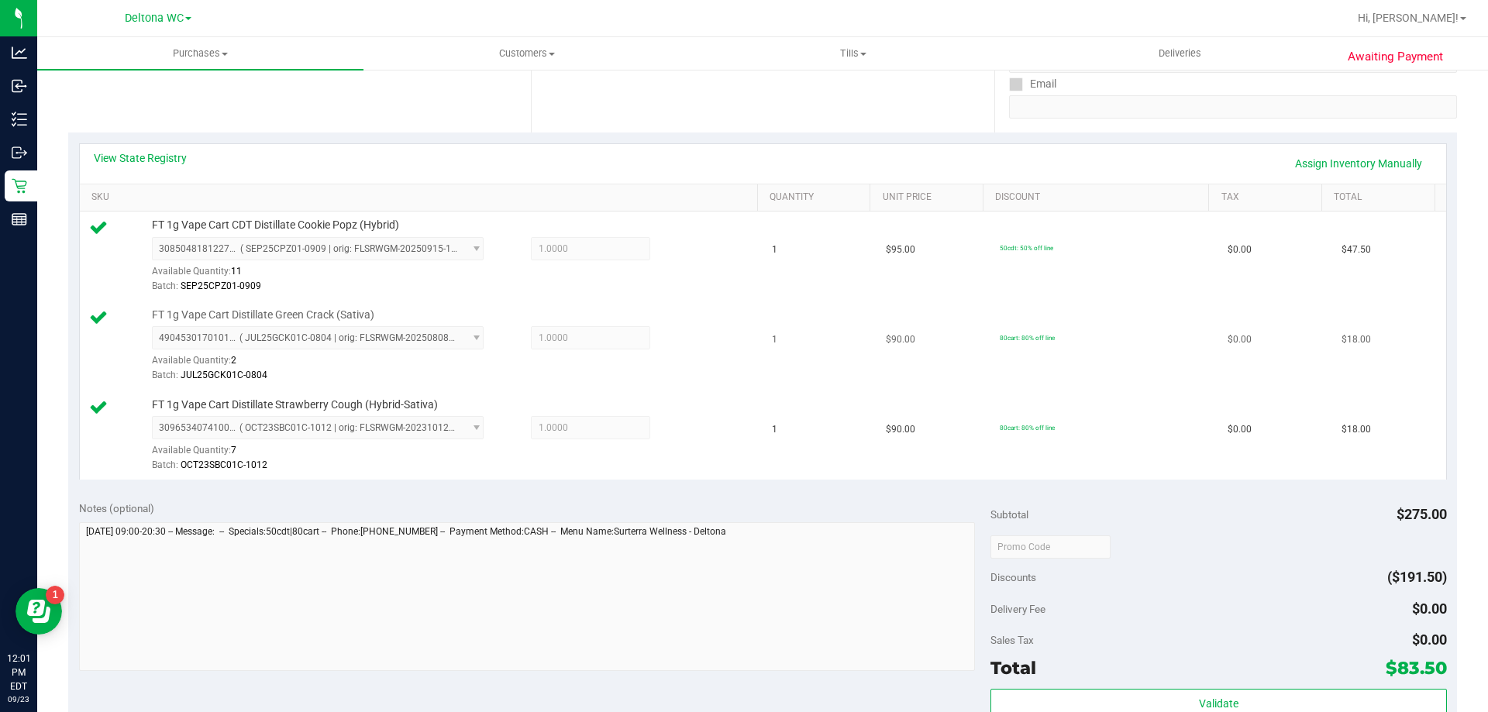
scroll to position [465, 0]
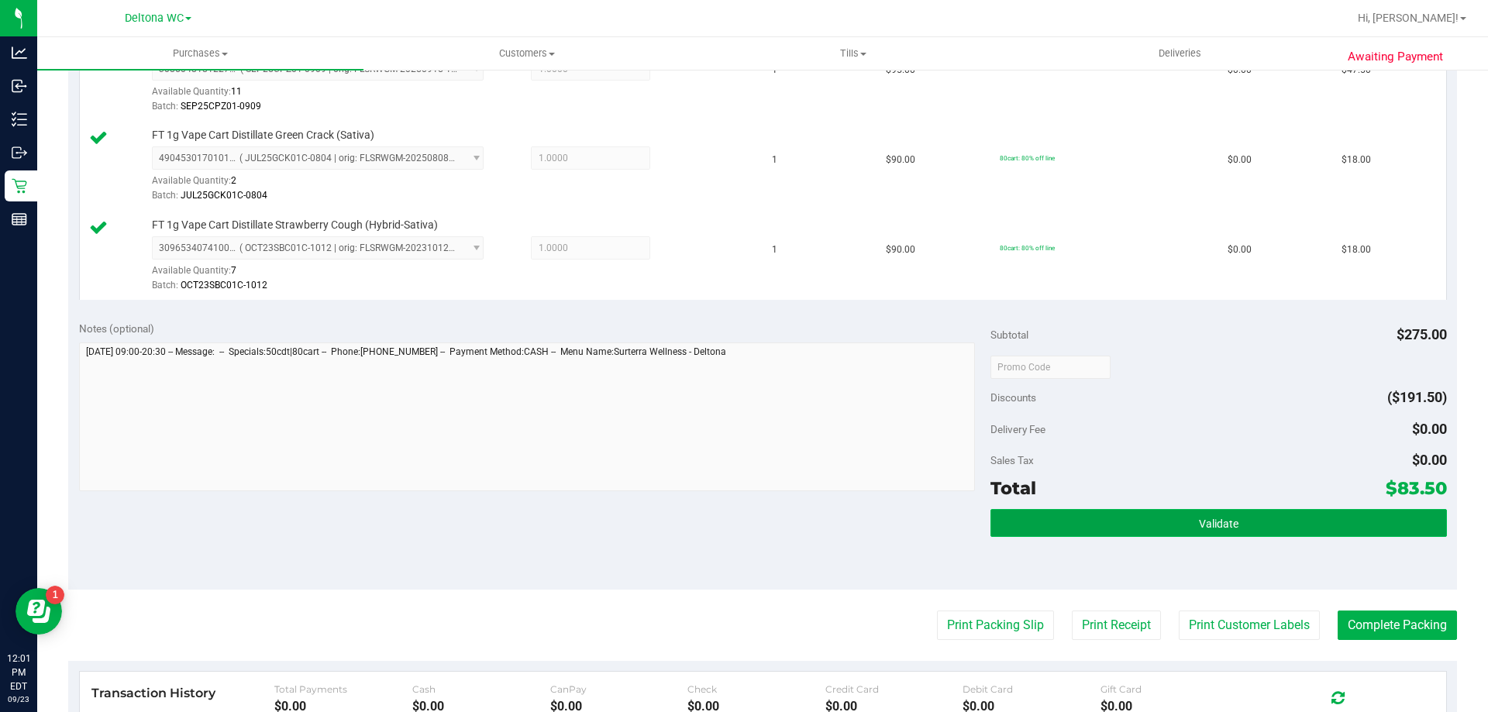
click at [1139, 525] on button "Validate" at bounding box center [1219, 523] width 456 height 28
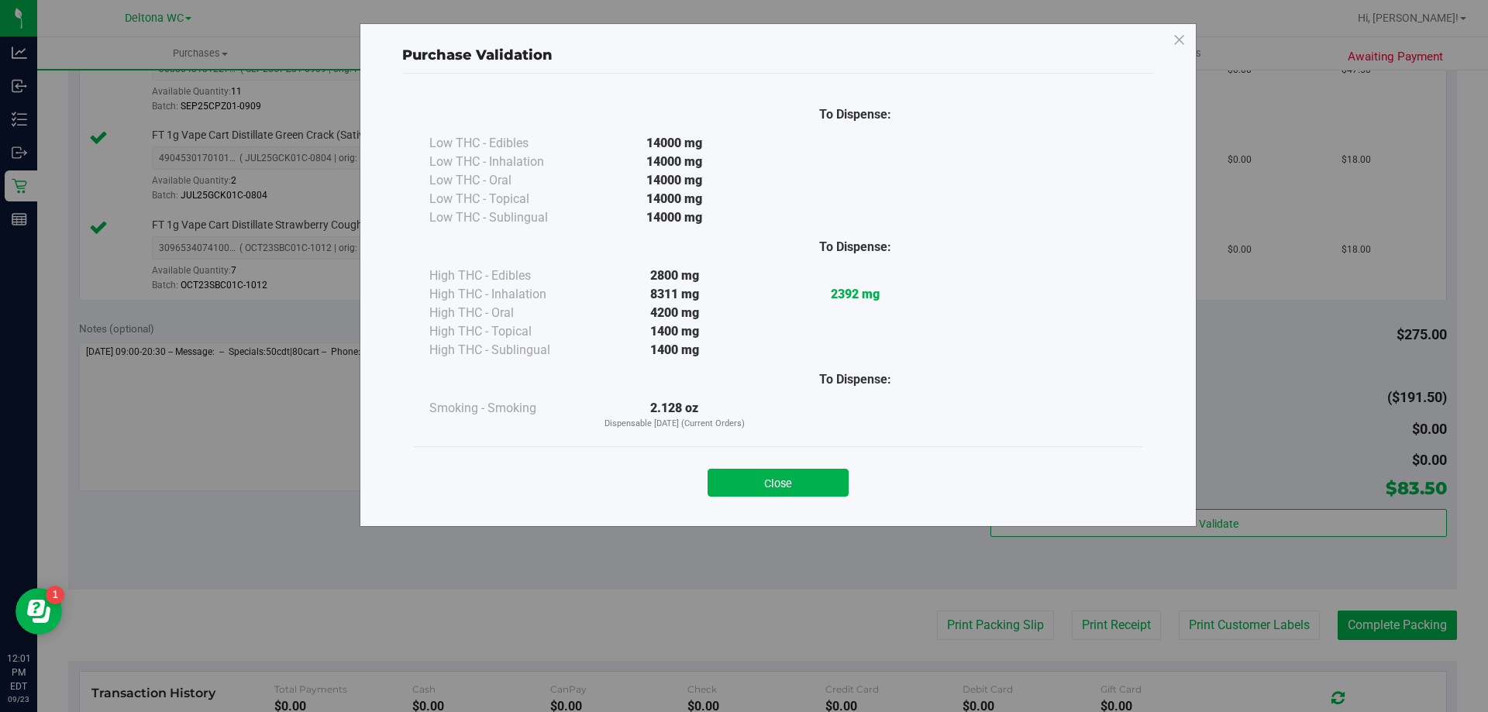
click at [789, 464] on div "Close" at bounding box center [778, 478] width 705 height 39
click at [790, 470] on button "Close" at bounding box center [778, 483] width 141 height 28
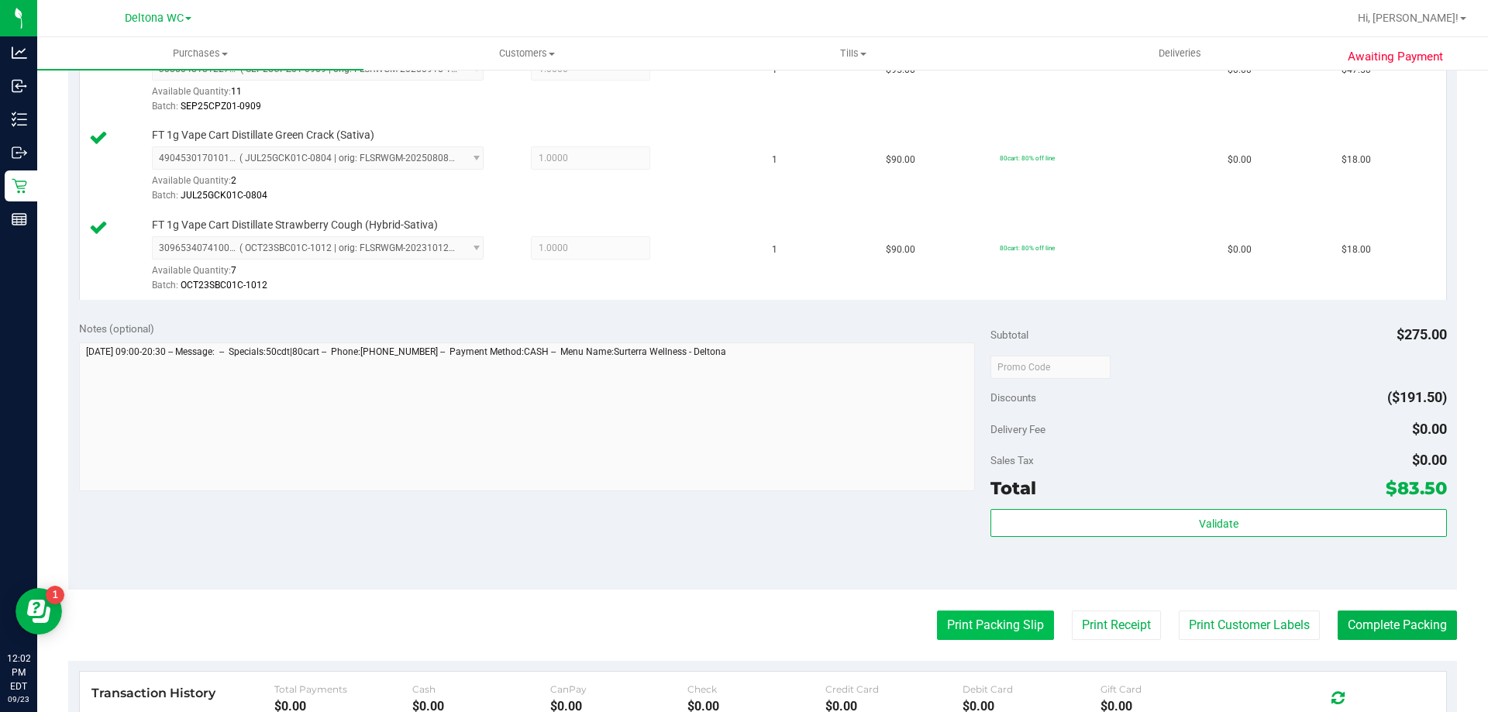
click at [970, 629] on button "Print Packing Slip" at bounding box center [995, 625] width 117 height 29
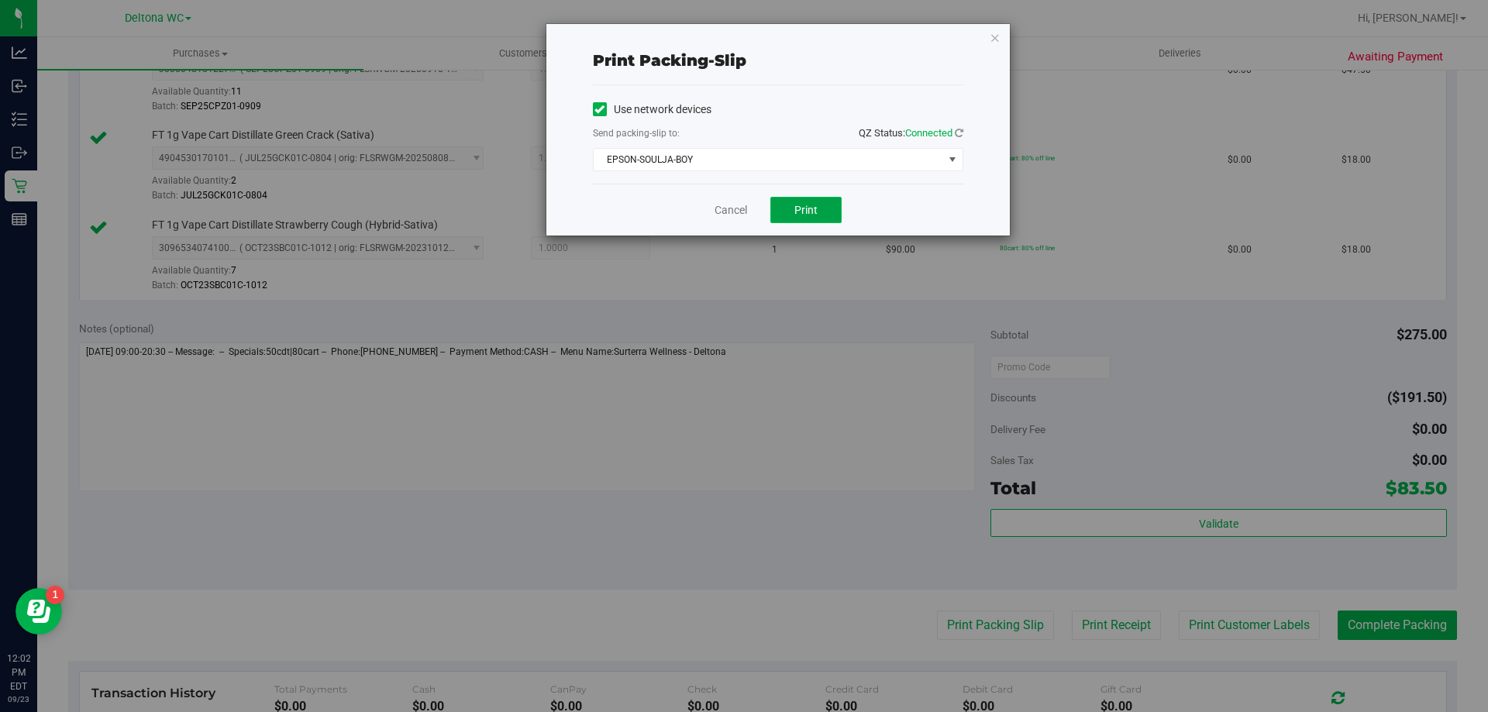
click at [809, 209] on span "Print" at bounding box center [806, 210] width 23 height 12
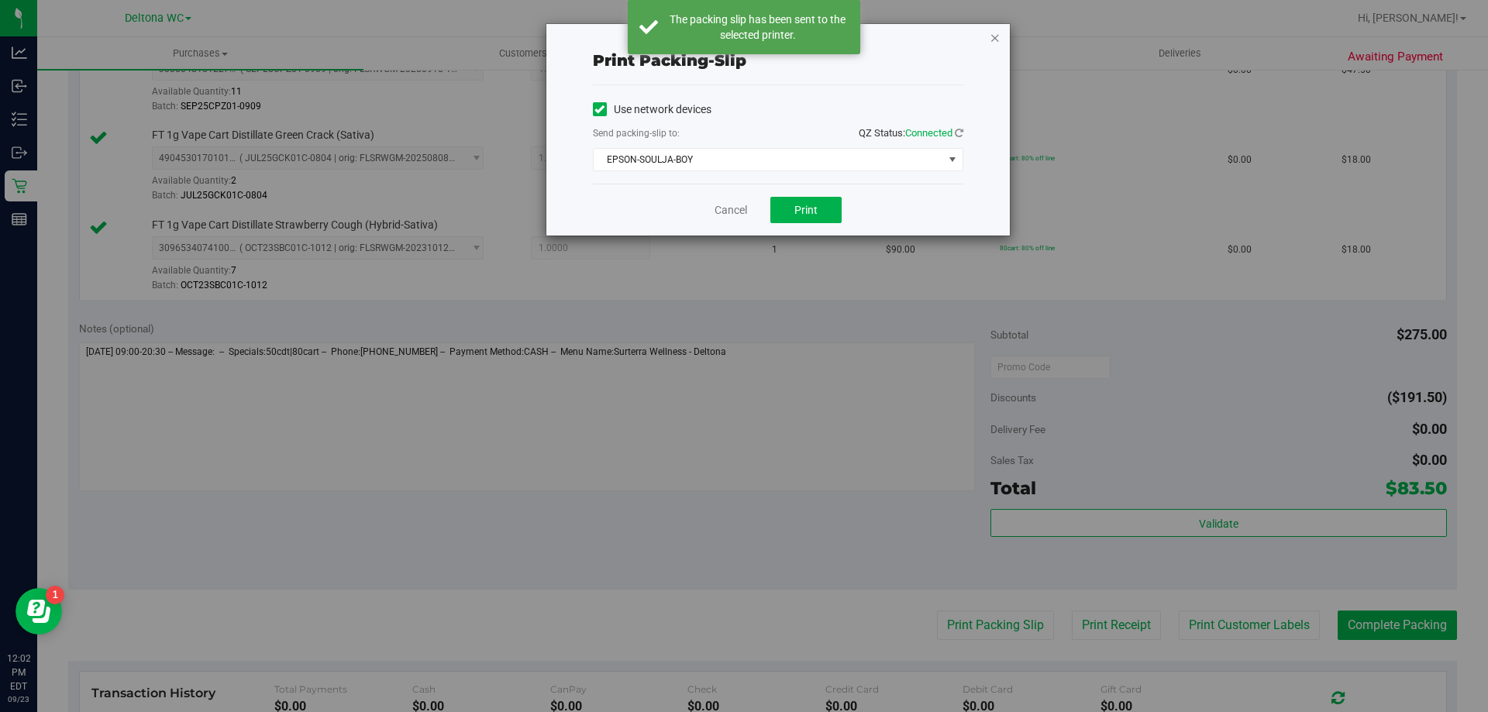
click at [993, 37] on icon "button" at bounding box center [995, 37] width 11 height 19
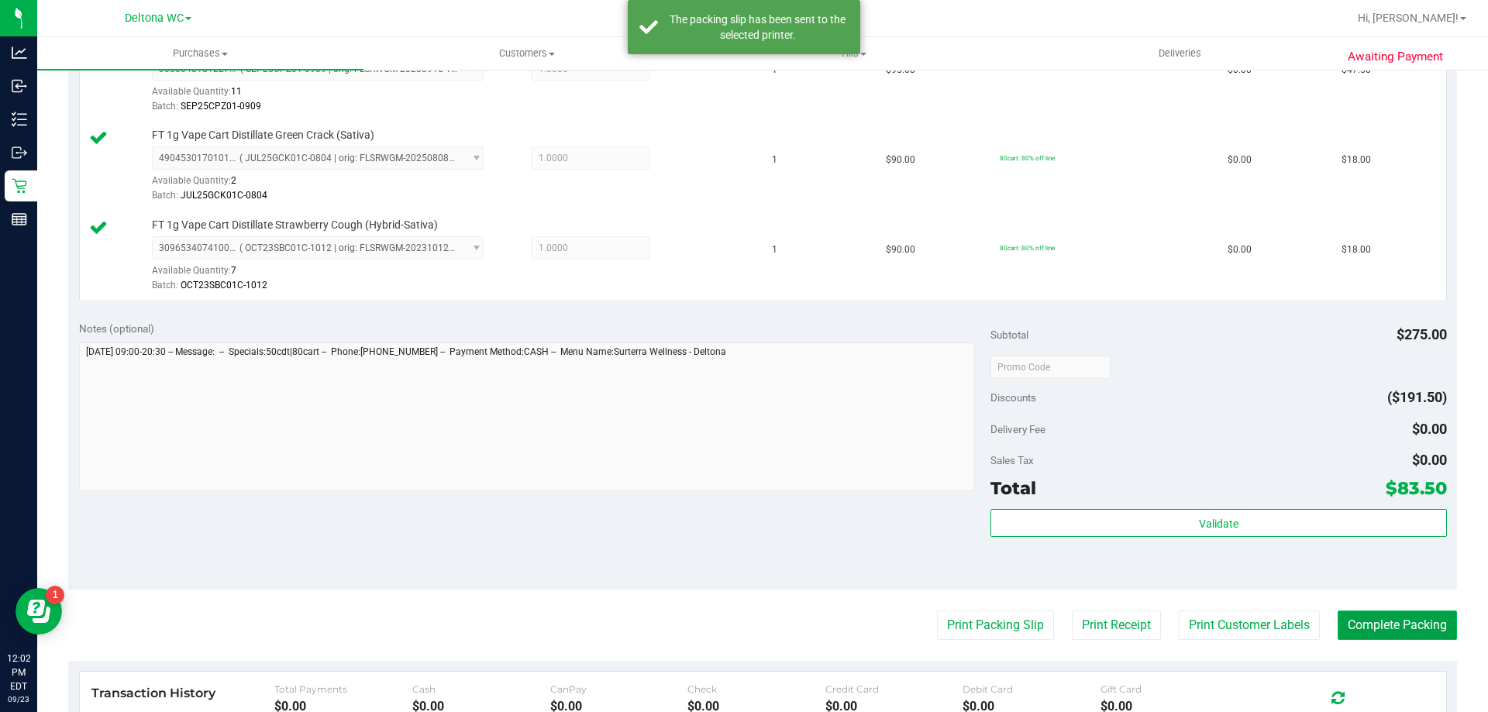
click at [1371, 618] on button "Complete Packing" at bounding box center [1397, 625] width 119 height 29
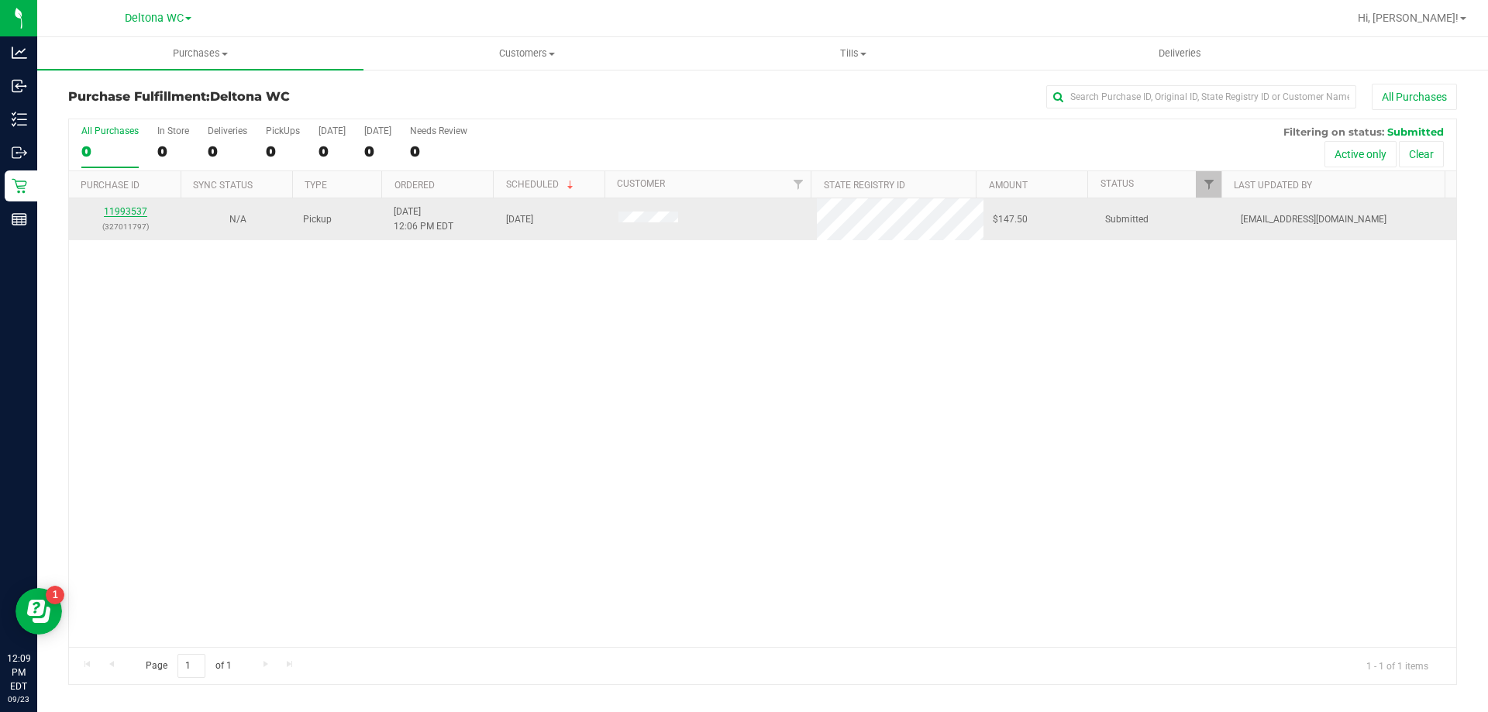
click at [136, 209] on link "11993537" at bounding box center [125, 211] width 43 height 11
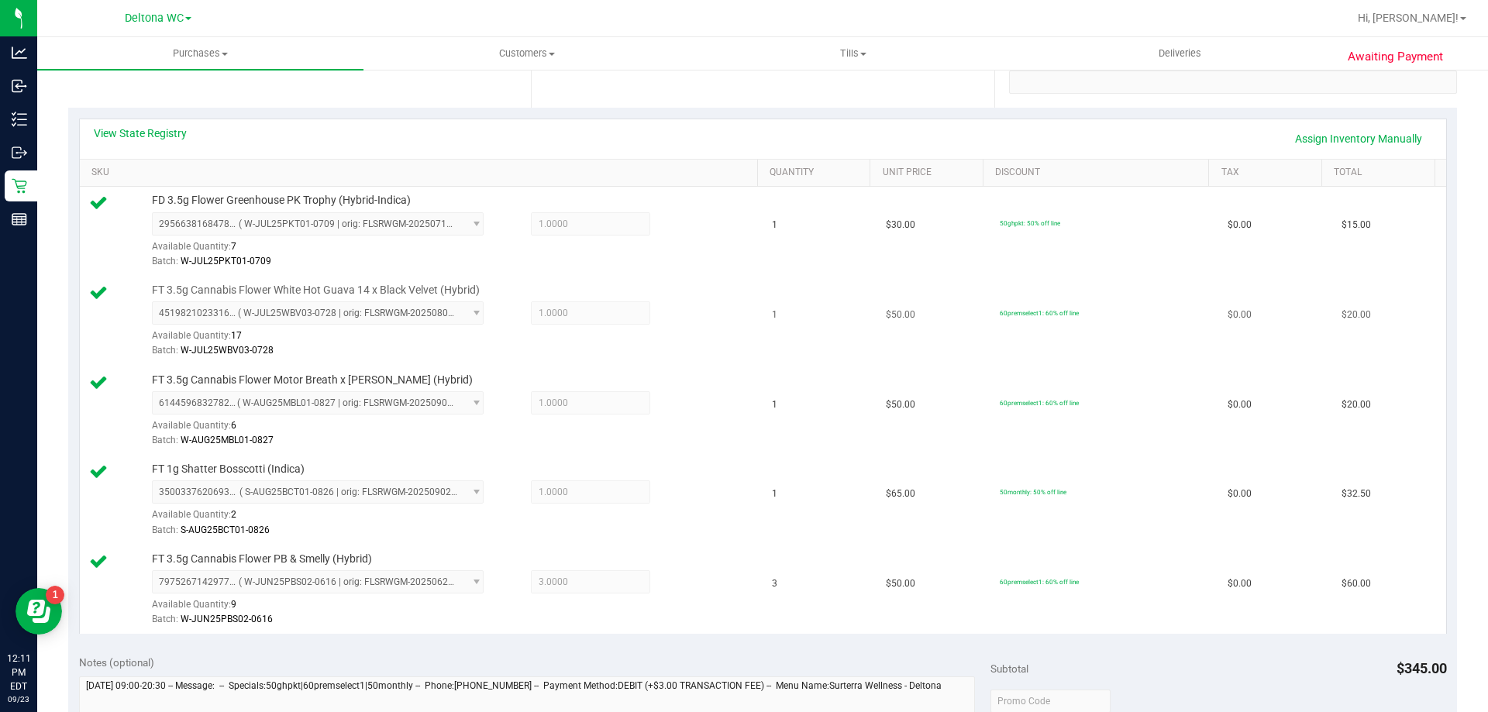
scroll to position [620, 0]
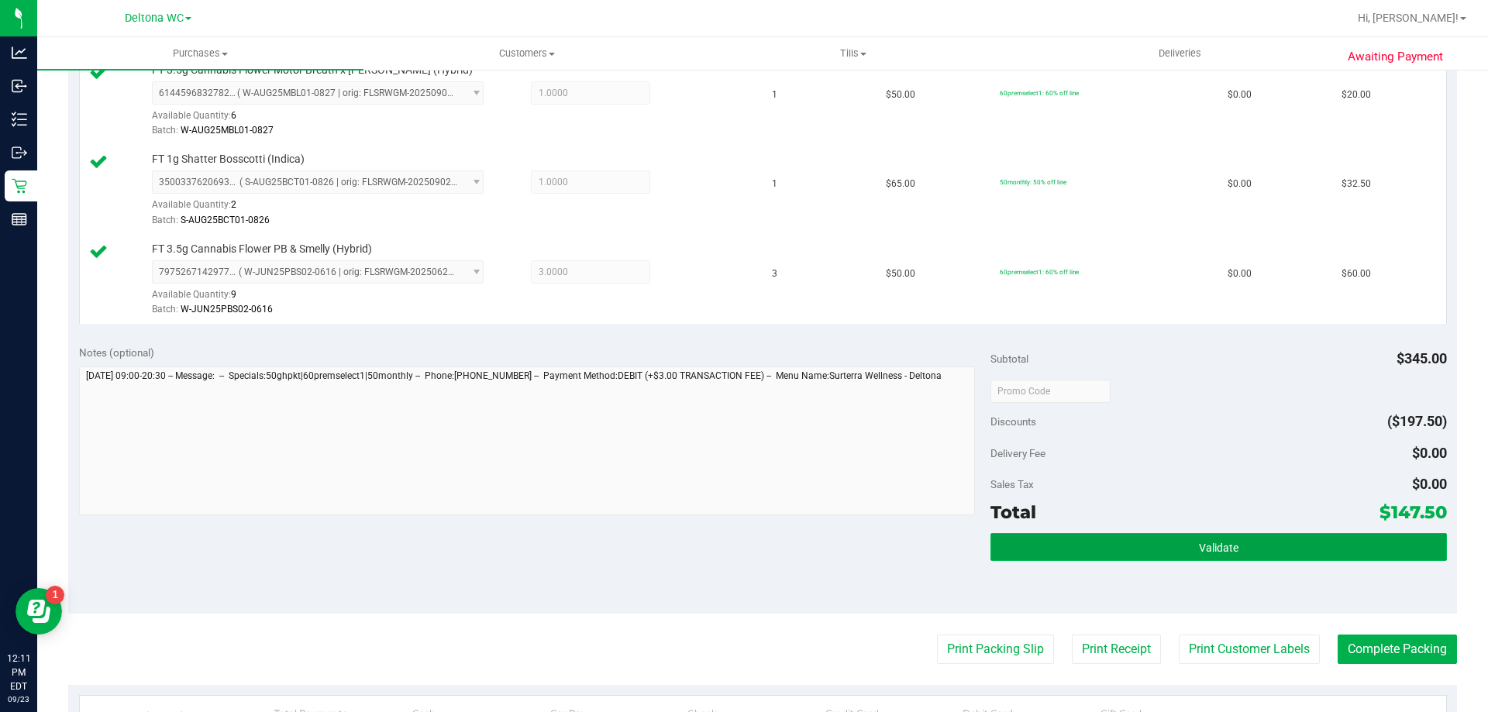
click at [1119, 539] on button "Validate" at bounding box center [1219, 547] width 456 height 28
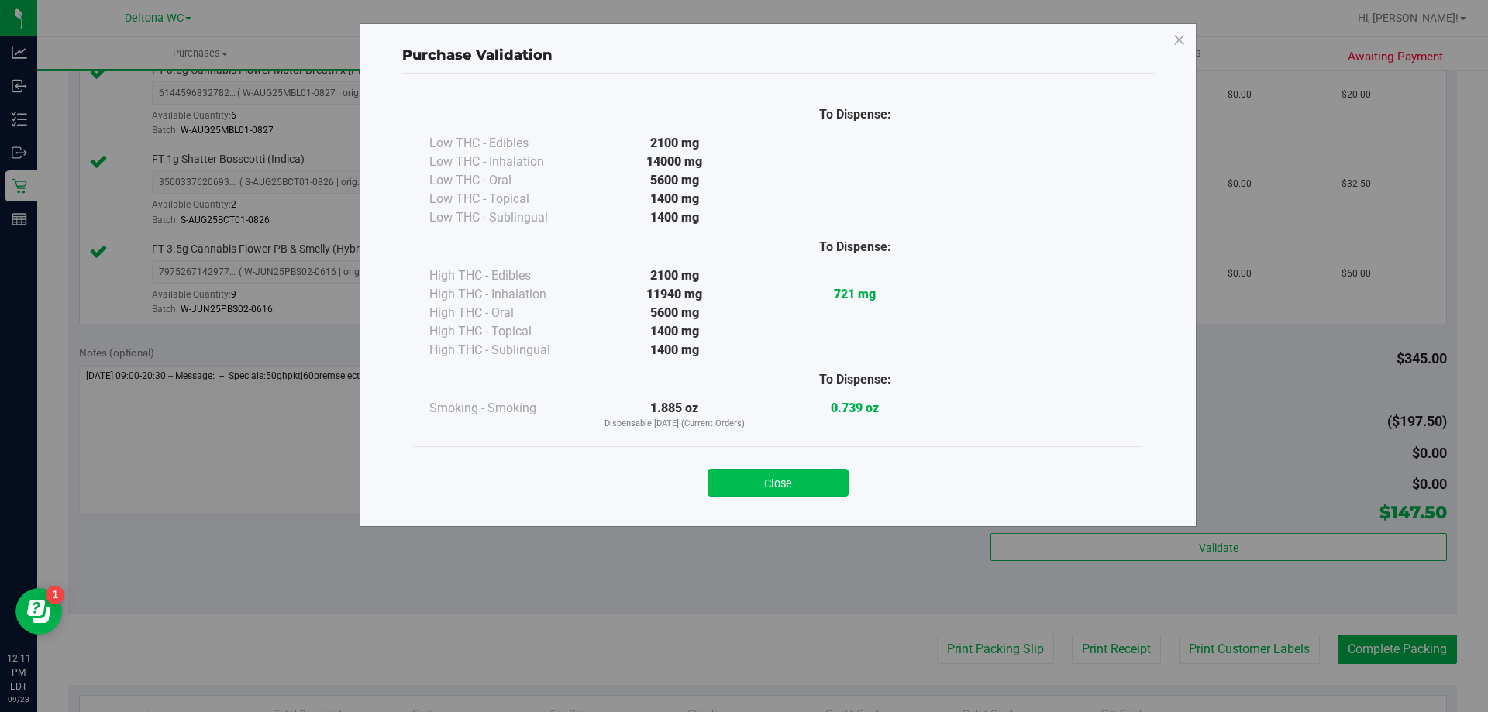
click at [822, 491] on button "Close" at bounding box center [778, 483] width 141 height 28
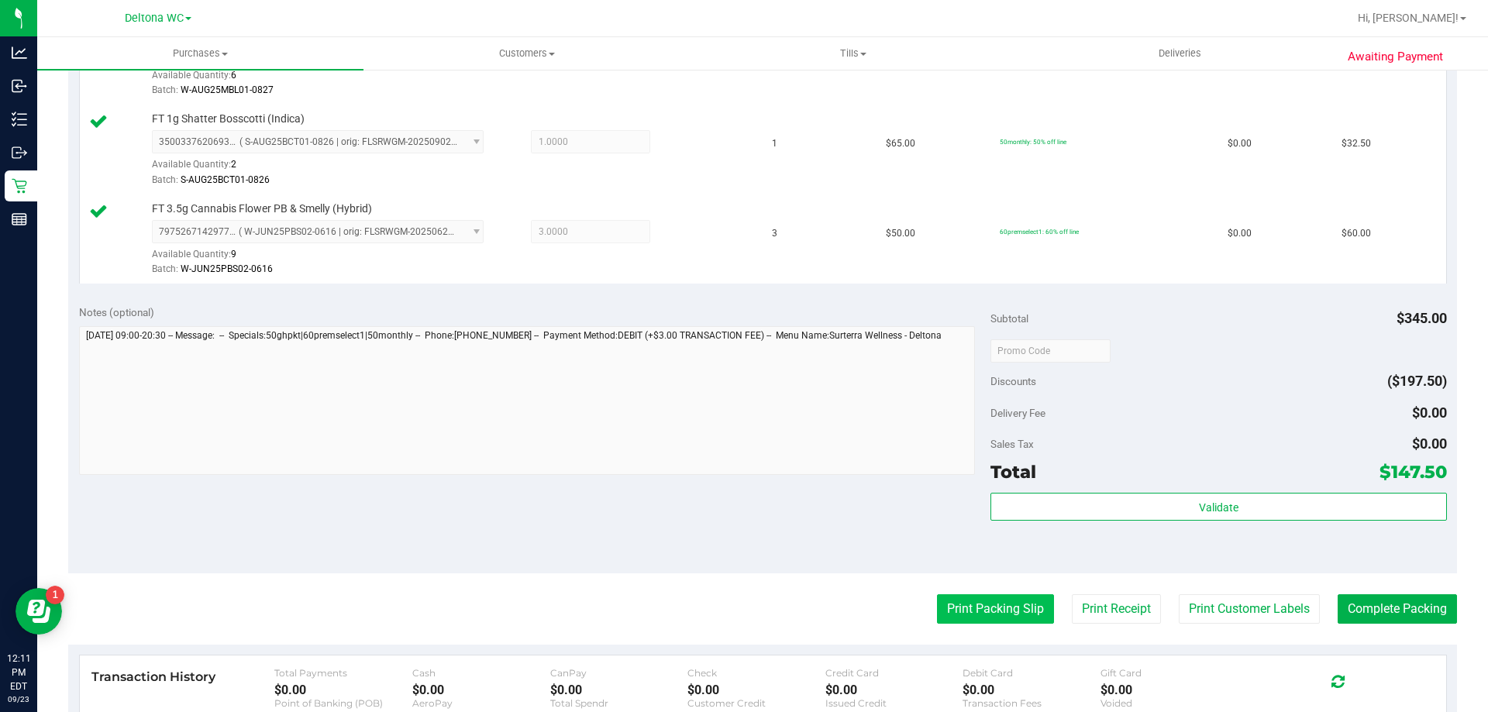
scroll to position [698, 0]
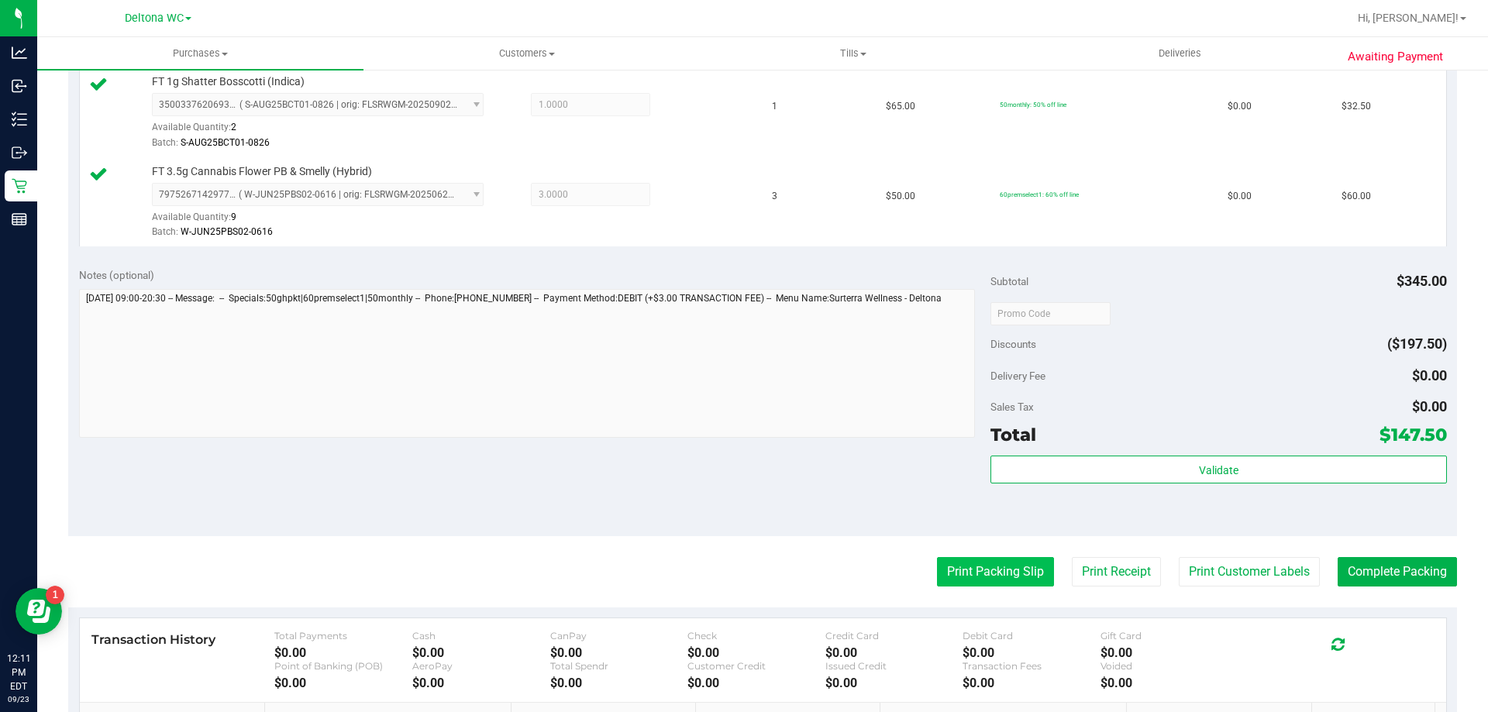
click at [995, 574] on button "Print Packing Slip" at bounding box center [995, 571] width 117 height 29
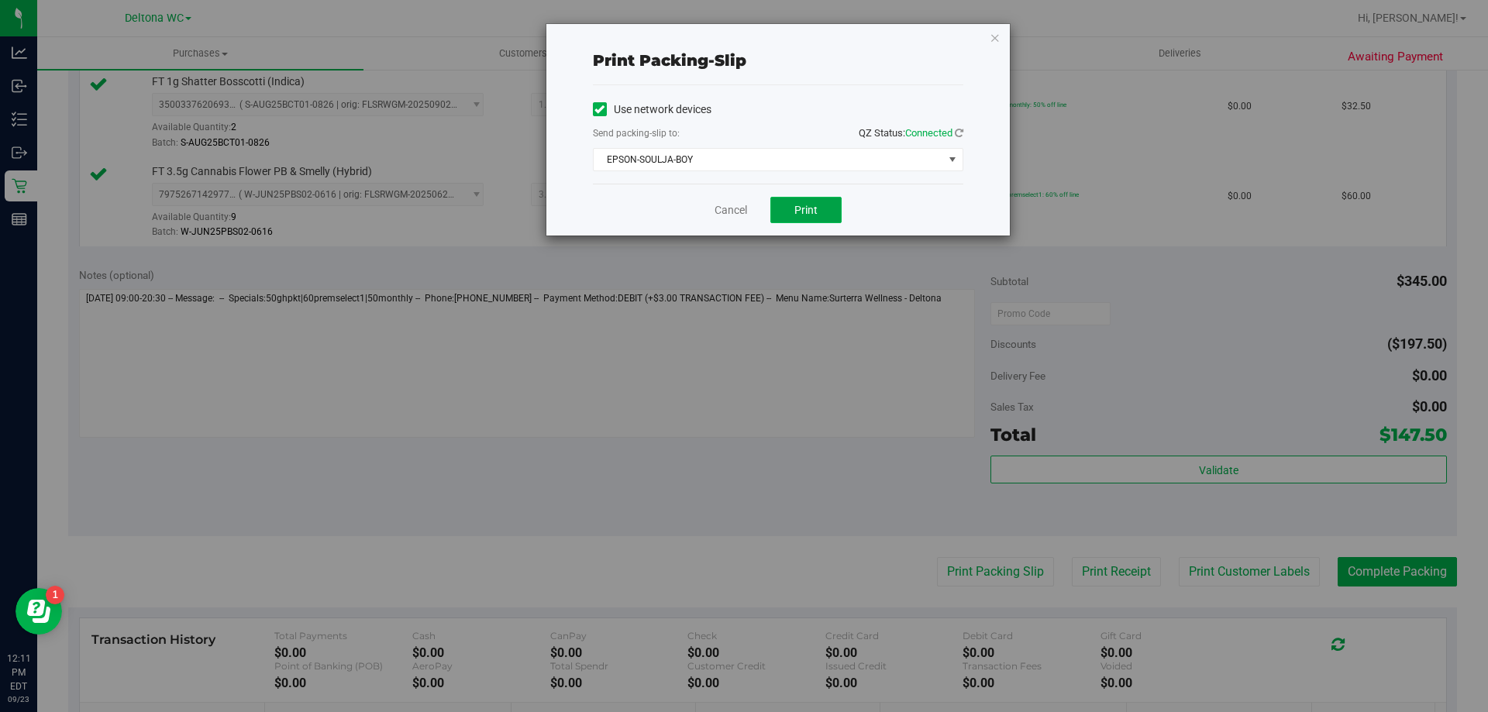
click at [822, 215] on button "Print" at bounding box center [806, 210] width 71 height 26
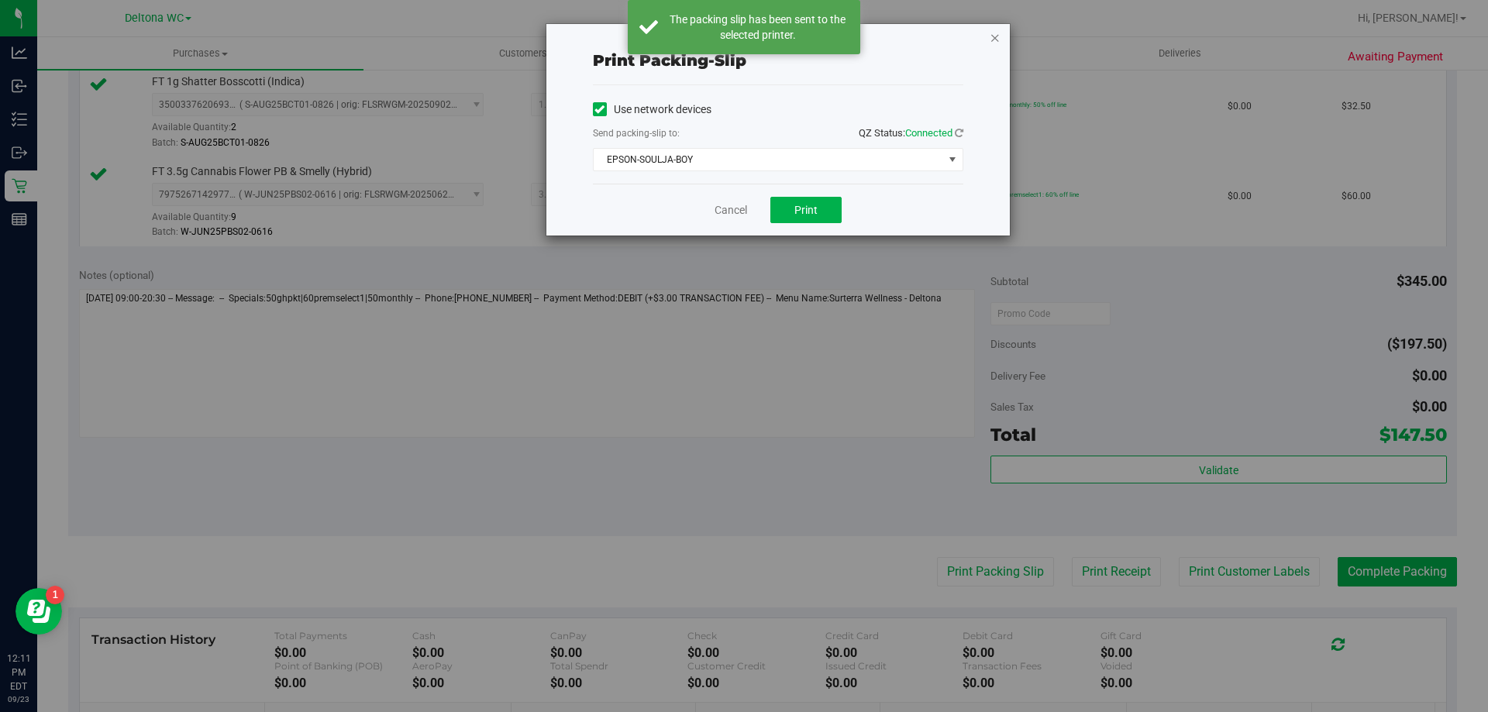
click at [996, 38] on icon "button" at bounding box center [995, 37] width 11 height 19
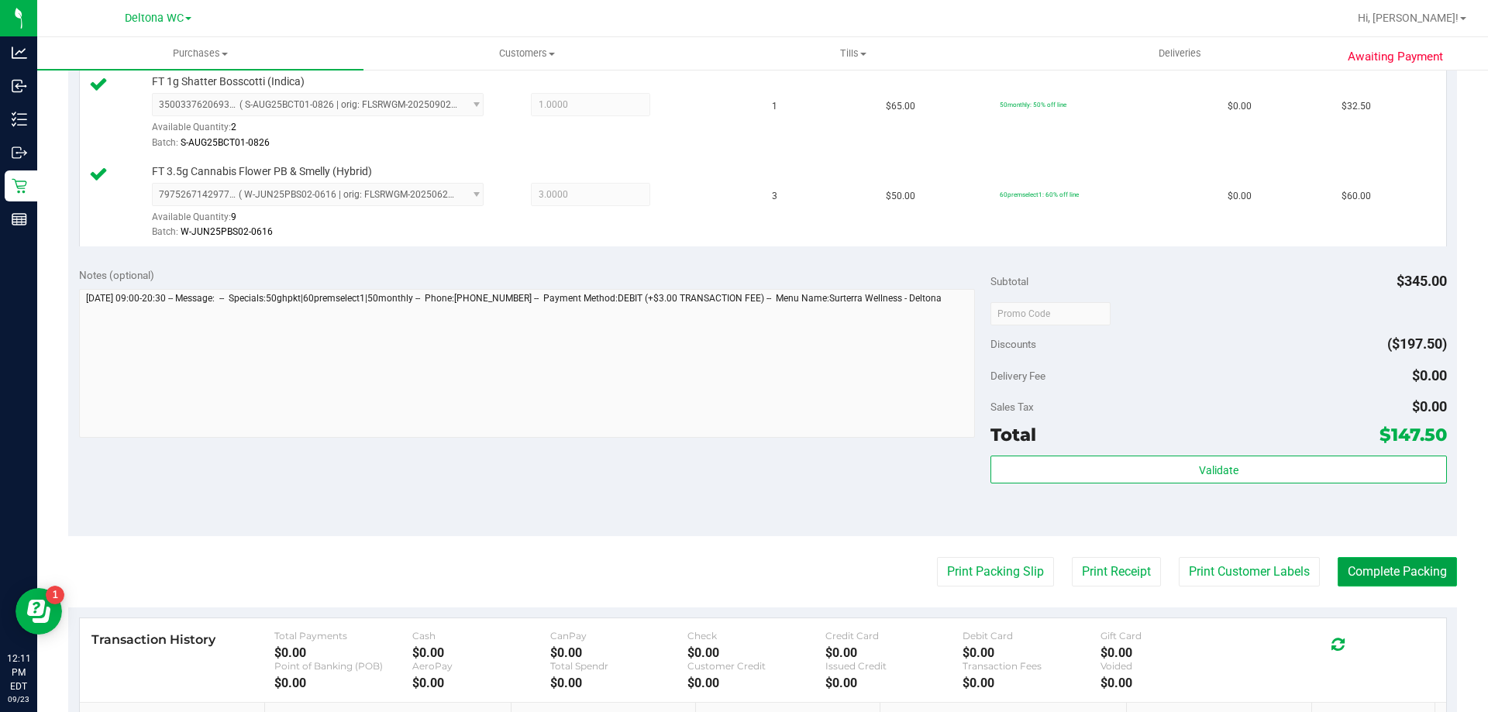
click at [1385, 578] on button "Complete Packing" at bounding box center [1397, 571] width 119 height 29
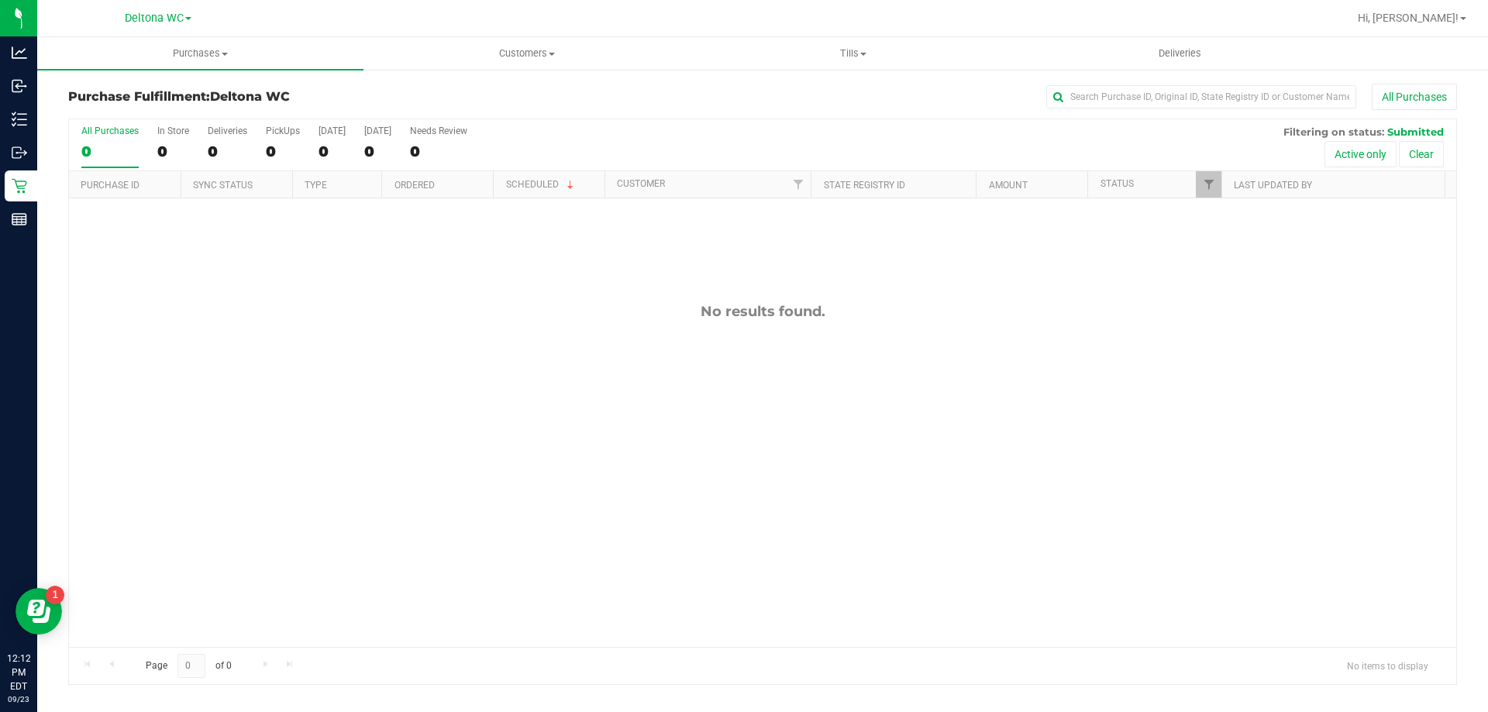
click at [800, 345] on div "No results found." at bounding box center [763, 474] width 1388 height 553
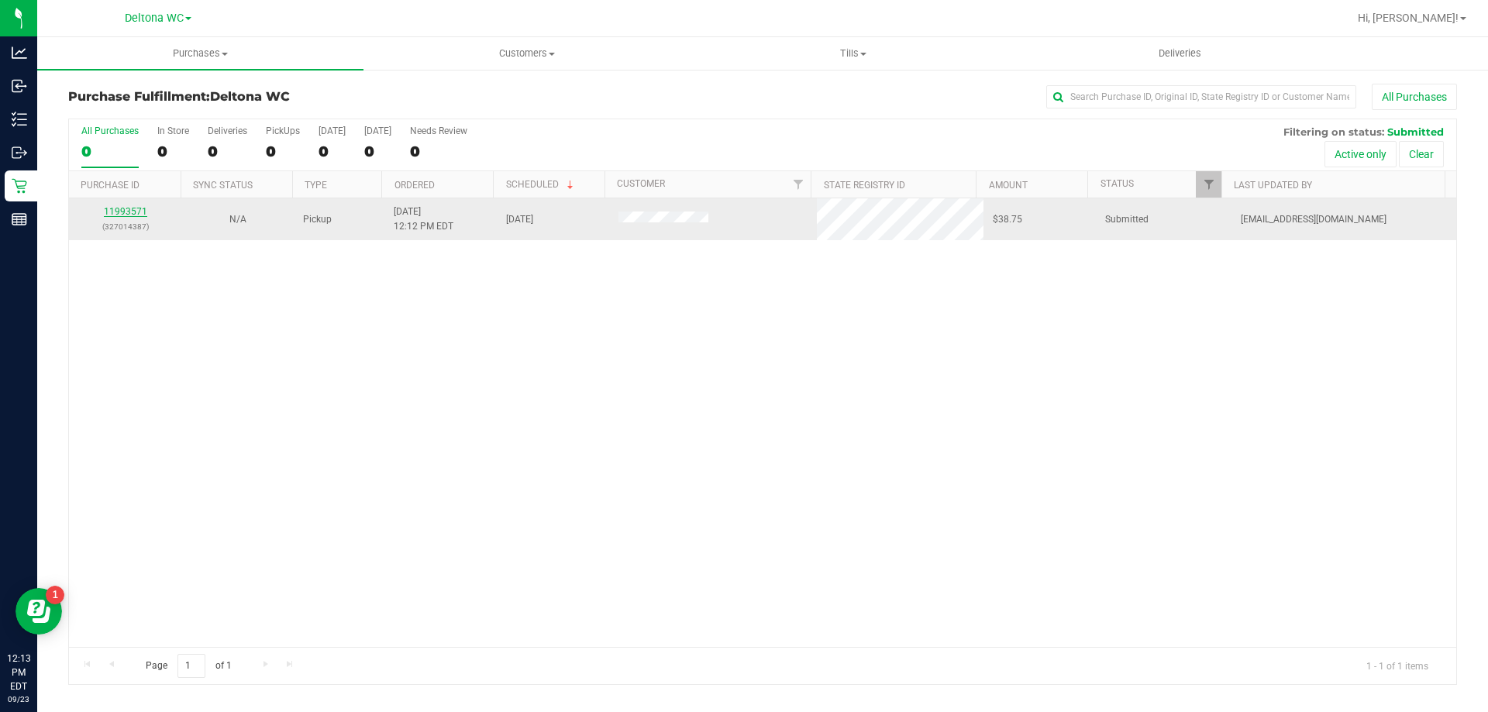
click at [128, 212] on link "11993571" at bounding box center [125, 211] width 43 height 11
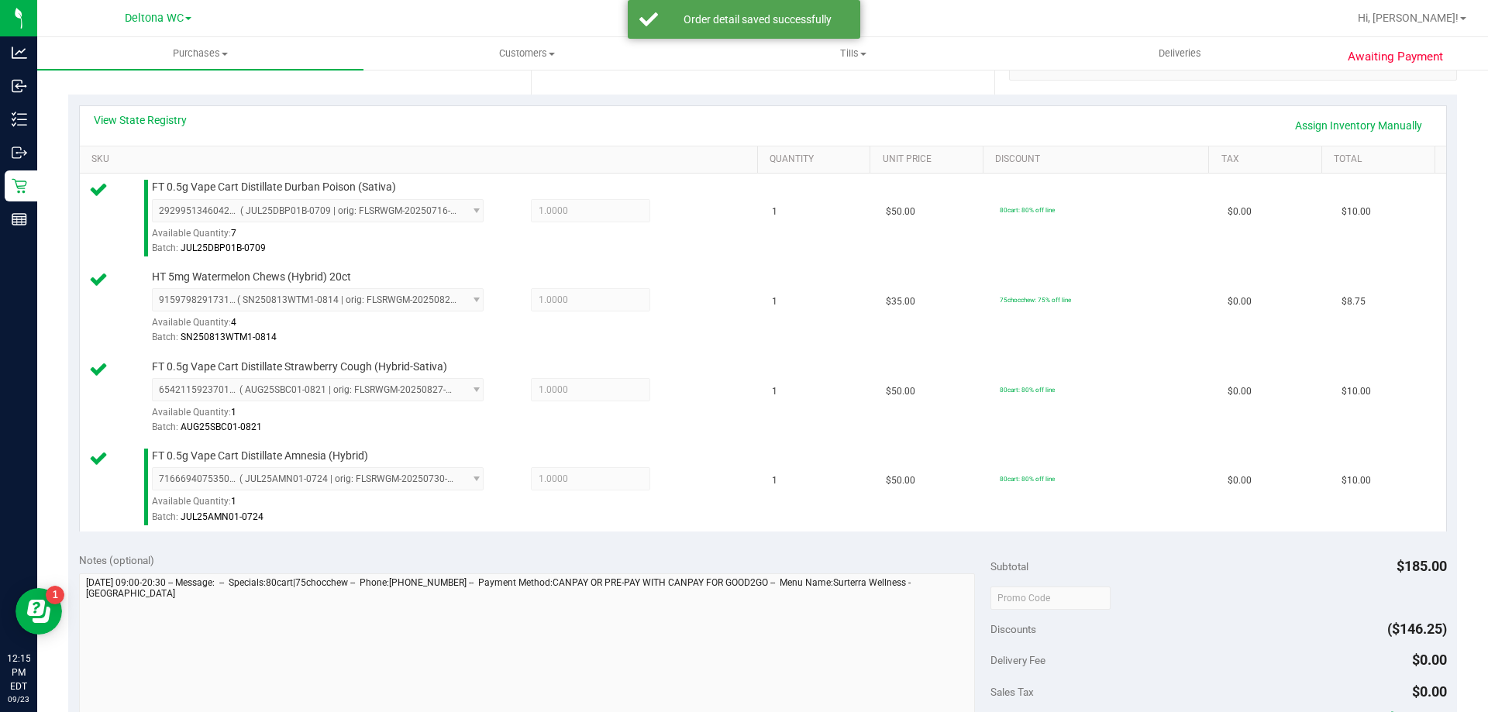
scroll to position [465, 0]
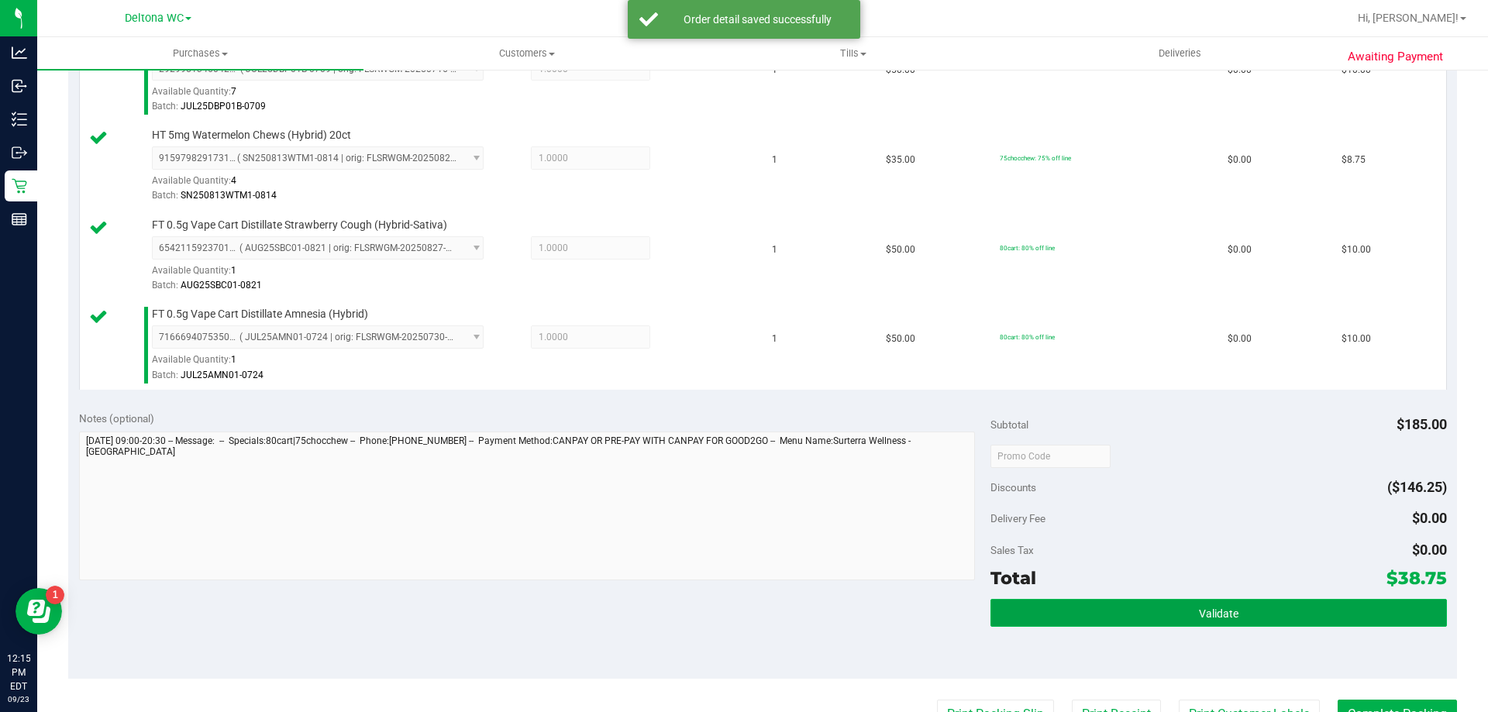
click at [1081, 615] on button "Validate" at bounding box center [1219, 613] width 456 height 28
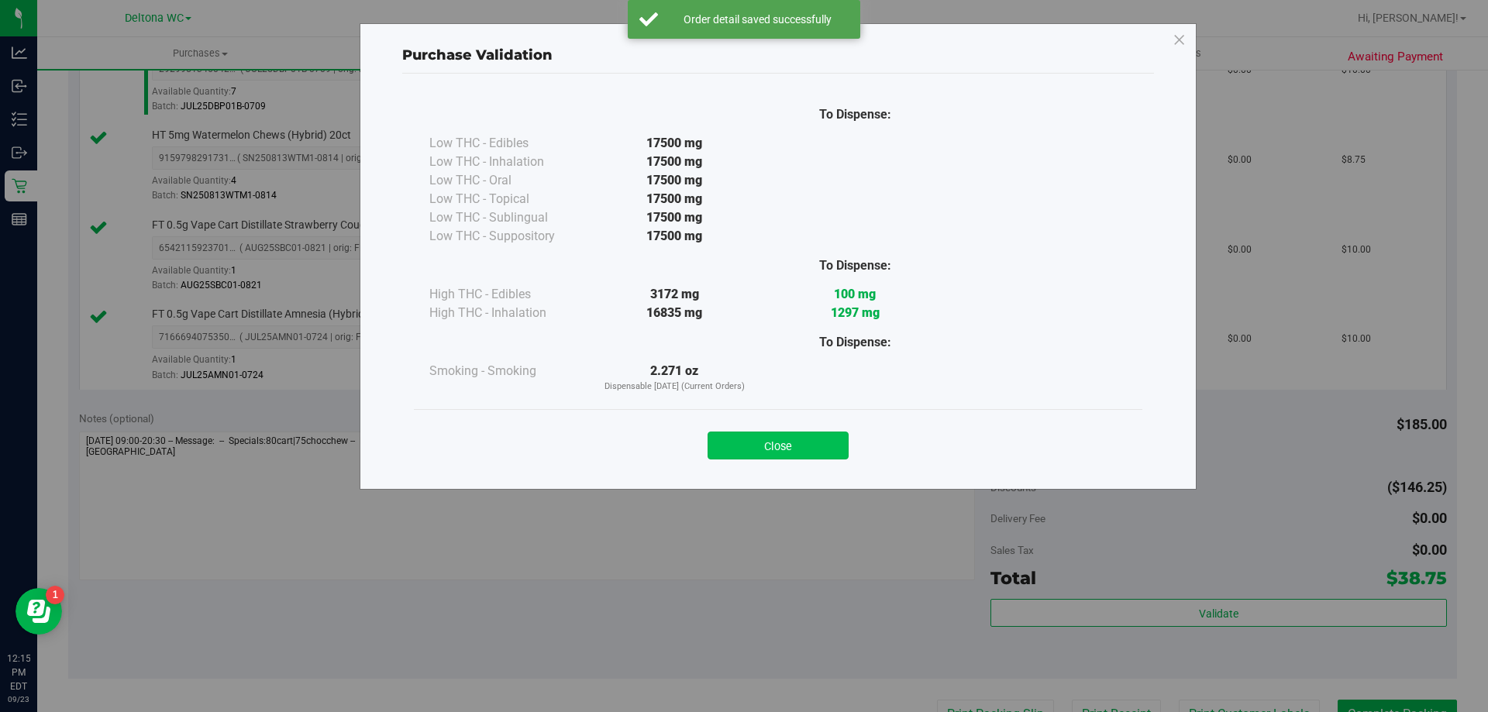
click at [778, 441] on button "Close" at bounding box center [778, 446] width 141 height 28
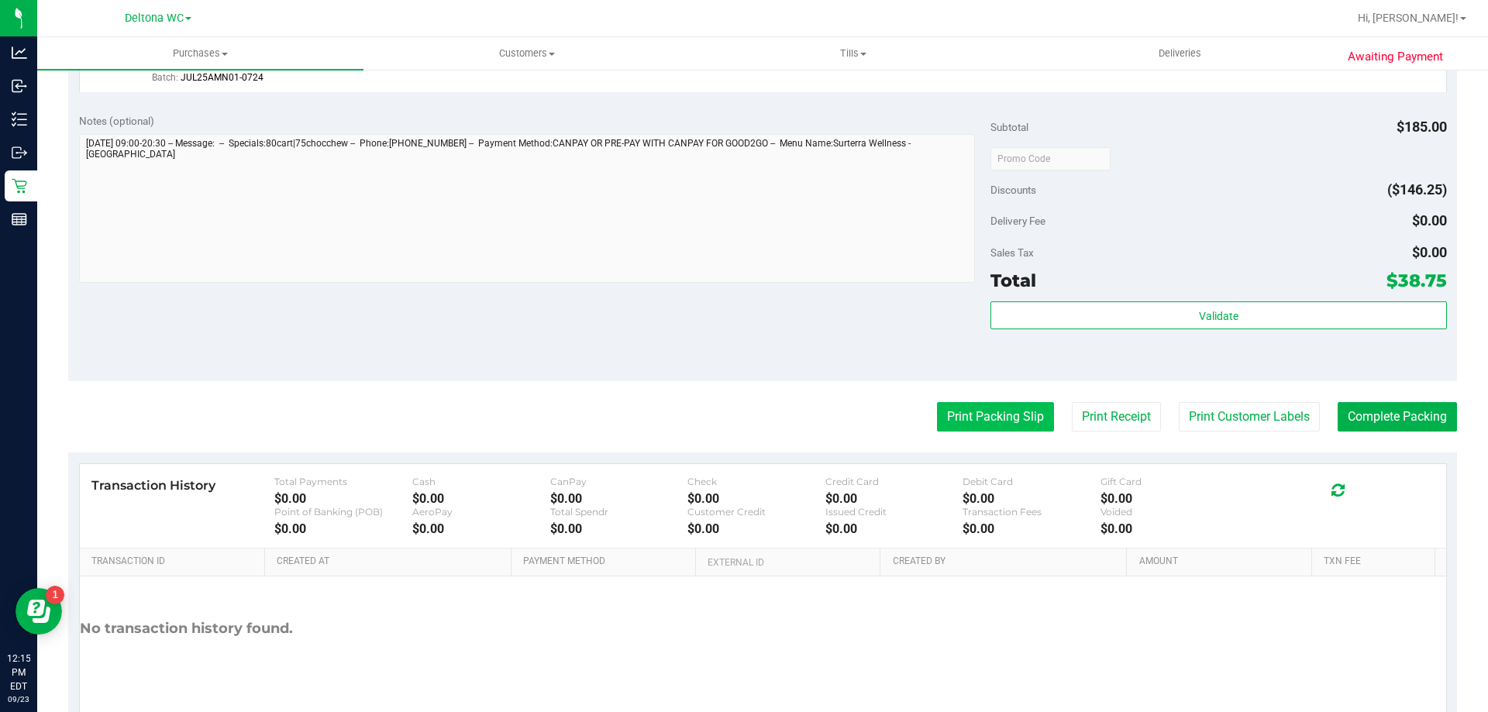
scroll to position [775, 0]
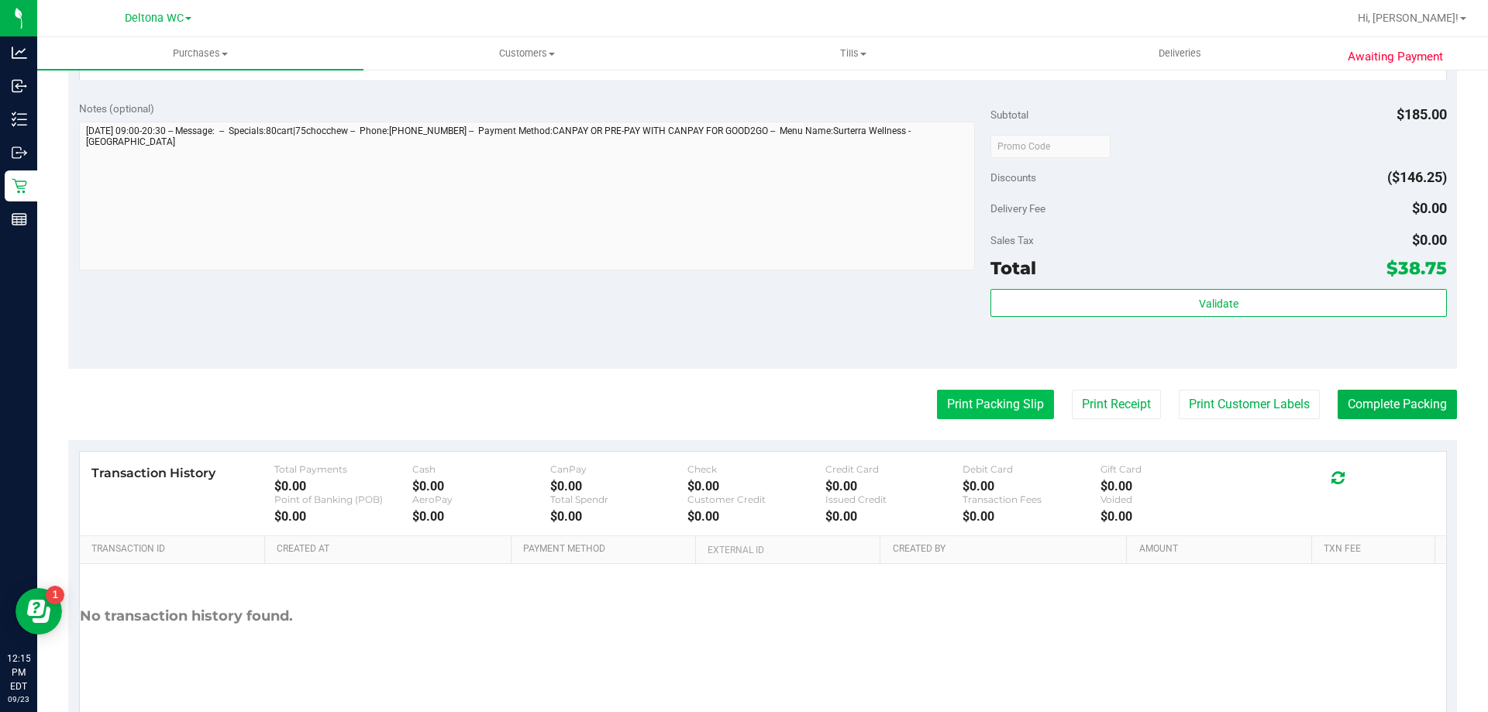
click at [1026, 397] on button "Print Packing Slip" at bounding box center [995, 404] width 117 height 29
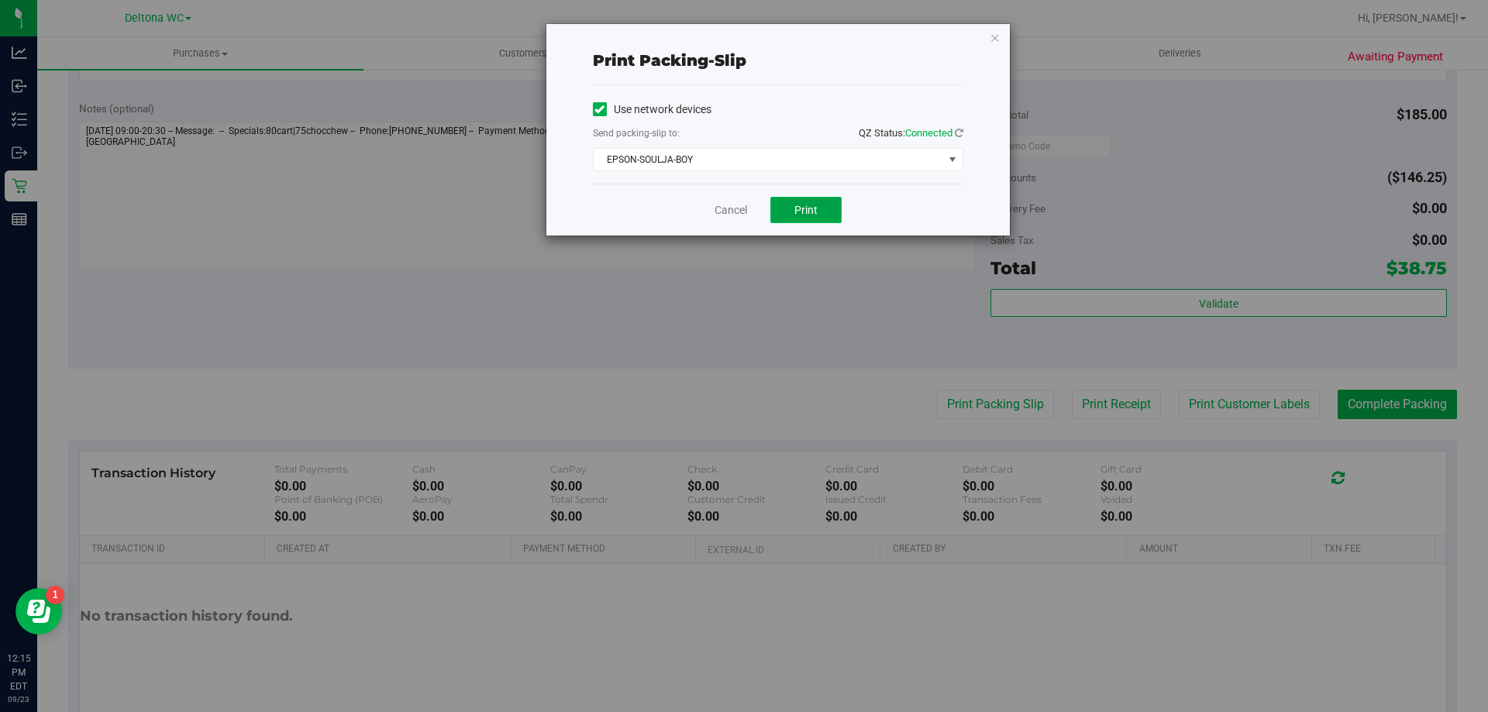
click at [810, 198] on button "Print" at bounding box center [806, 210] width 71 height 26
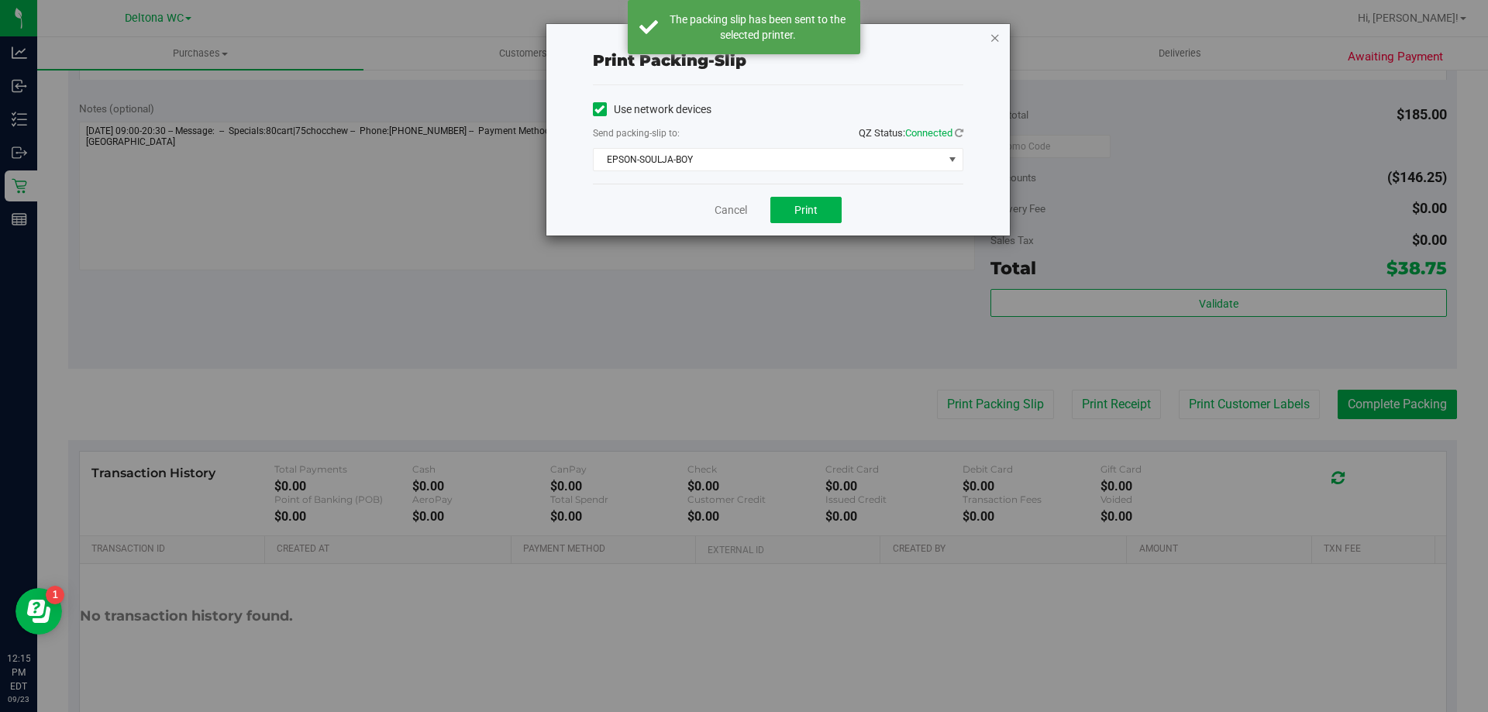
click at [996, 33] on icon "button" at bounding box center [995, 37] width 11 height 19
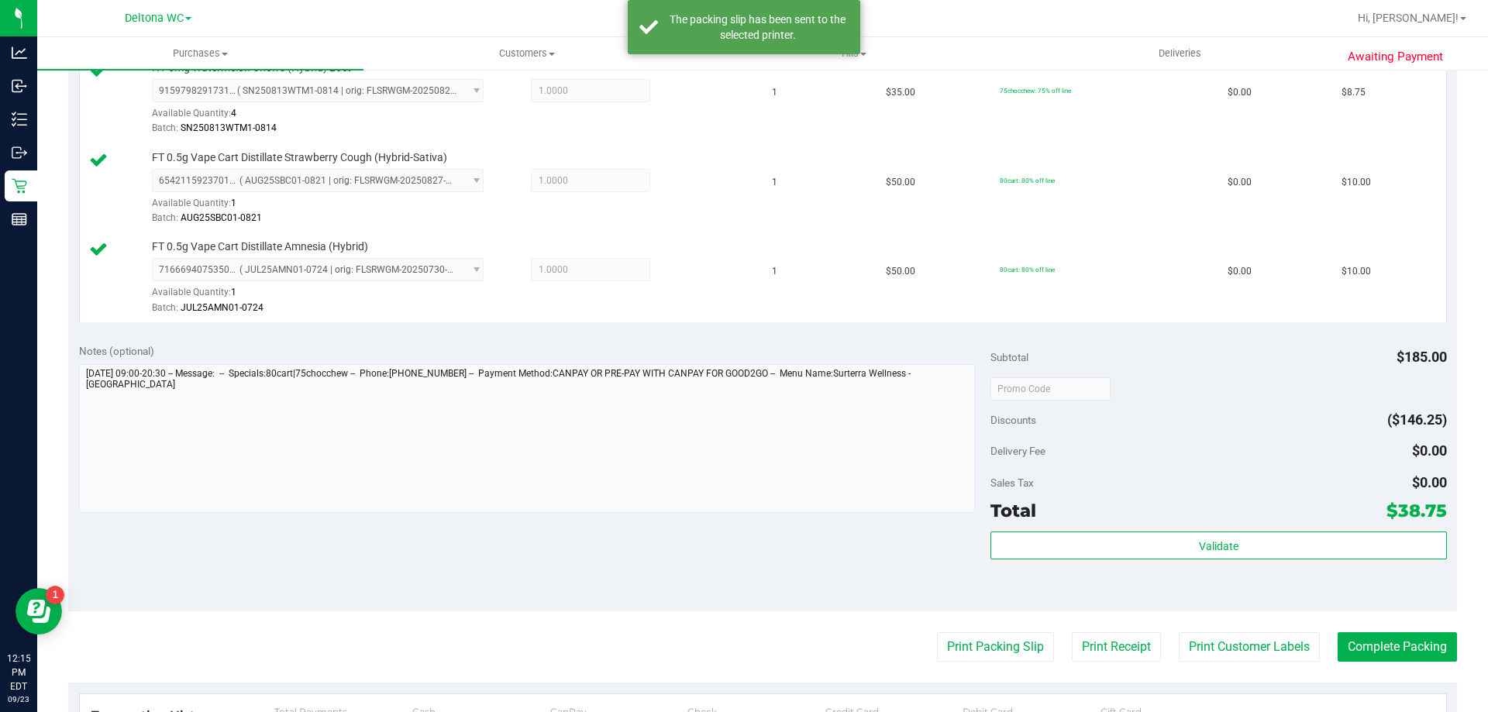
scroll to position [543, 0]
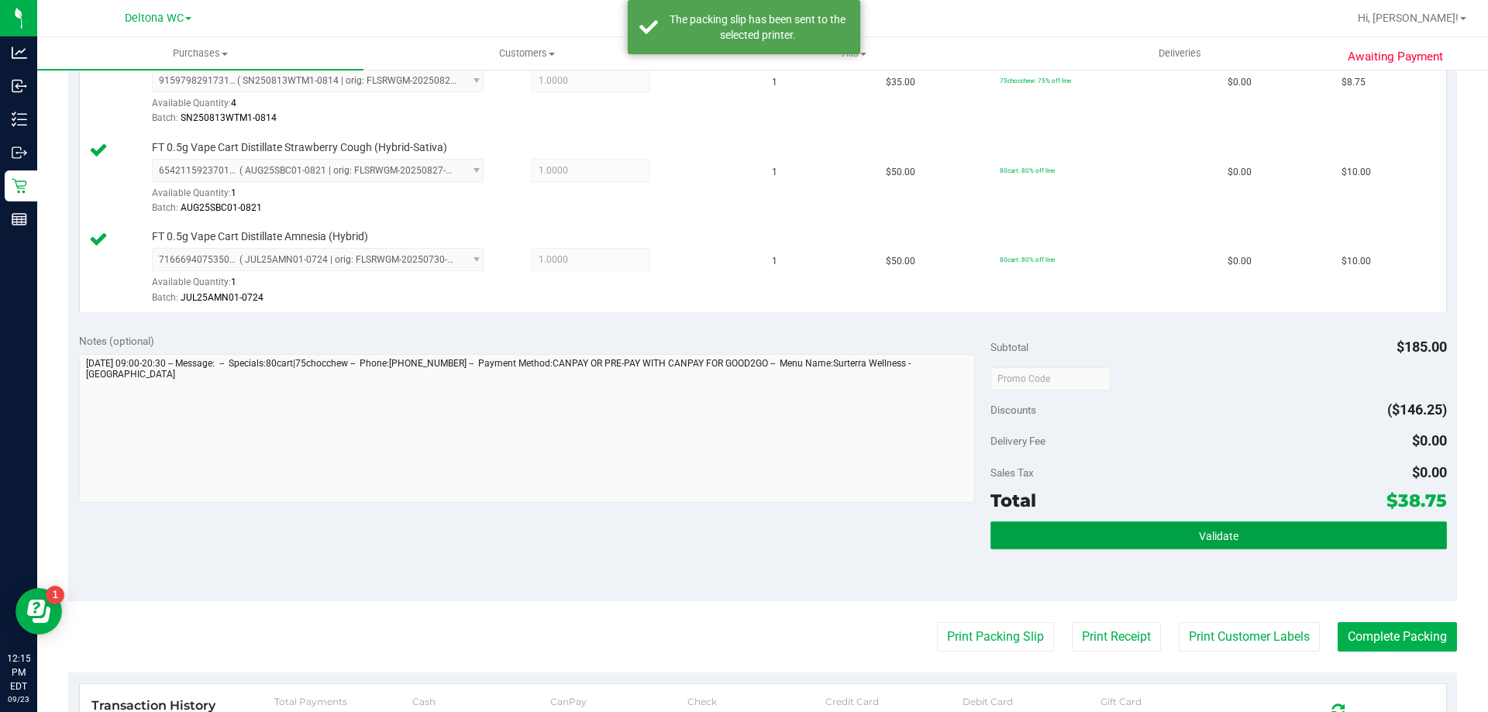
click at [1153, 532] on button "Validate" at bounding box center [1219, 536] width 456 height 28
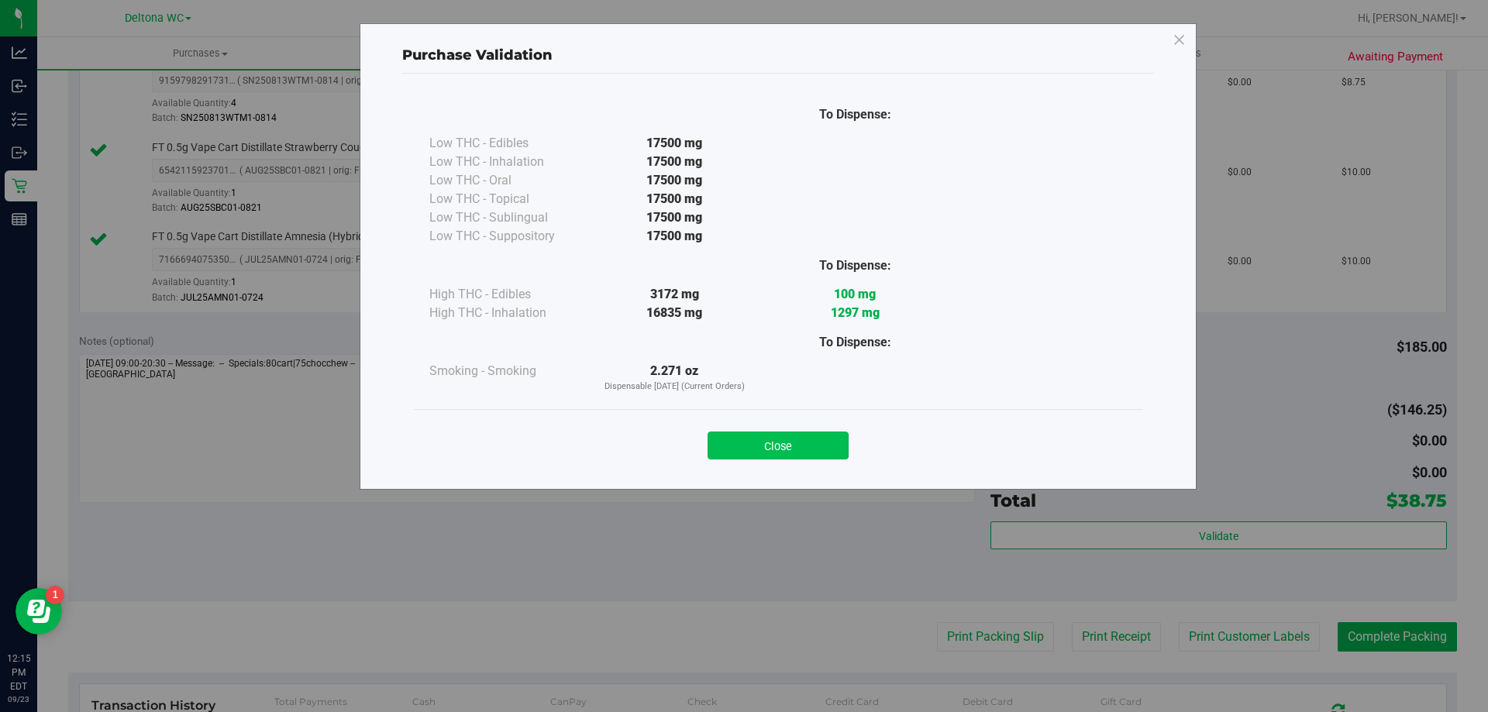
click at [809, 447] on button "Close" at bounding box center [778, 446] width 141 height 28
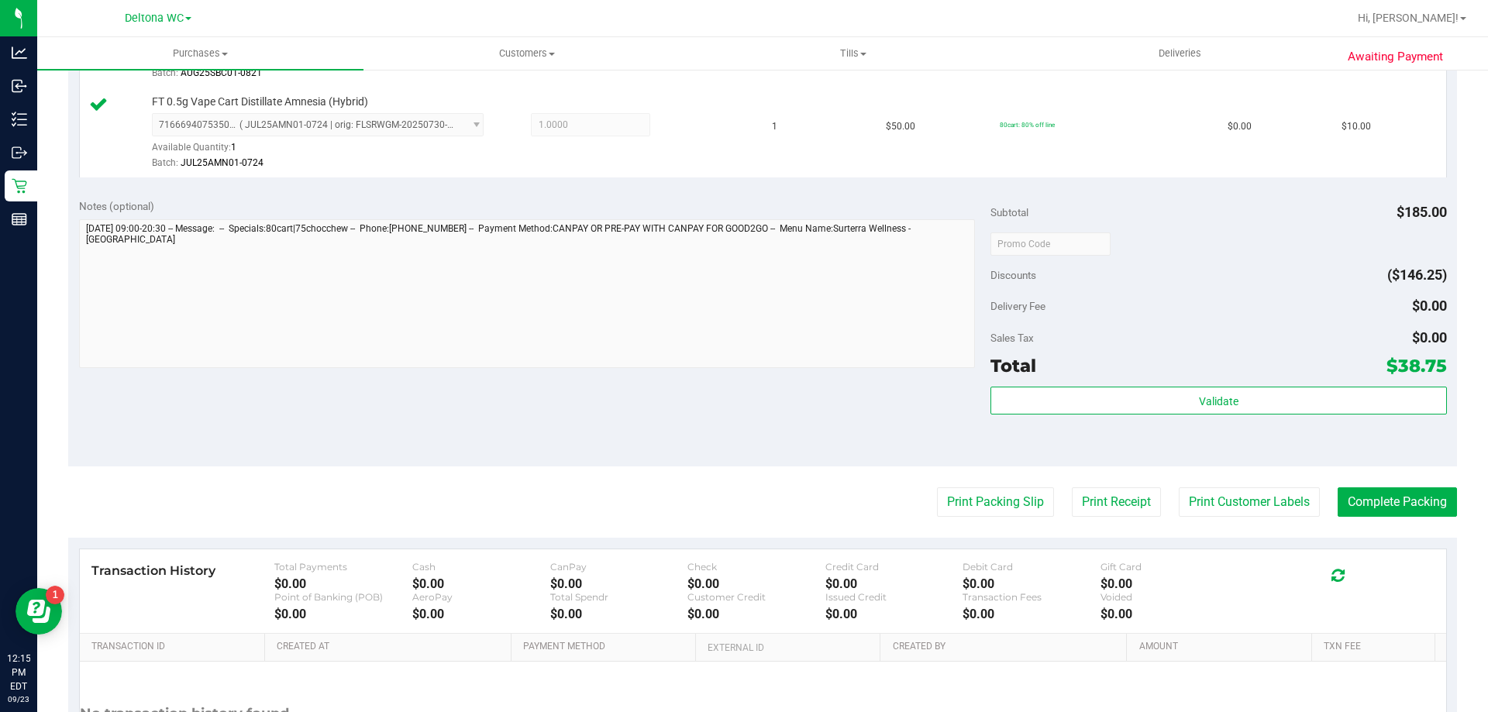
scroll to position [824, 0]
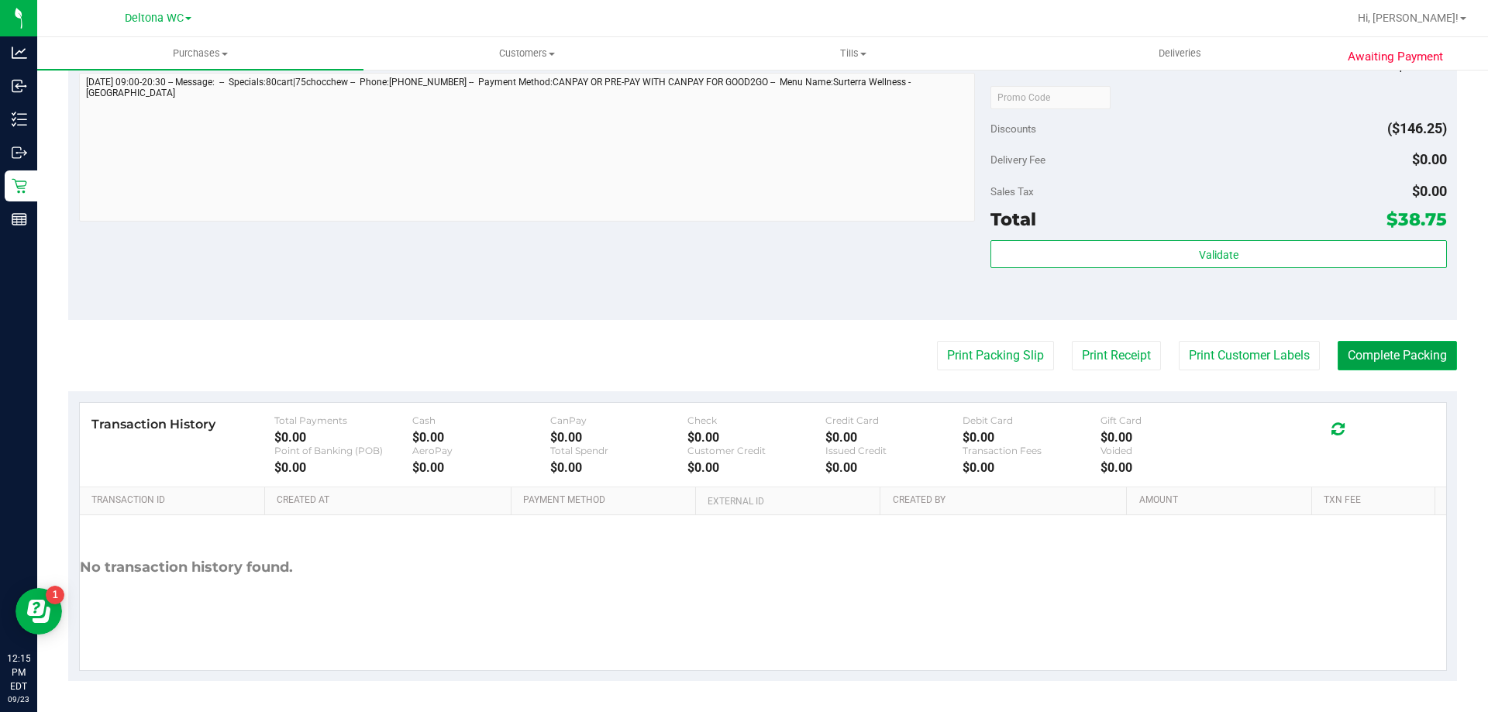
click at [1420, 362] on button "Complete Packing" at bounding box center [1397, 355] width 119 height 29
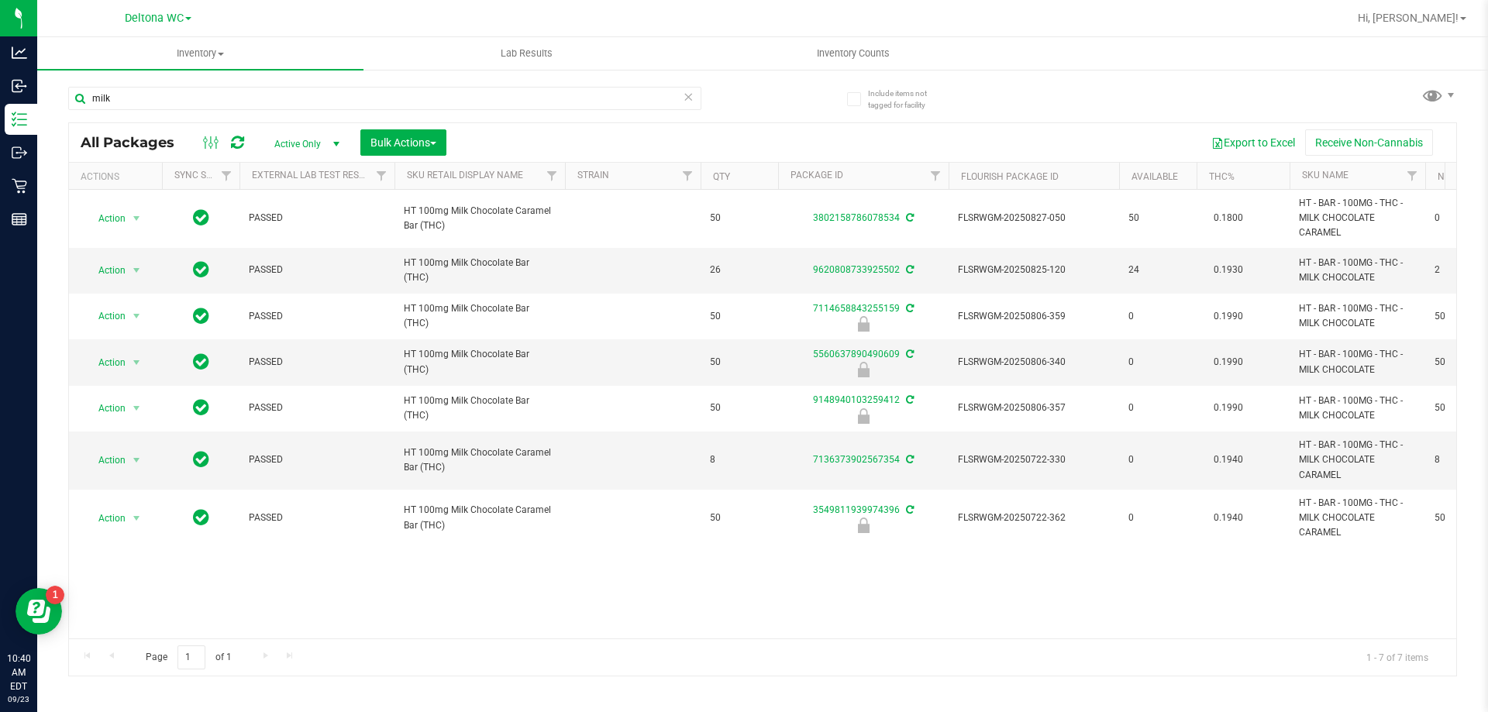
click at [475, 76] on div "milk" at bounding box center [415, 98] width 695 height 50
click at [1123, 19] on div at bounding box center [813, 18] width 1071 height 30
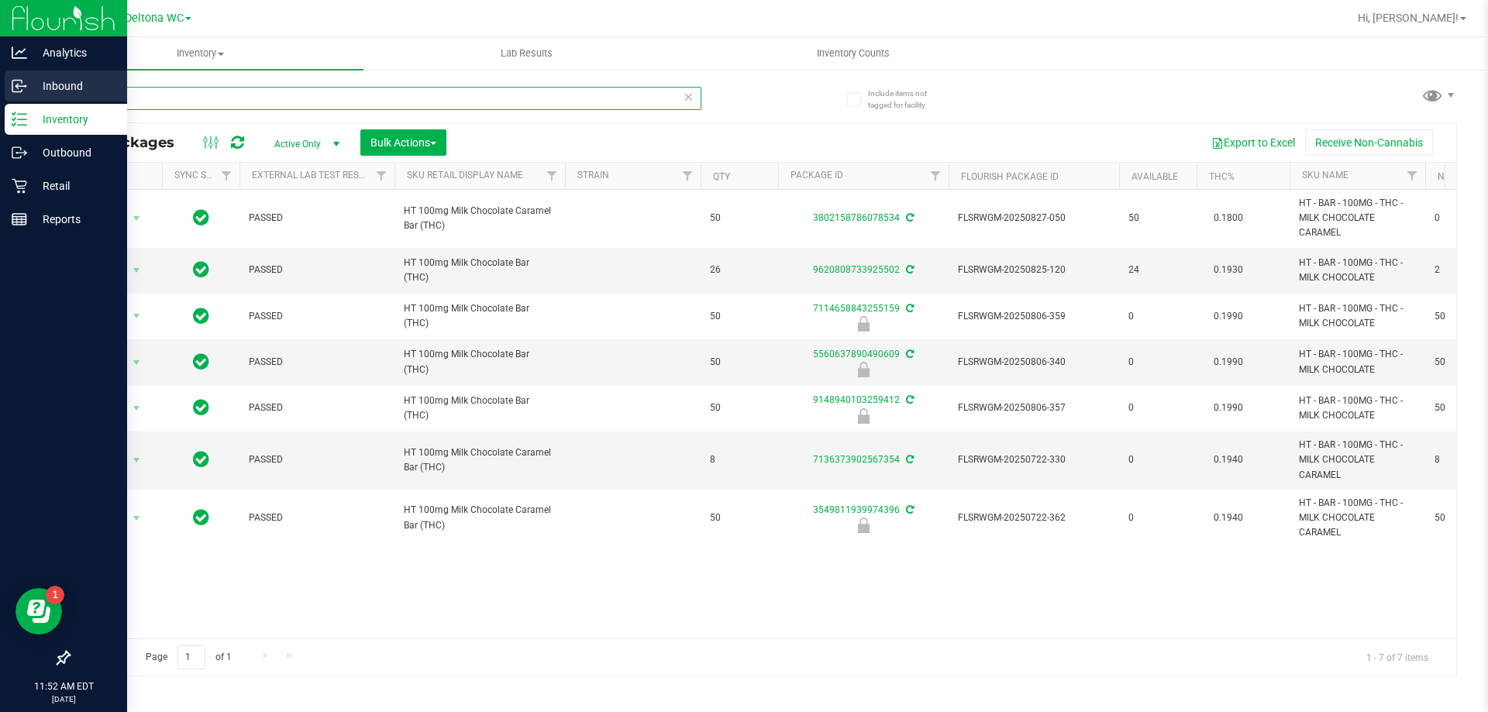
drag, startPoint x: 245, startPoint y: 94, endPoint x: 0, endPoint y: 78, distance: 245.5
click at [0, 78] on div "Analytics Inbound Inventory Outbound Retail Reports 11:52 AM EDT 09/23/2025 09/…" at bounding box center [744, 356] width 1488 height 712
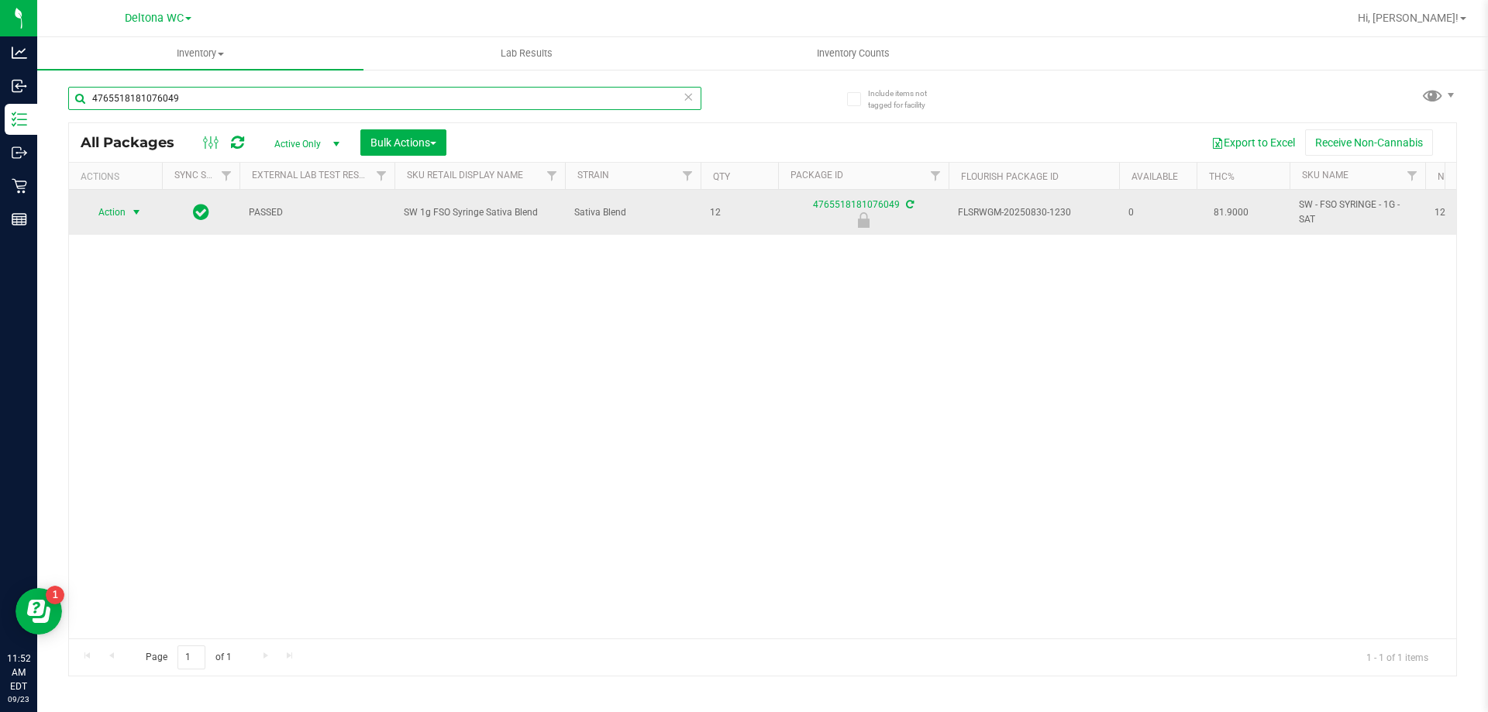
type input "4765518181076049"
click at [110, 212] on span "Action" at bounding box center [105, 213] width 42 height 22
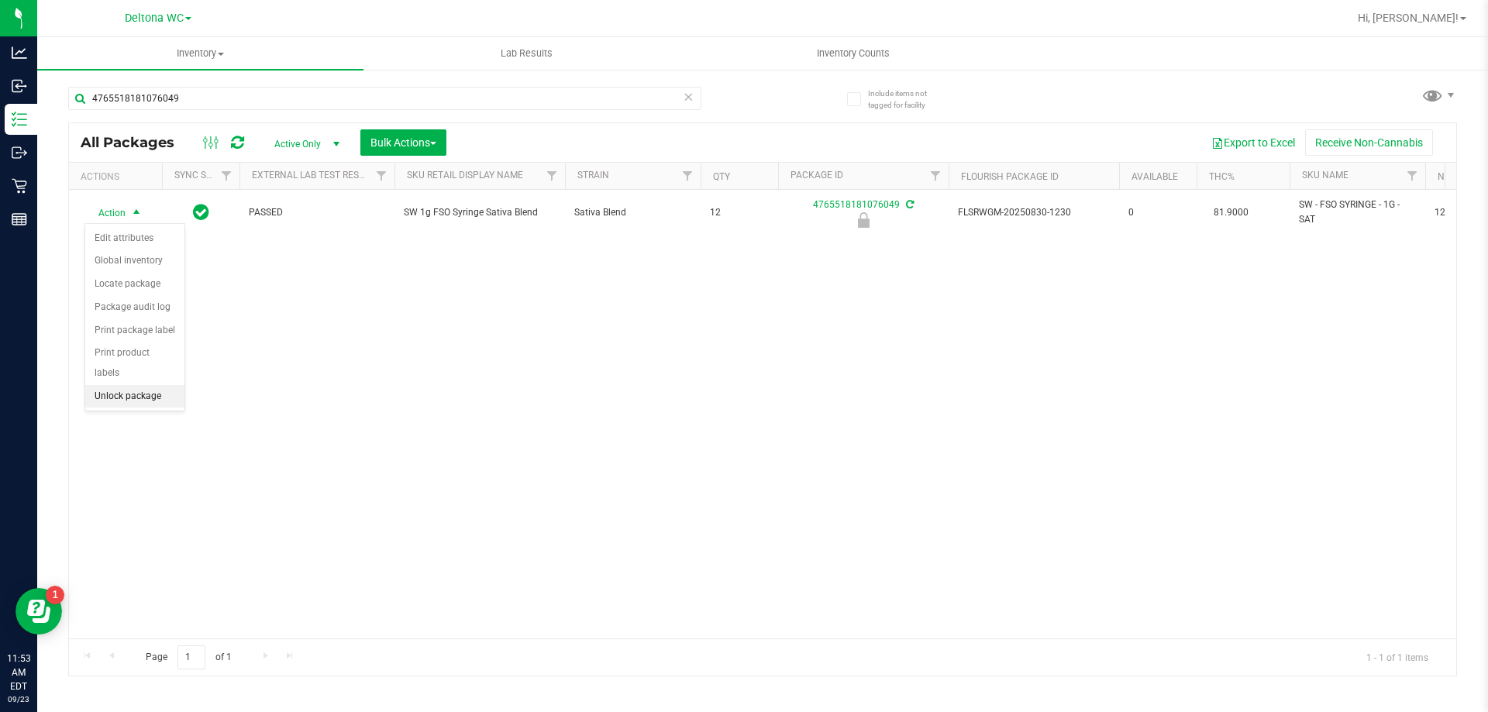
click at [132, 385] on li "Unlock package" at bounding box center [134, 396] width 99 height 23
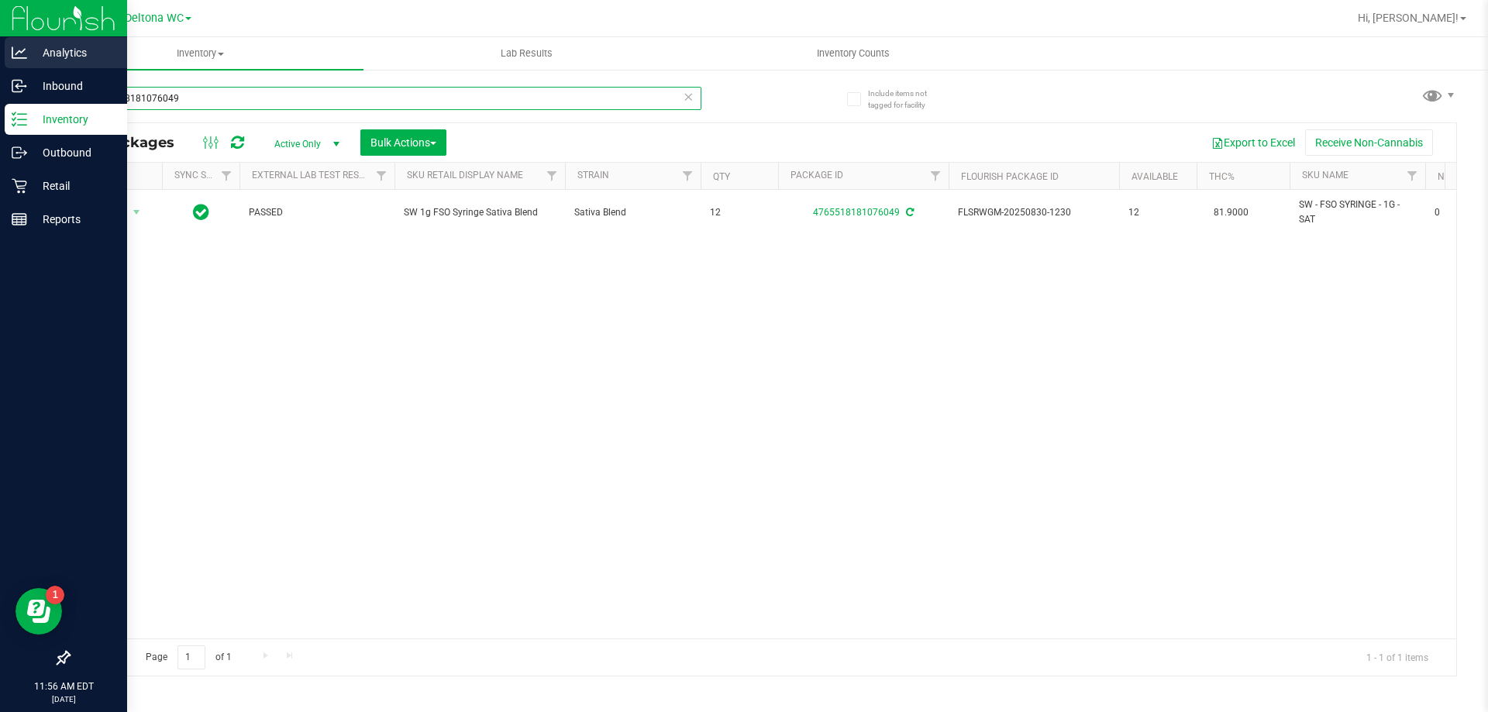
drag, startPoint x: 250, startPoint y: 102, endPoint x: 0, endPoint y: 41, distance: 257.0
click at [0, 43] on div "Analytics Inbound Inventory Outbound Retail Reports 11:56 AM EDT 09/23/2025 09/…" at bounding box center [744, 356] width 1488 height 712
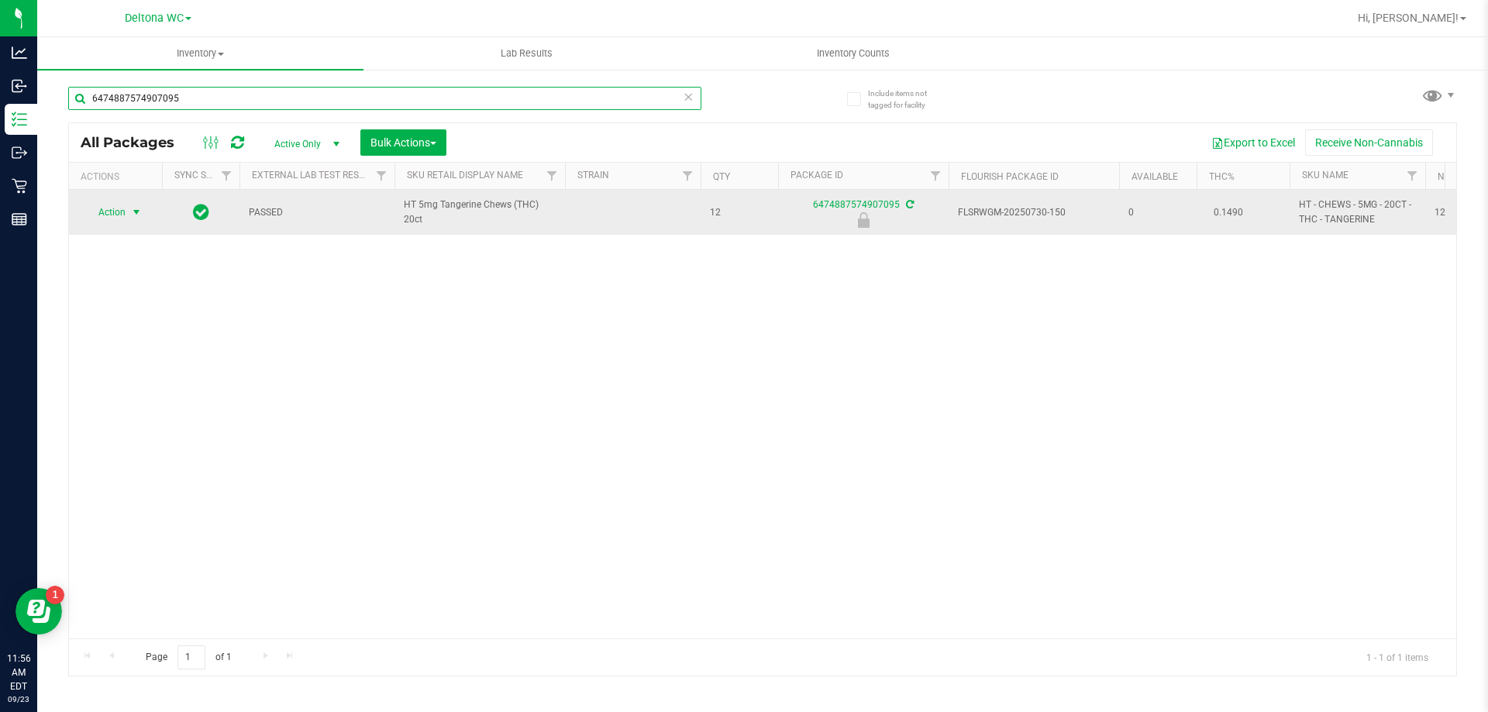
type input "6474887574907095"
click at [105, 214] on span "Action" at bounding box center [105, 213] width 42 height 22
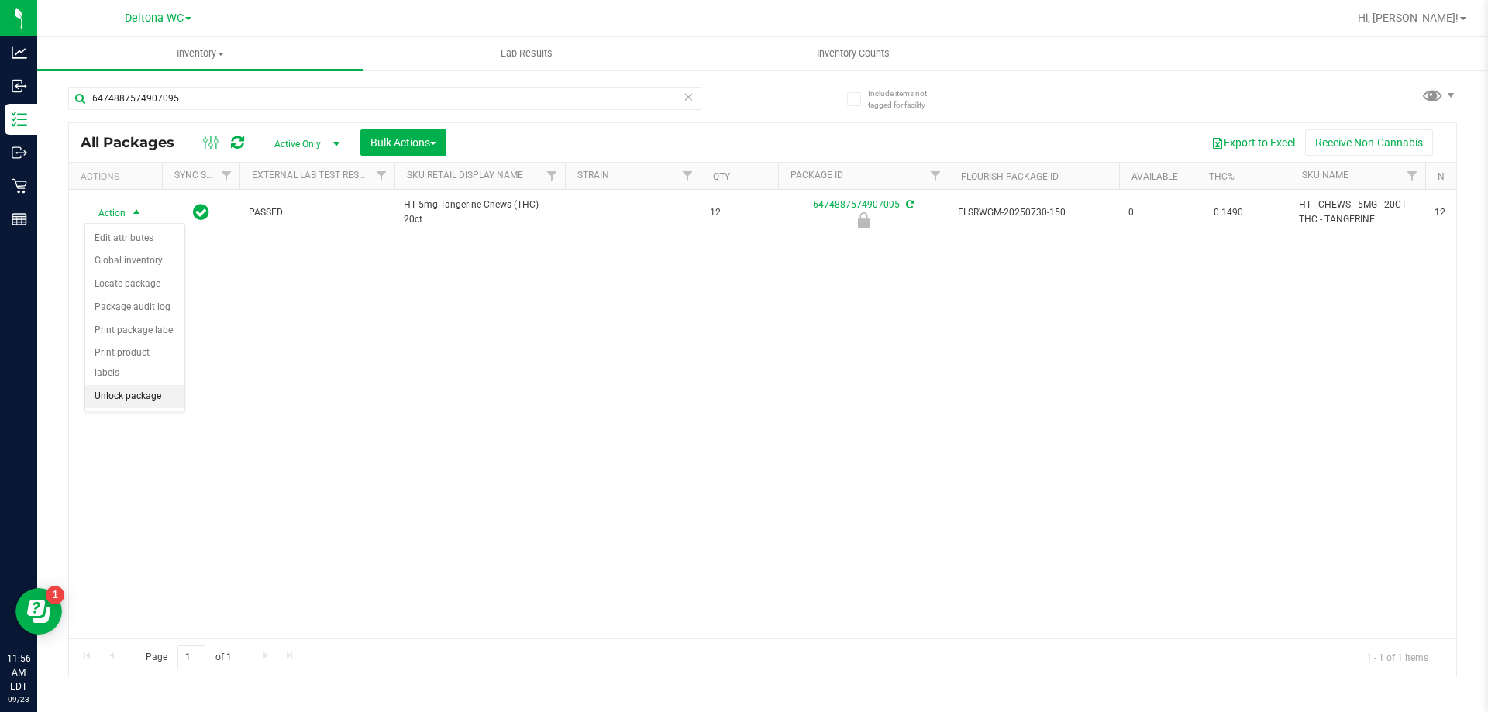
click at [117, 385] on li "Unlock package" at bounding box center [134, 396] width 99 height 23
